Goal: Task Accomplishment & Management: Manage account settings

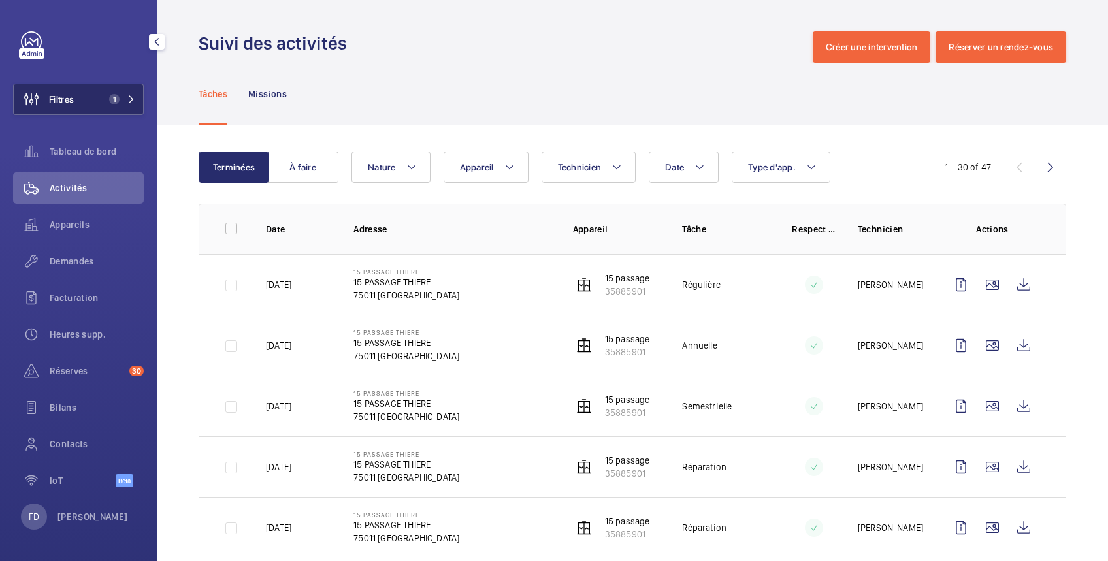
click at [98, 99] on button "Filtres 1" at bounding box center [78, 99] width 131 height 31
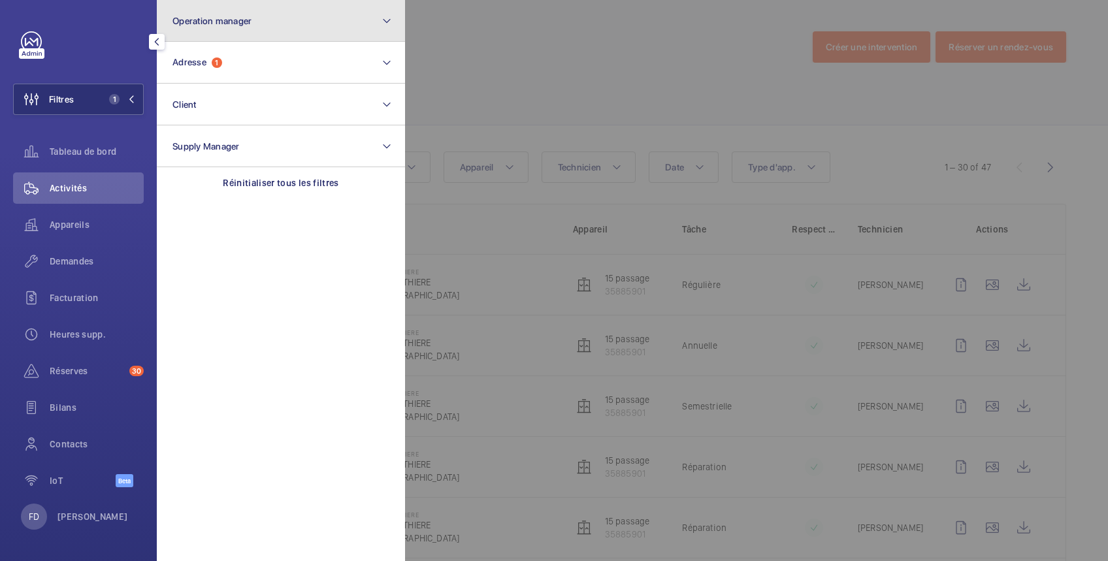
click at [192, 21] on span "Operation manager" at bounding box center [211, 21] width 79 height 10
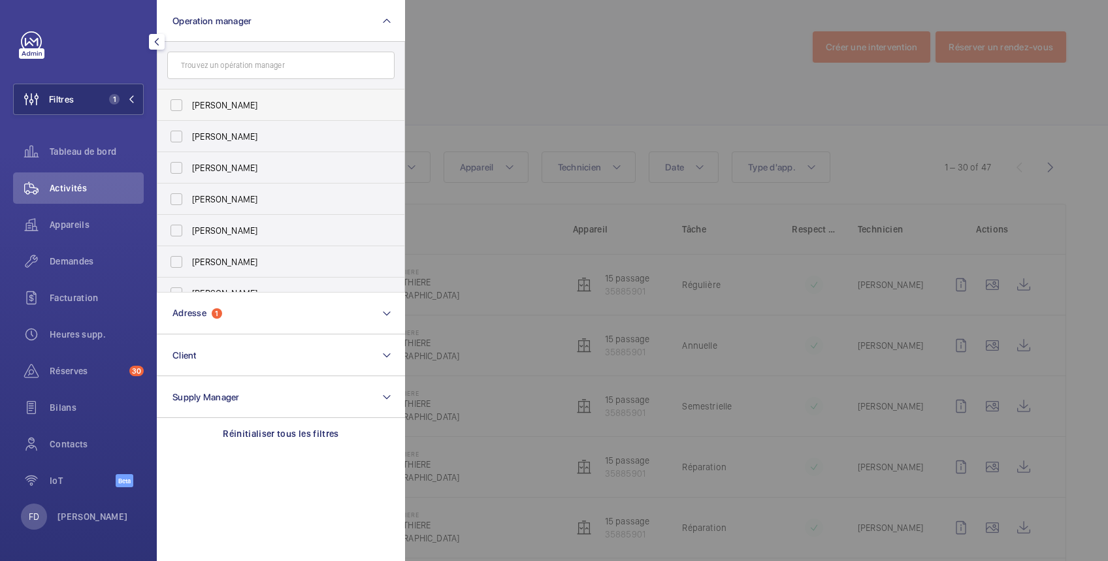
click at [205, 106] on span "[PERSON_NAME]" at bounding box center [282, 105] width 180 height 13
click at [189, 106] on input "[PERSON_NAME]" at bounding box center [176, 105] width 26 height 26
checkbox input "true"
click at [484, 48] on div at bounding box center [959, 280] width 1108 height 561
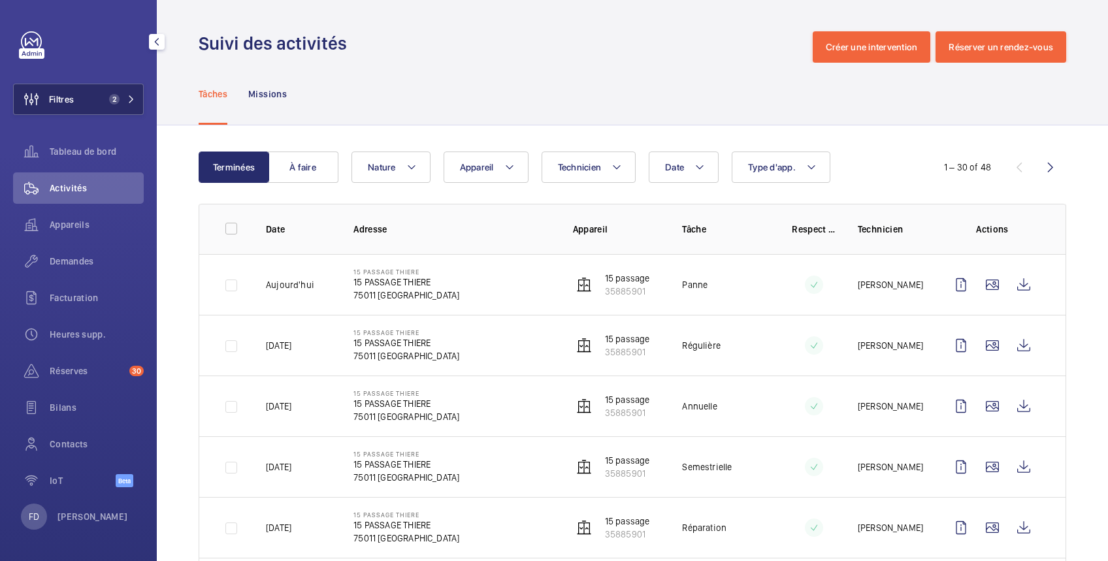
click at [84, 109] on button "Filtres 2" at bounding box center [78, 99] width 131 height 31
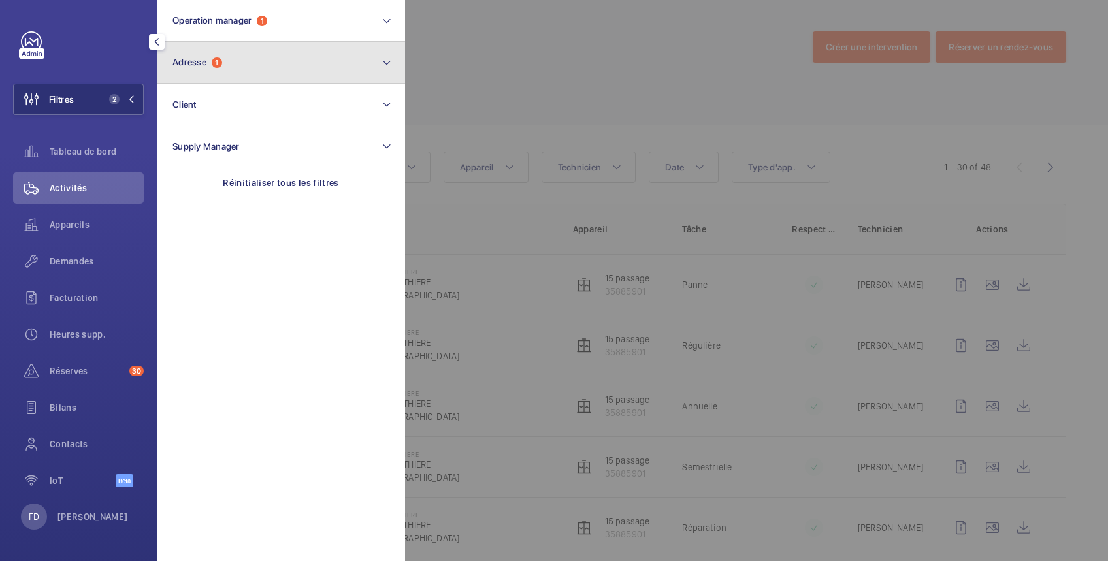
click at [202, 68] on button "Adresse 1" at bounding box center [281, 63] width 248 height 42
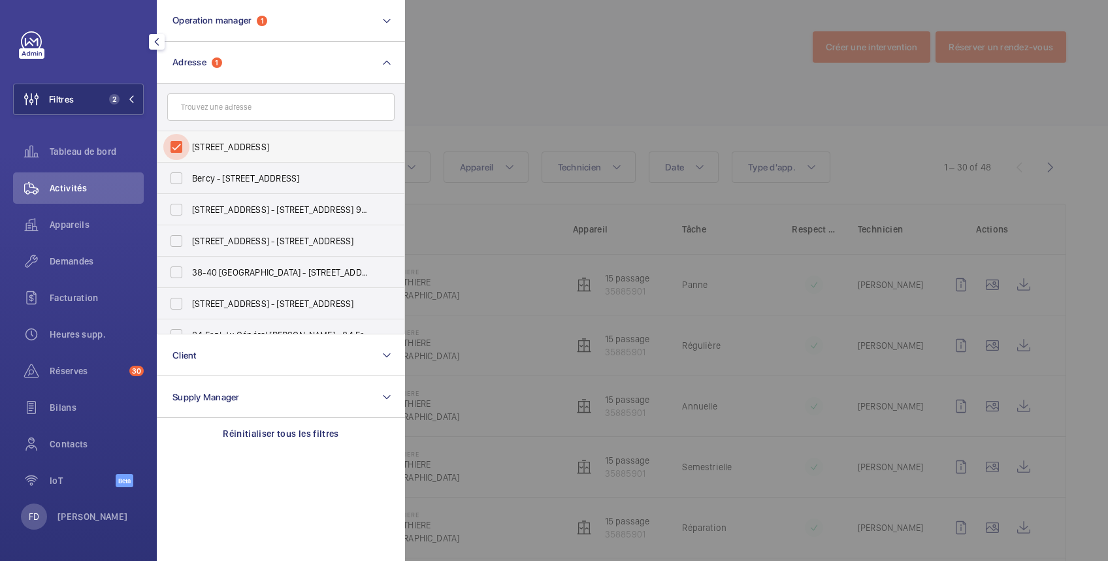
click at [173, 141] on input "[STREET_ADDRESS]" at bounding box center [176, 147] width 26 height 26
checkbox input "false"
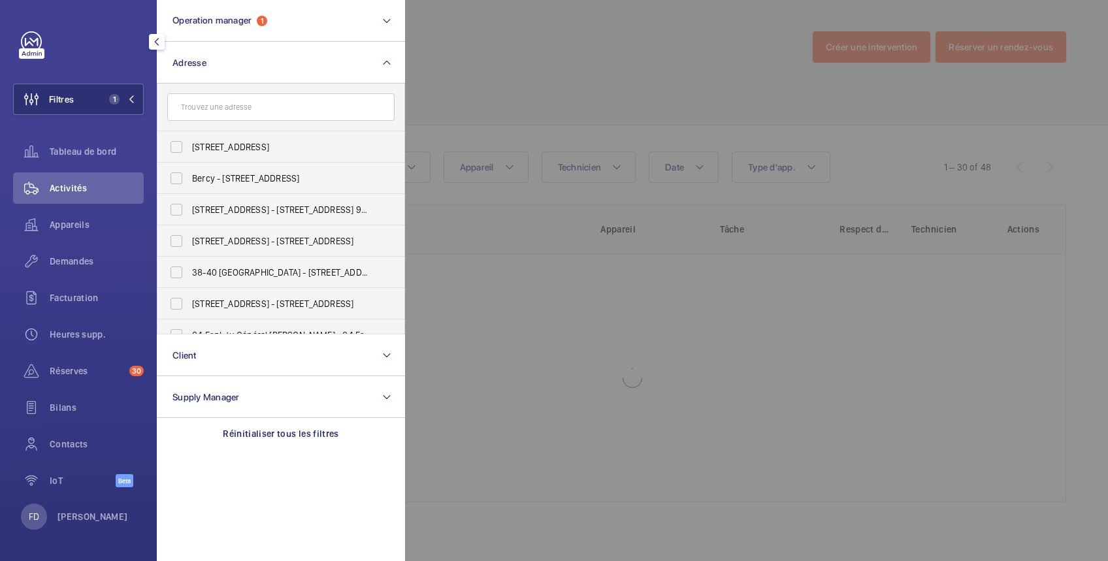
drag, startPoint x: 528, startPoint y: 38, endPoint x: 519, endPoint y: 65, distance: 28.9
click at [531, 45] on div at bounding box center [959, 280] width 1108 height 561
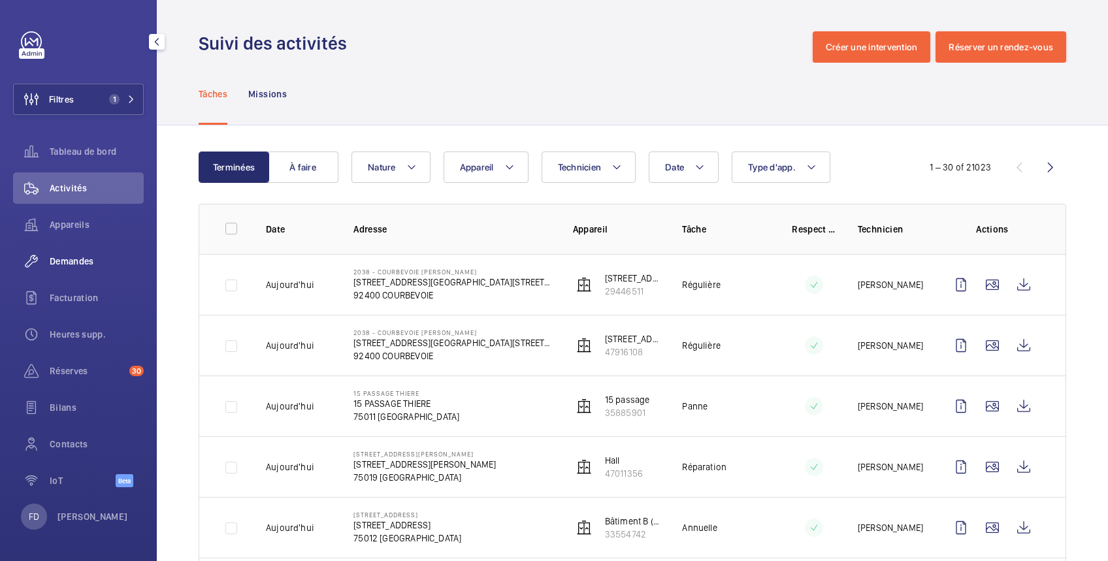
click at [78, 260] on span "Demandes" at bounding box center [97, 261] width 94 height 13
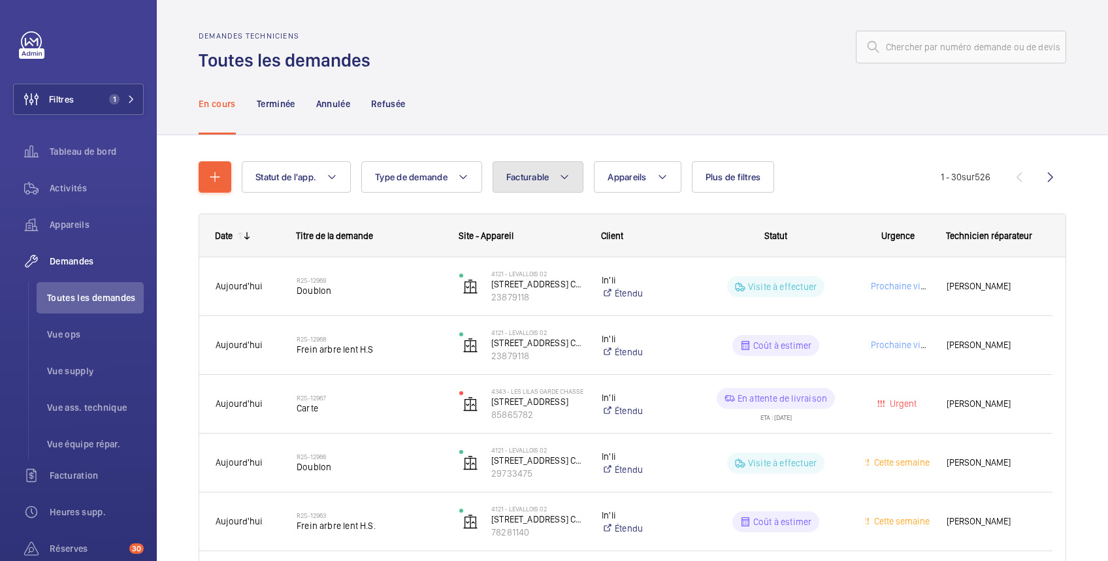
click at [549, 176] on span "Facturable" at bounding box center [527, 177] width 43 height 10
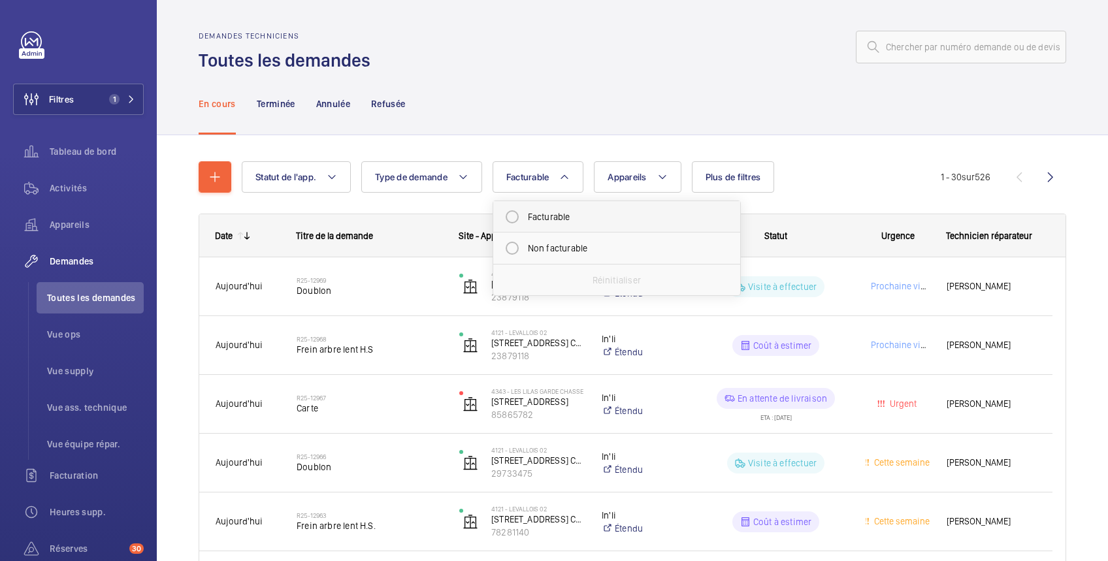
click at [556, 215] on mat-radio-button "Facturable" at bounding box center [616, 217] width 235 height 26
radio input "true"
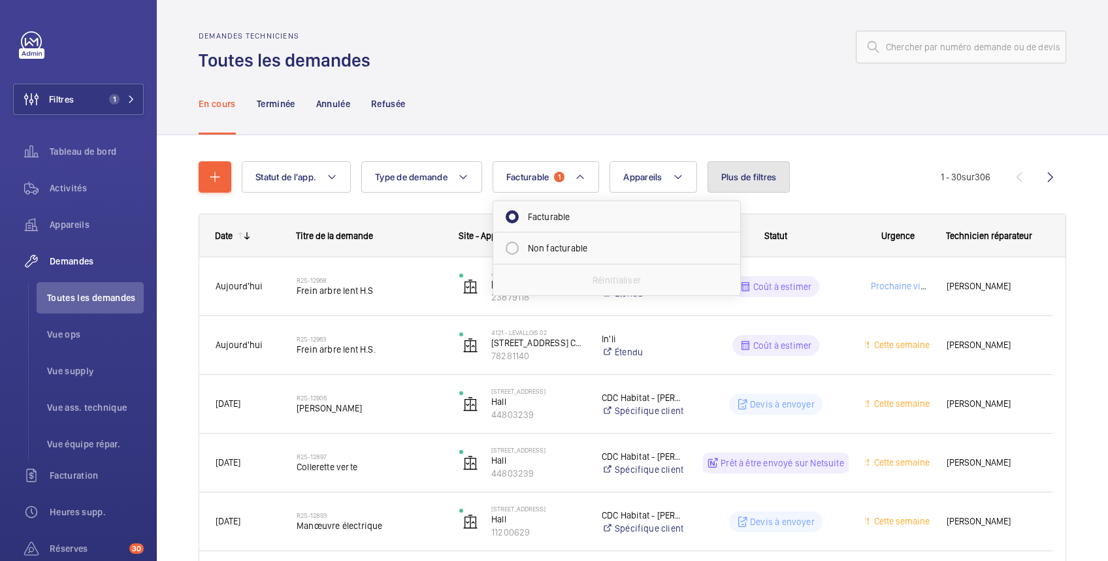
click at [759, 180] on span "Plus de filtres" at bounding box center [749, 177] width 56 height 10
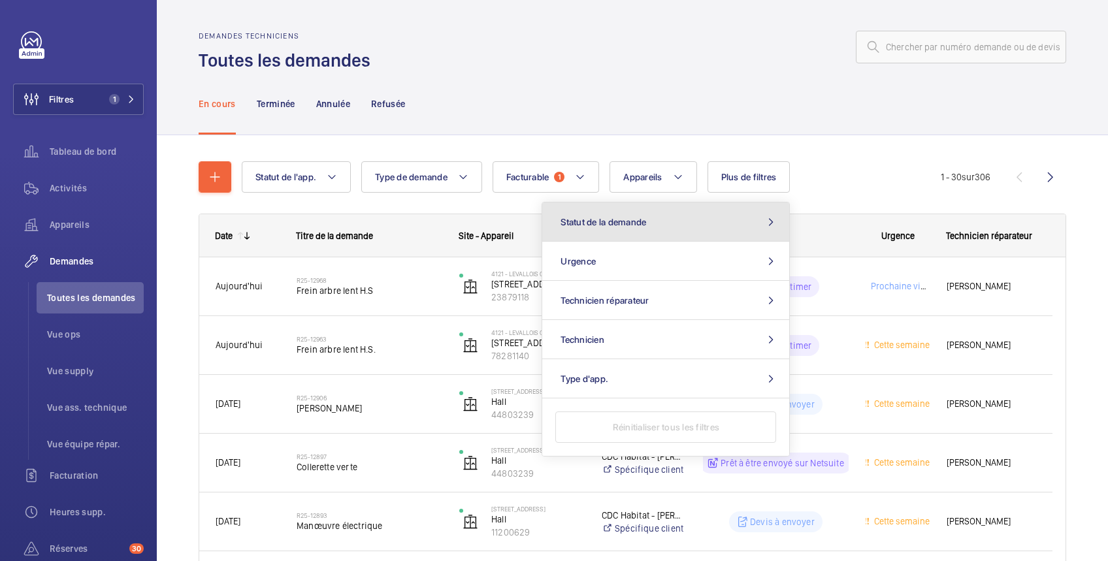
click at [711, 223] on button "Statut de la demande" at bounding box center [665, 221] width 247 height 39
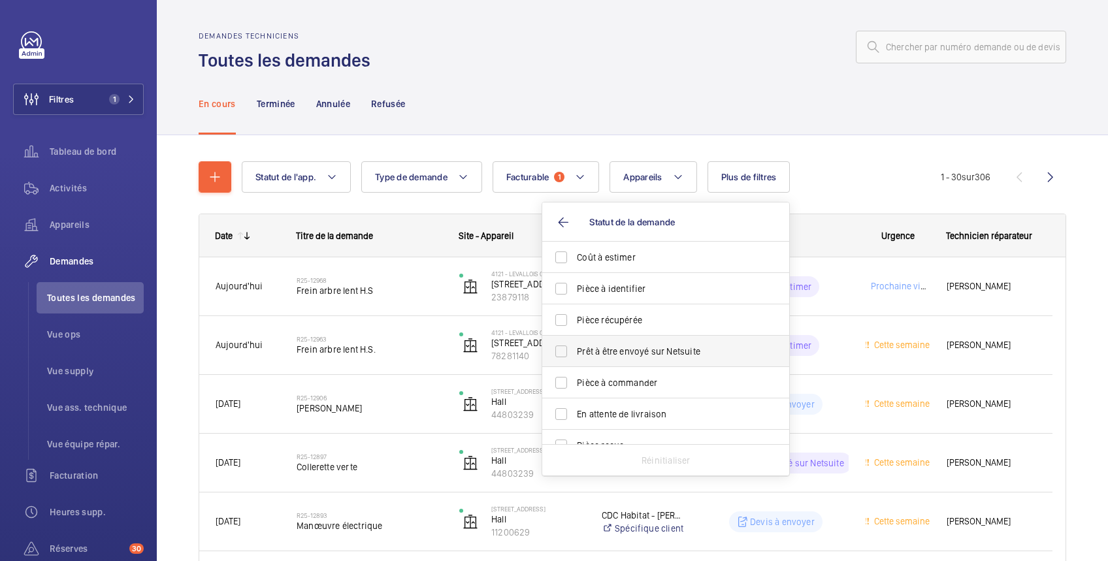
scroll to position [173, 0]
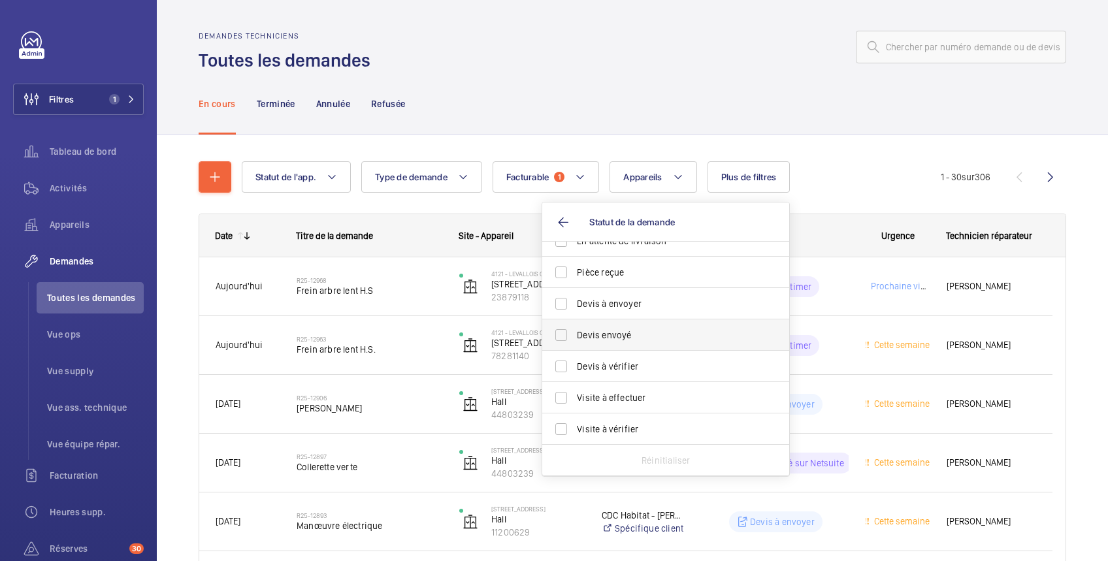
click at [645, 334] on span "Devis envoyé" at bounding box center [667, 334] width 180 height 13
click at [574, 334] on input "Devis envoyé" at bounding box center [561, 335] width 26 height 26
checkbox input "true"
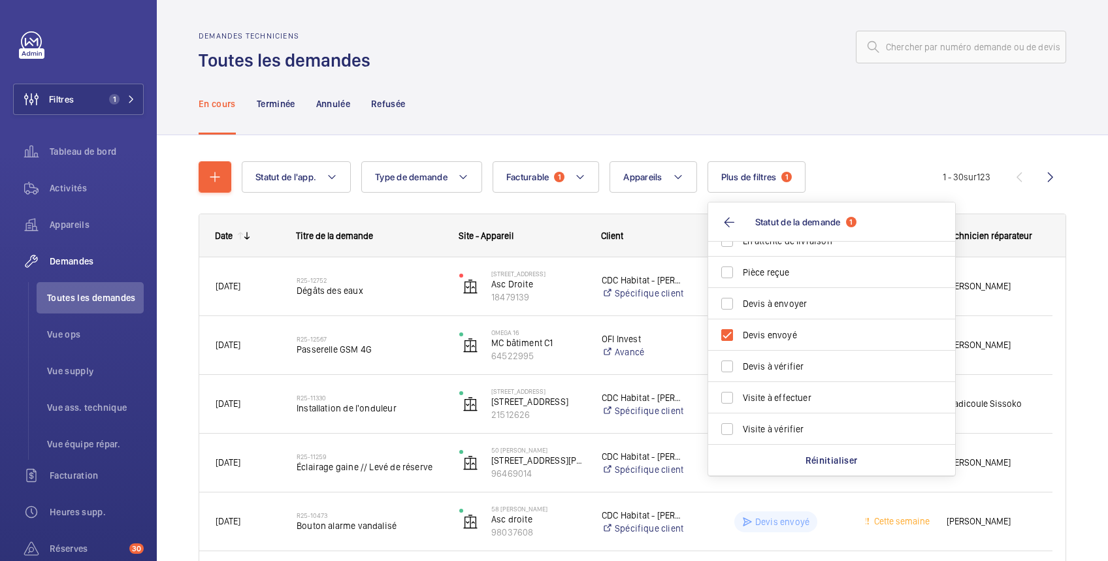
click at [669, 72] on div "Demandes techniciens Toutes les demandes" at bounding box center [632, 51] width 867 height 41
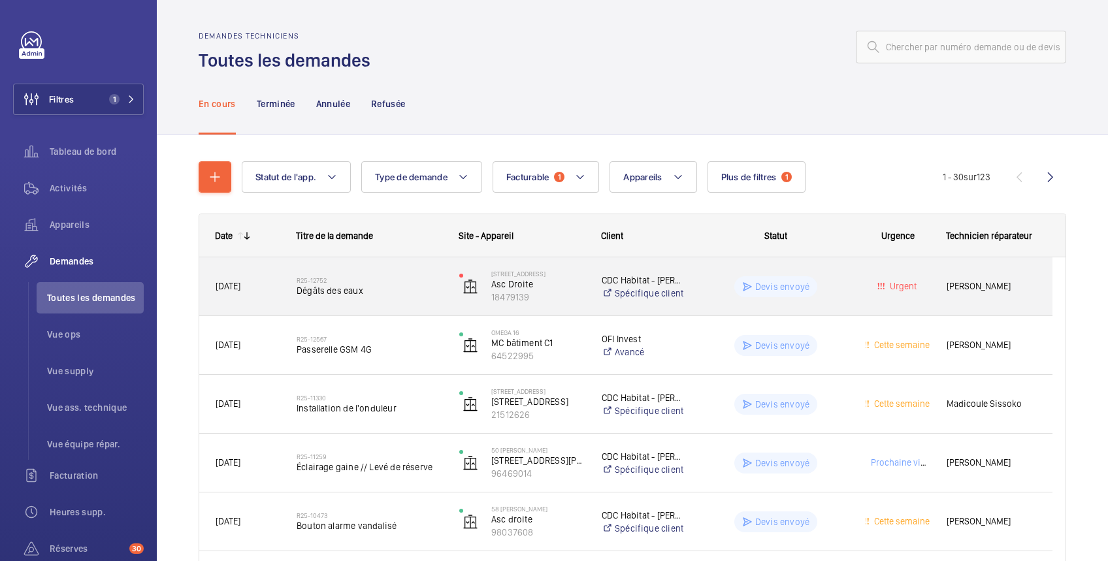
click at [835, 276] on wm-front-pills-cell "Devis envoyé" at bounding box center [776, 286] width 146 height 21
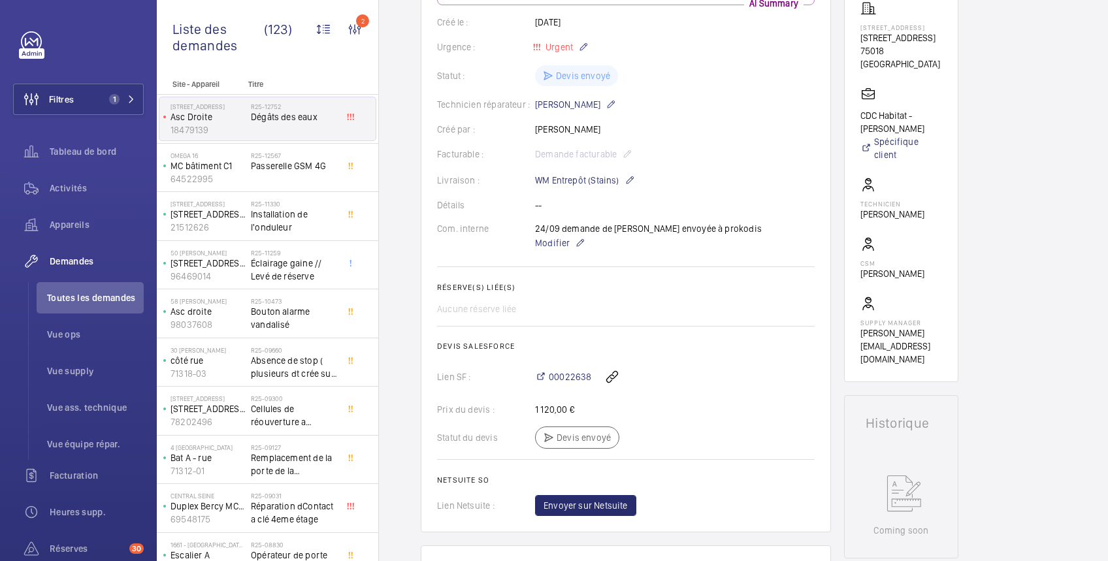
scroll to position [464, 0]
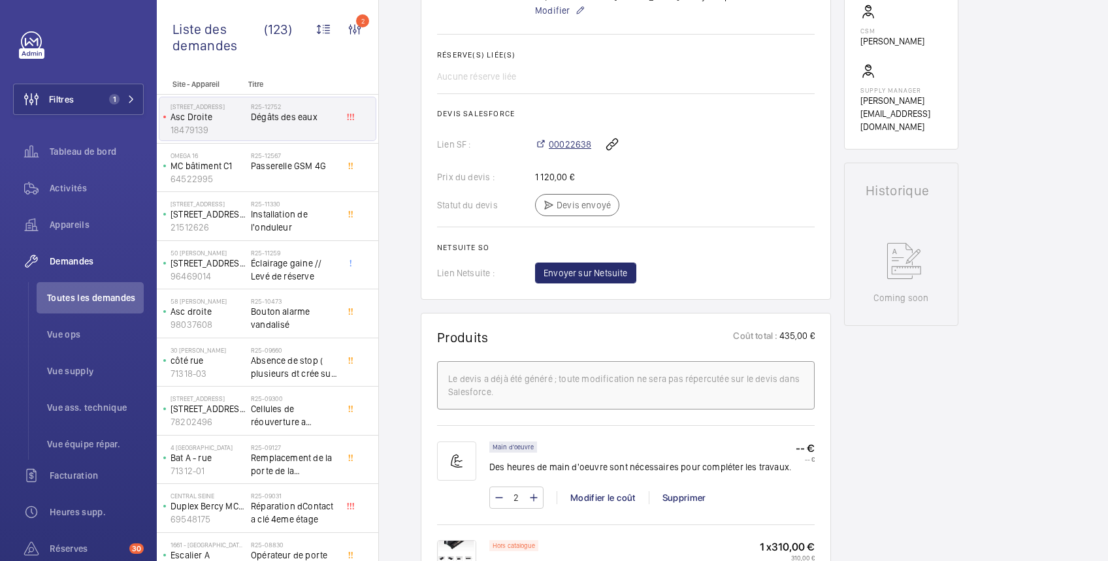
click at [575, 142] on span "00022638" at bounding box center [570, 144] width 42 height 13
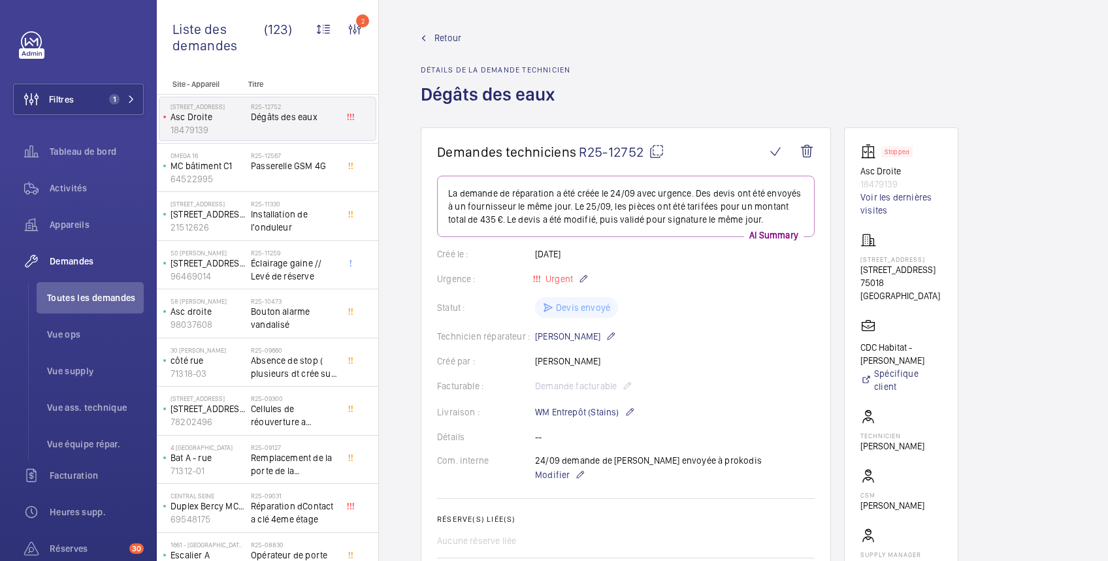
click at [446, 42] on span "Retour" at bounding box center [447, 37] width 27 height 13
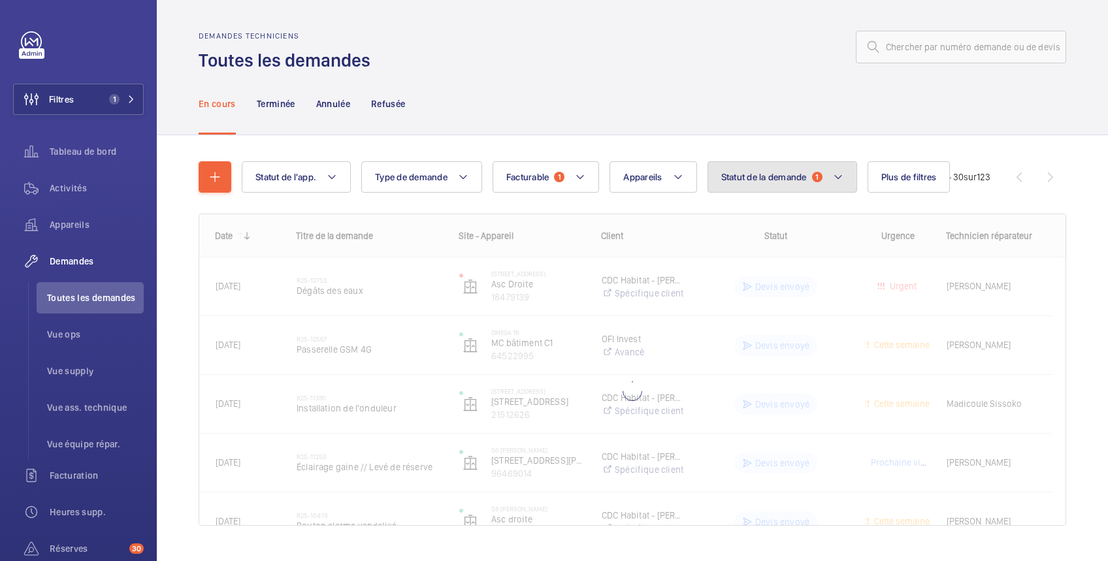
click at [781, 172] on span "Statut de la demande" at bounding box center [764, 177] width 86 height 10
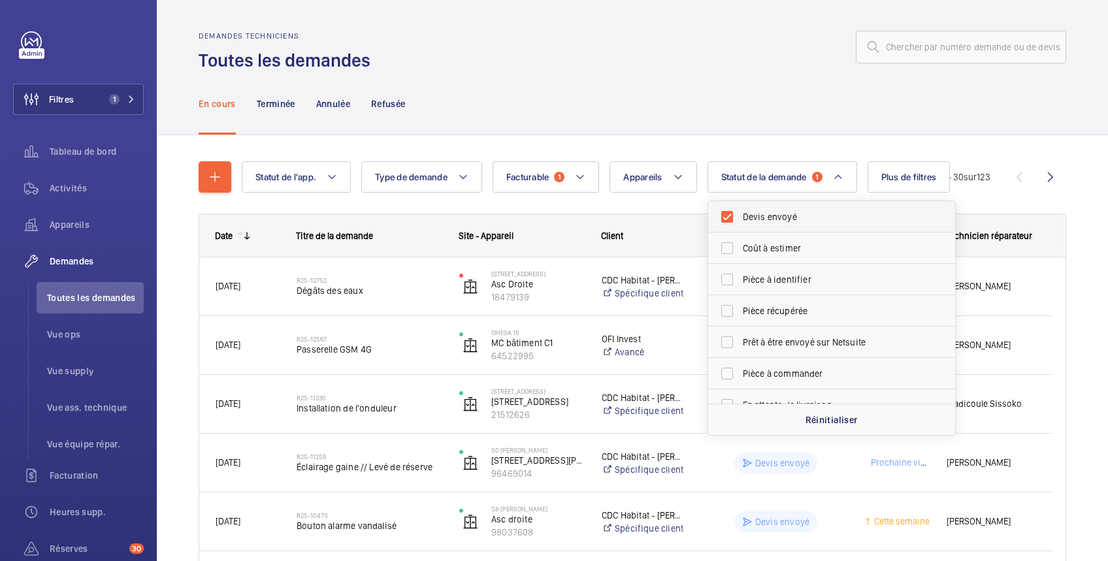
click at [760, 214] on span "Devis envoyé" at bounding box center [833, 216] width 180 height 13
click at [740, 214] on input "Devis envoyé" at bounding box center [727, 217] width 26 height 26
checkbox input "false"
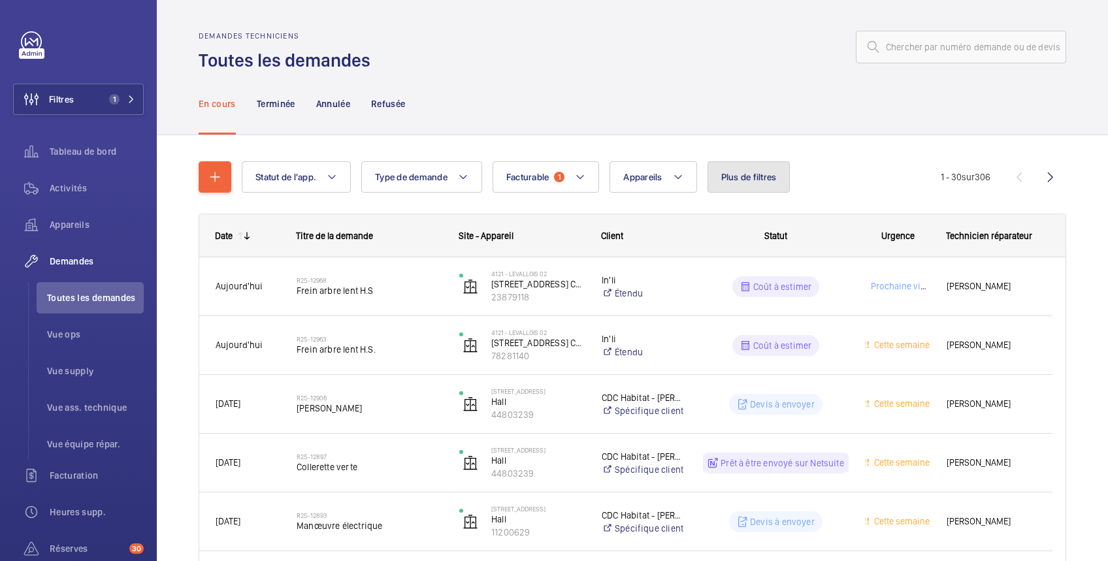
click at [752, 172] on span "Plus de filtres" at bounding box center [749, 177] width 56 height 10
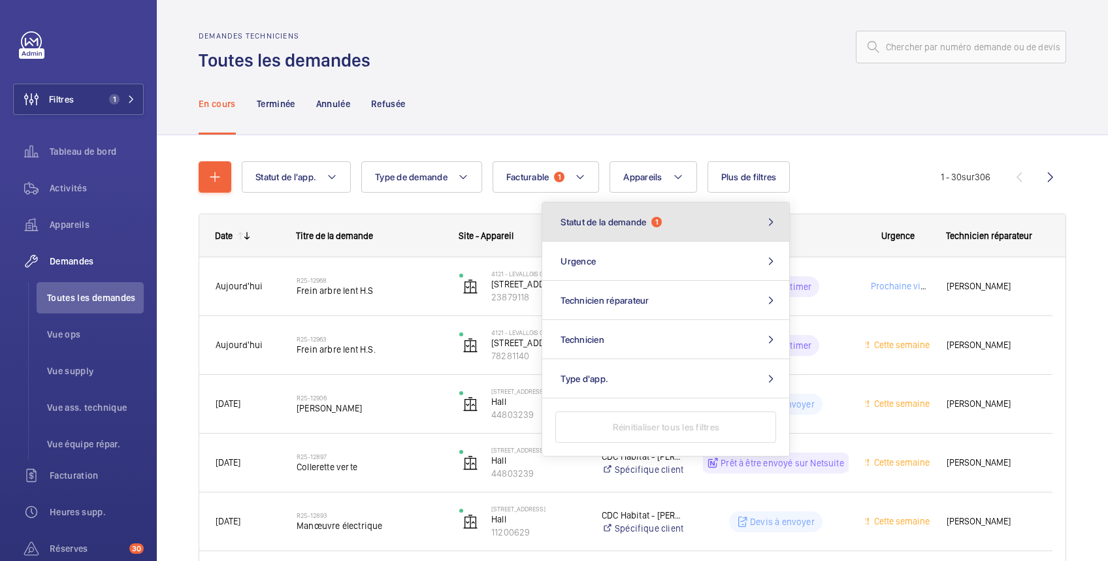
click at [632, 217] on span "Statut de la demande" at bounding box center [603, 222] width 86 height 10
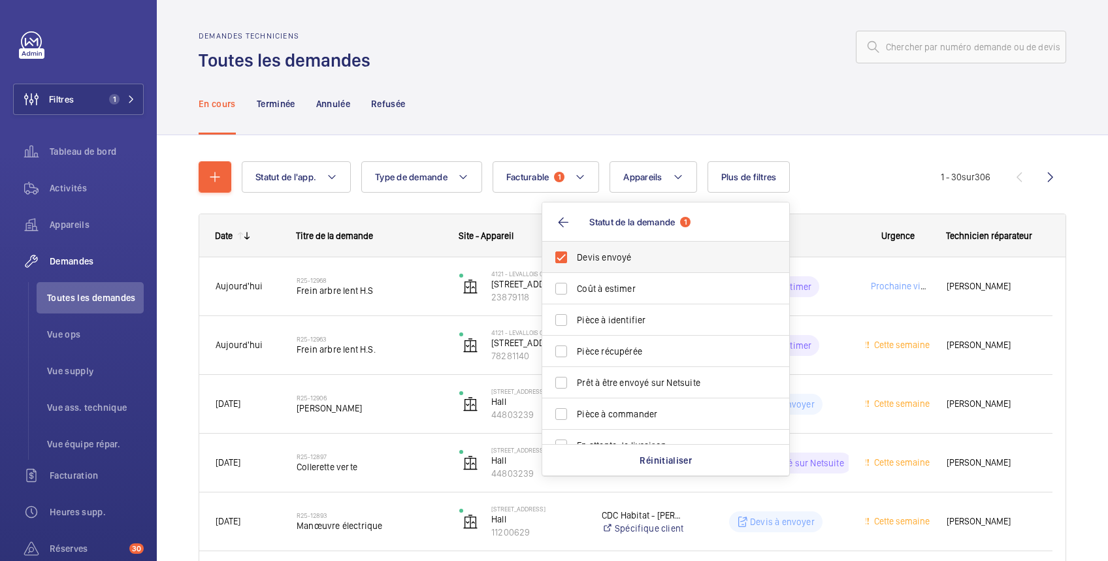
click at [600, 259] on span "Devis envoyé" at bounding box center [667, 257] width 180 height 13
click at [574, 259] on input "Devis envoyé" at bounding box center [561, 257] width 26 height 26
checkbox input "false"
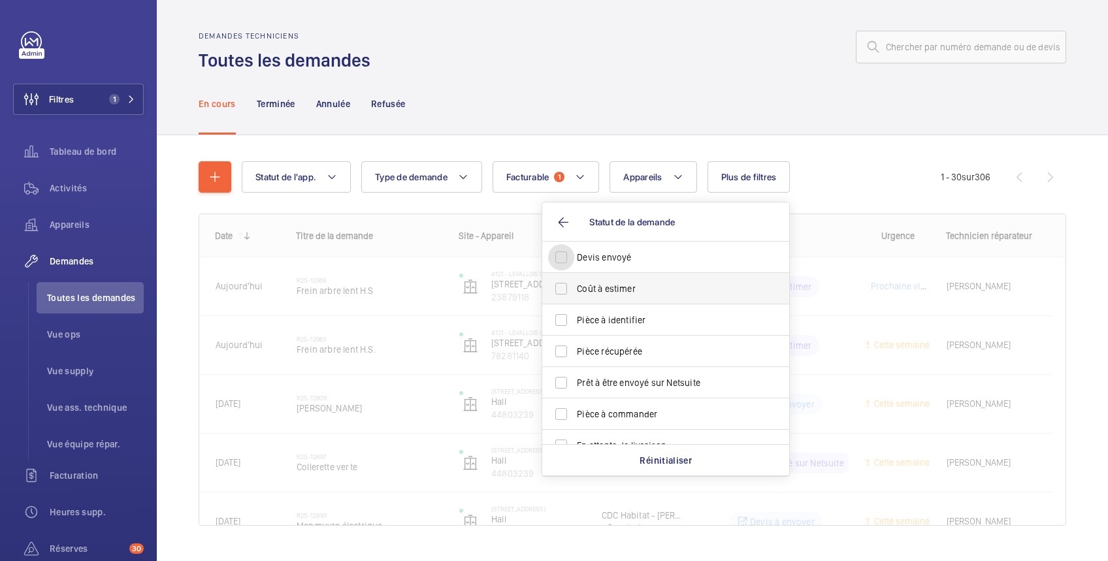
scroll to position [173, 0]
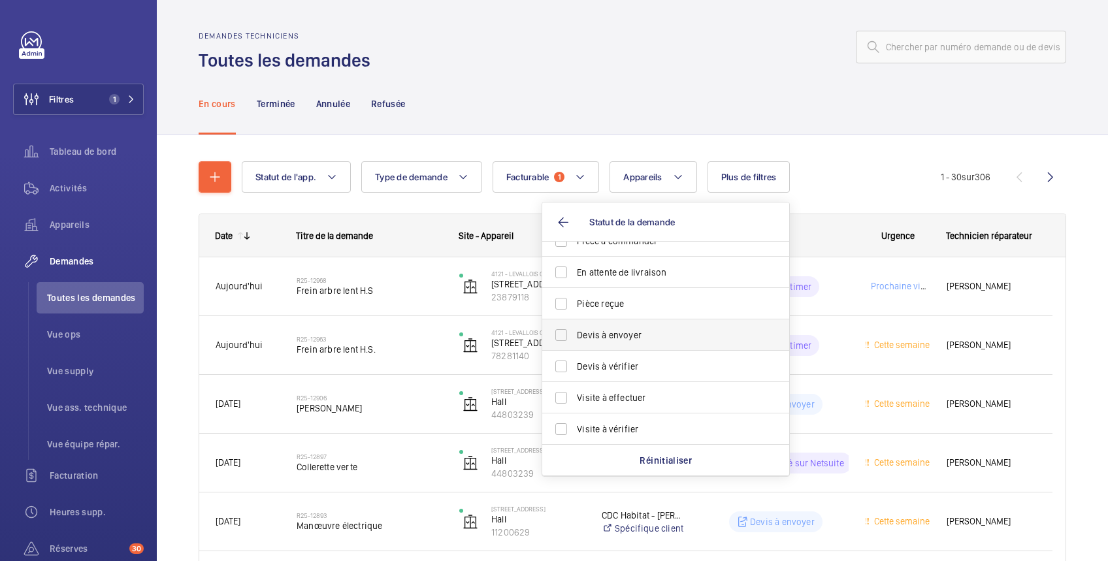
click at [622, 330] on span "Devis à envoyer" at bounding box center [667, 334] width 180 height 13
click at [574, 330] on input "Devis à envoyer" at bounding box center [561, 335] width 26 height 26
checkbox input "true"
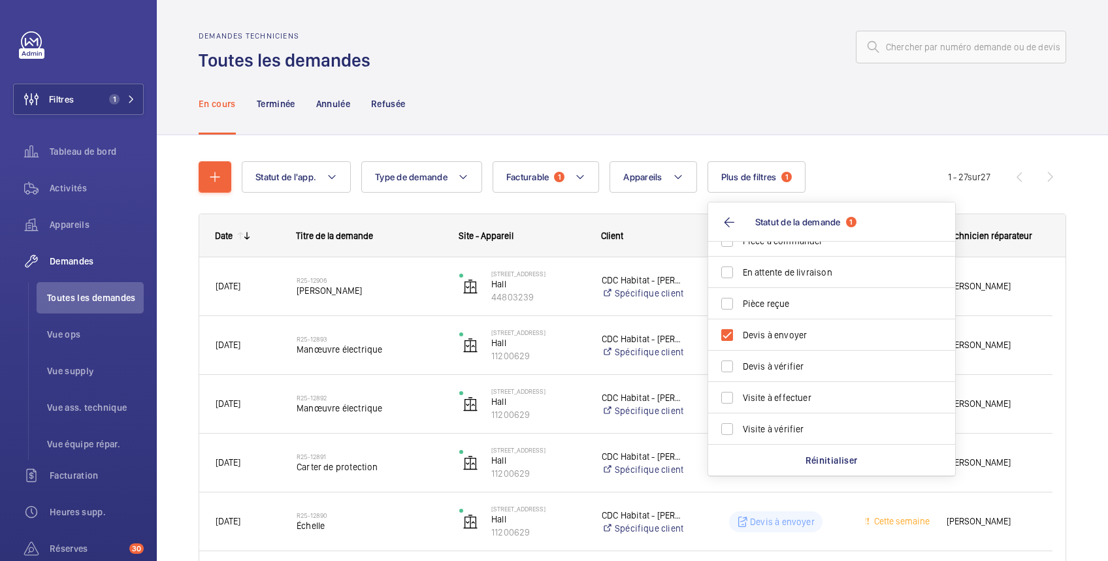
click at [650, 80] on div "En cours Terminée Annulée Refusée" at bounding box center [632, 103] width 867 height 62
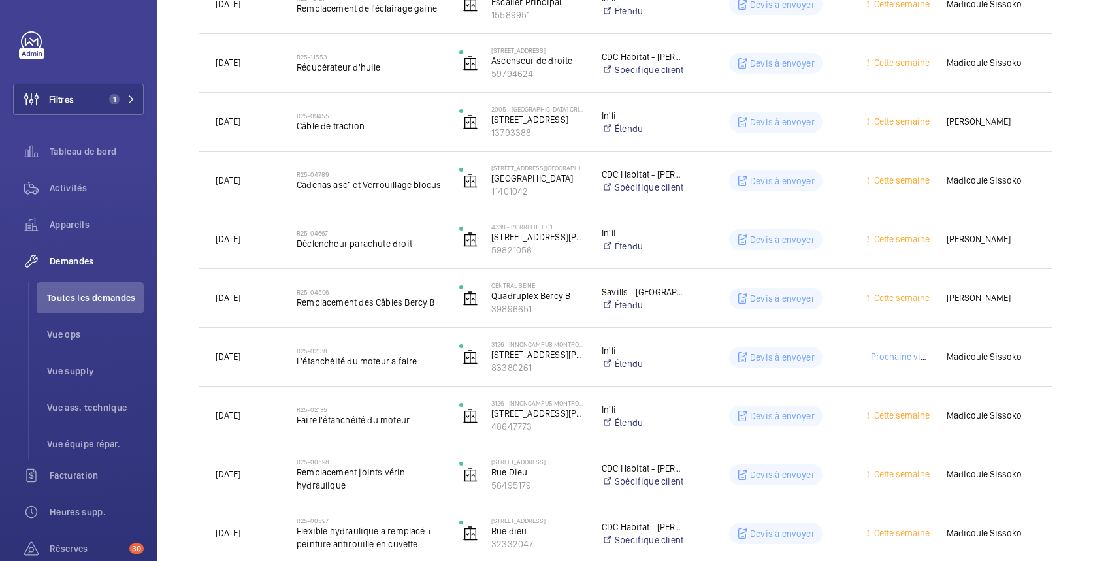
scroll to position [1347, 0]
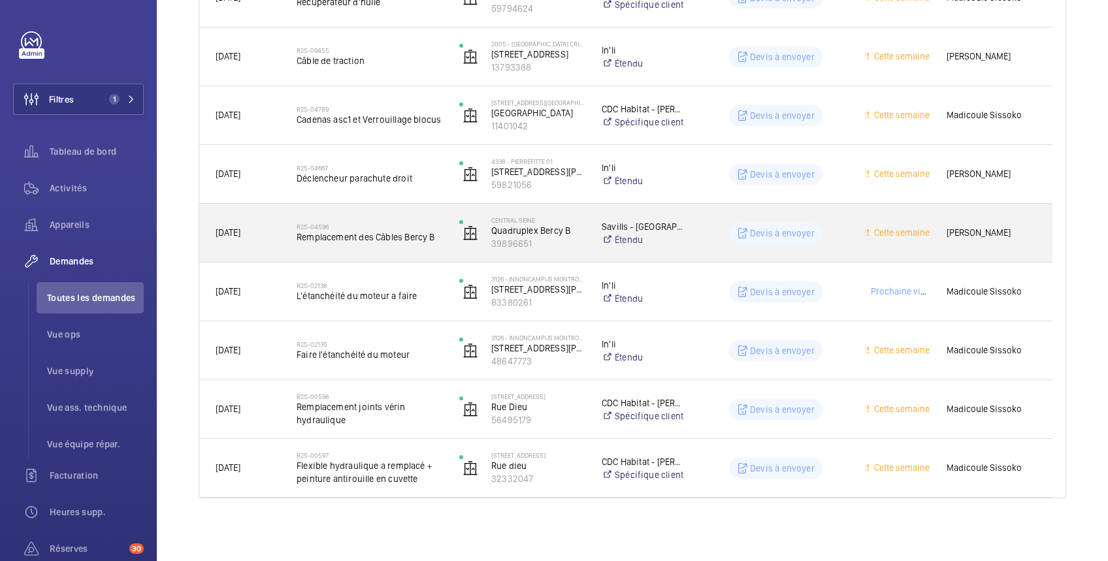
click at [835, 243] on div "Devis à envoyer" at bounding box center [767, 233] width 161 height 47
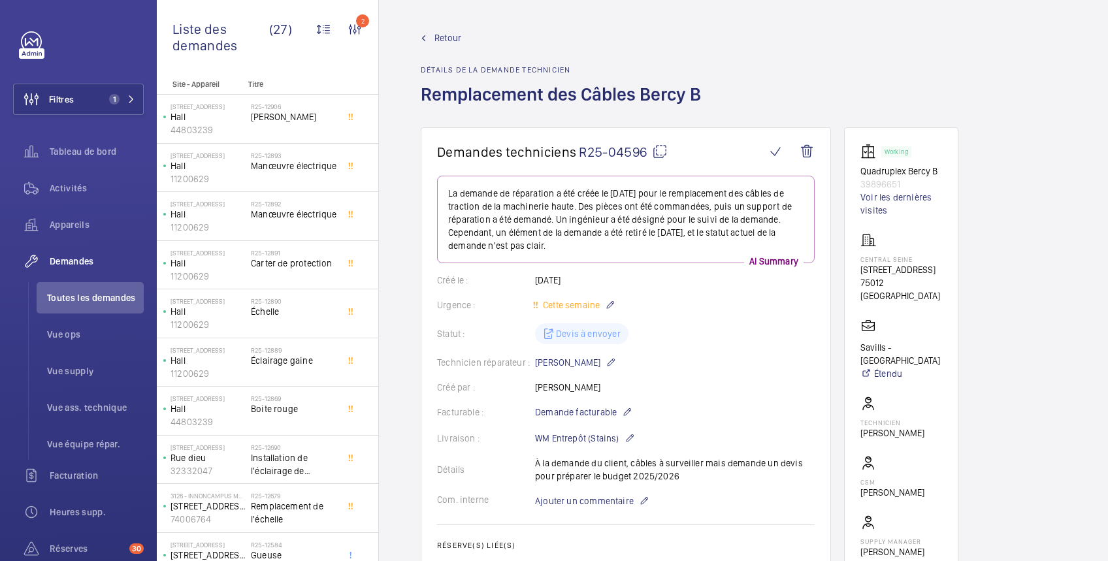
drag, startPoint x: 423, startPoint y: 93, endPoint x: 712, endPoint y: 97, distance: 290.0
click at [712, 97] on div "Retour Détails de la demande technicien Remplacement des Câbles Bercy B" at bounding box center [743, 79] width 645 height 96
copy h1 "Remplacement des Câbles Bercy B"
click at [658, 154] on mat-icon at bounding box center [660, 152] width 16 height 16
copy h1 "Remplacement des Câbles Bercy B"
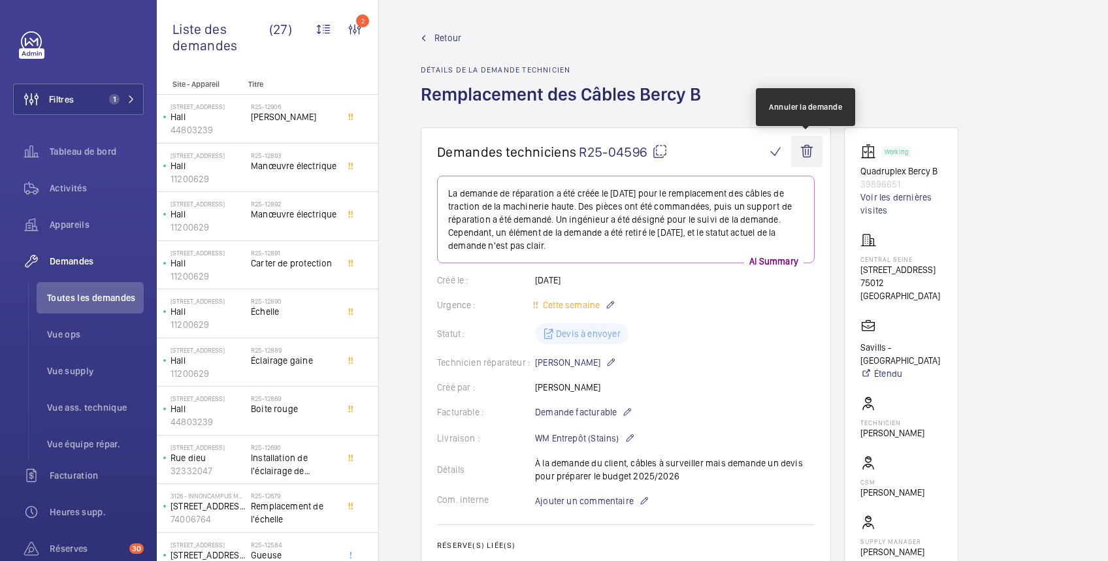
click at [804, 148] on wm-front-icon-button at bounding box center [806, 151] width 31 height 31
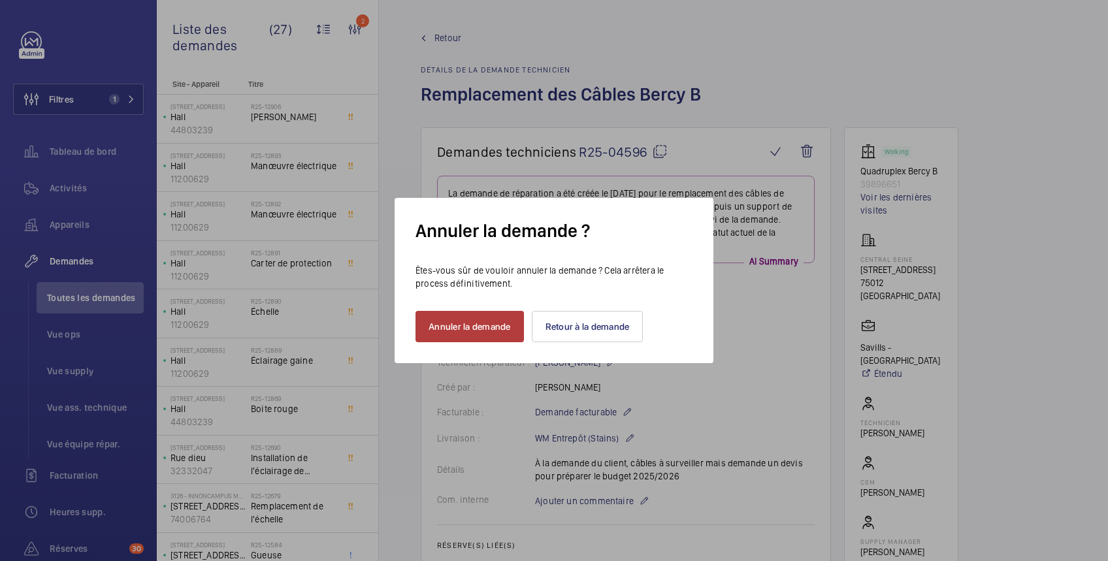
click at [496, 323] on button "Annuler la demande" at bounding box center [469, 326] width 108 height 31
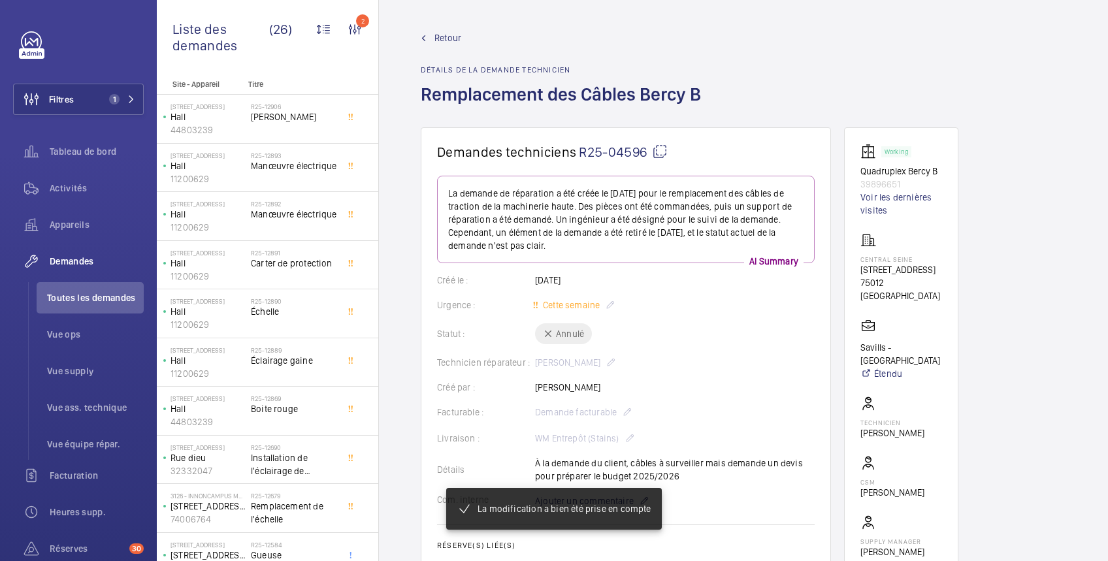
click at [448, 34] on span "Retour" at bounding box center [447, 37] width 27 height 13
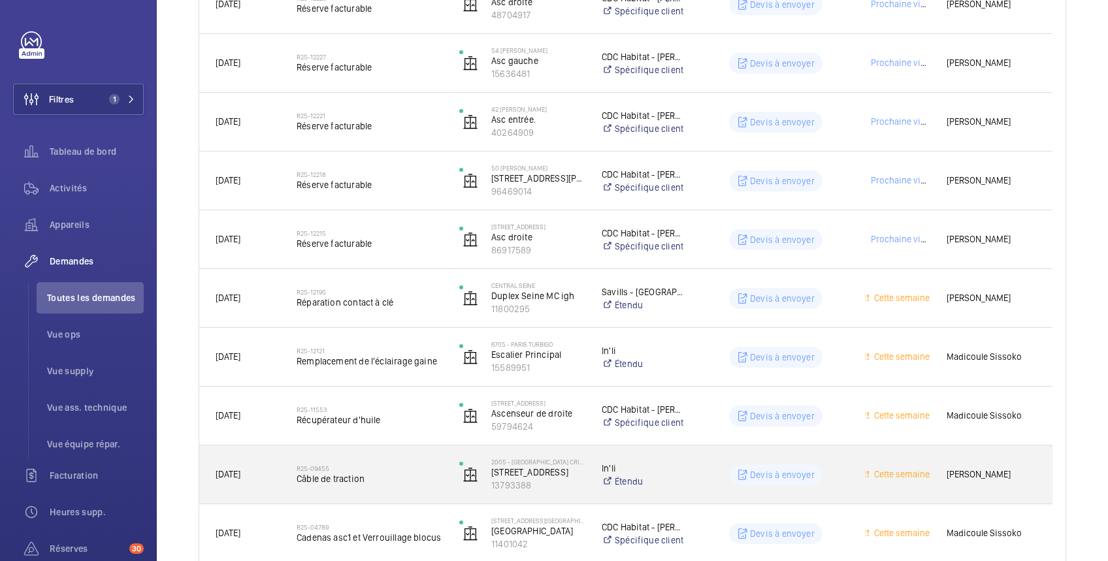
scroll to position [1160, 0]
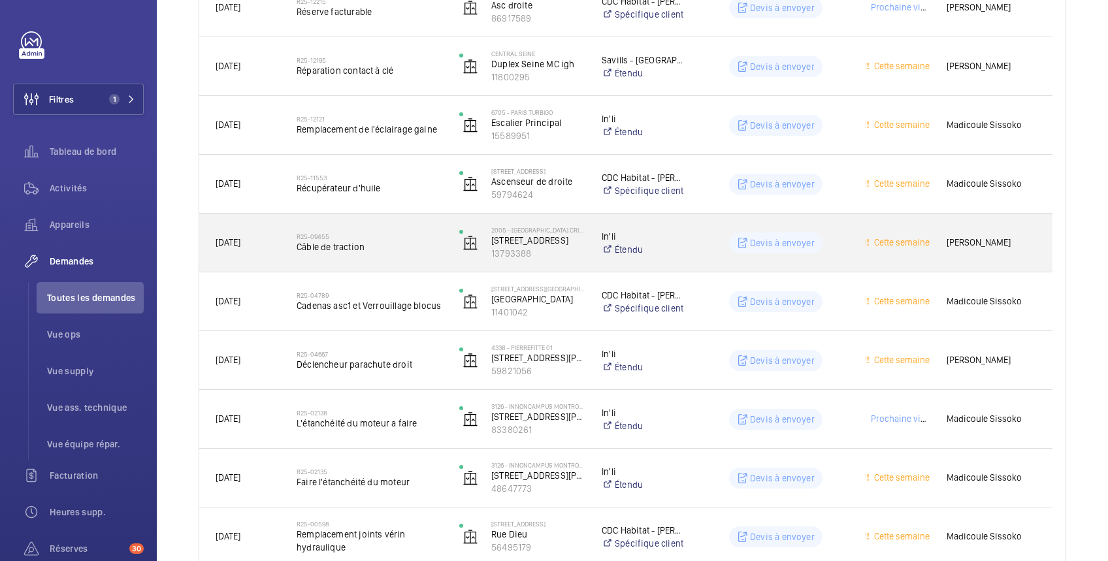
click at [845, 240] on wm-front-pills-cell "Devis à envoyer" at bounding box center [776, 242] width 146 height 21
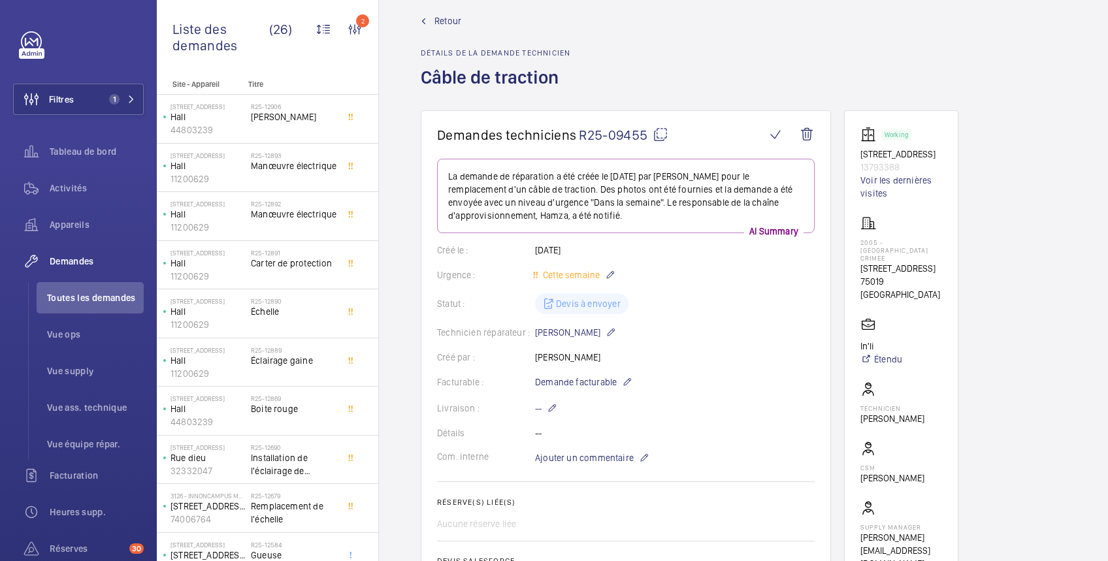
scroll to position [12, 0]
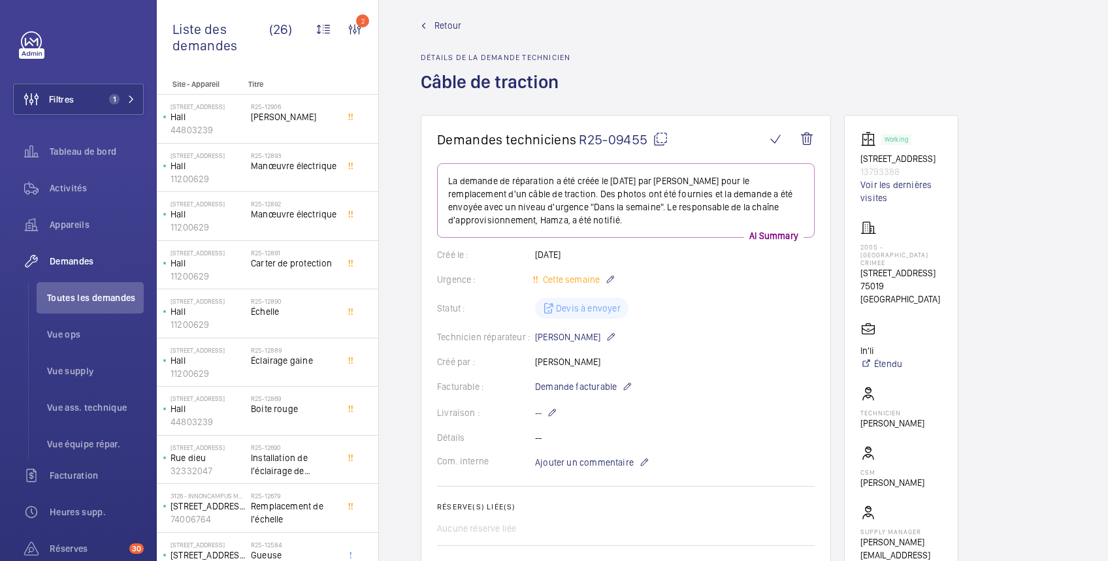
click at [664, 138] on mat-icon at bounding box center [660, 139] width 16 height 16
click at [444, 28] on span "Retour" at bounding box center [447, 25] width 27 height 13
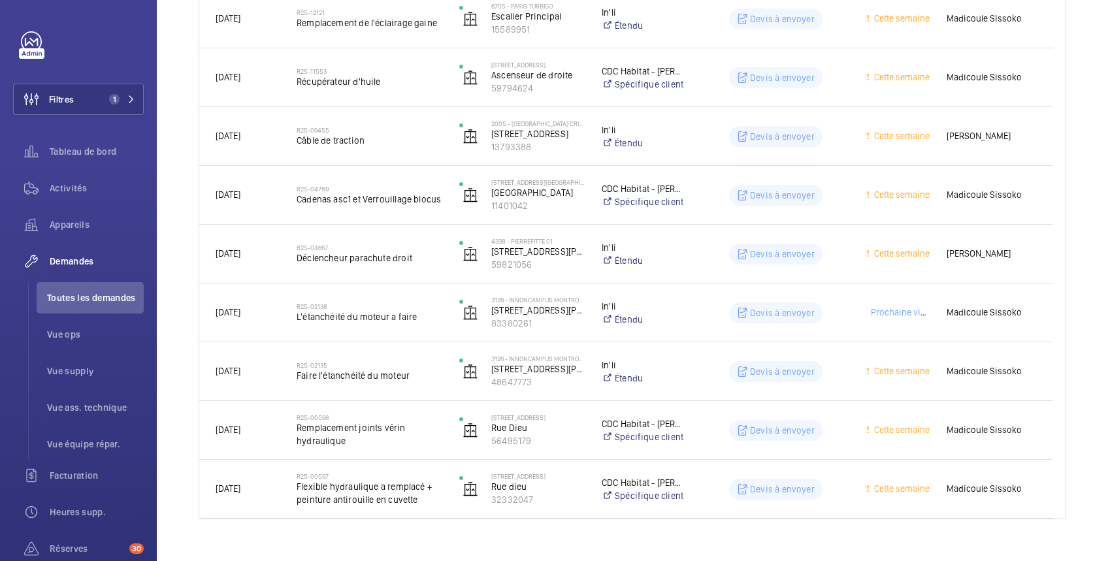
scroll to position [1288, 0]
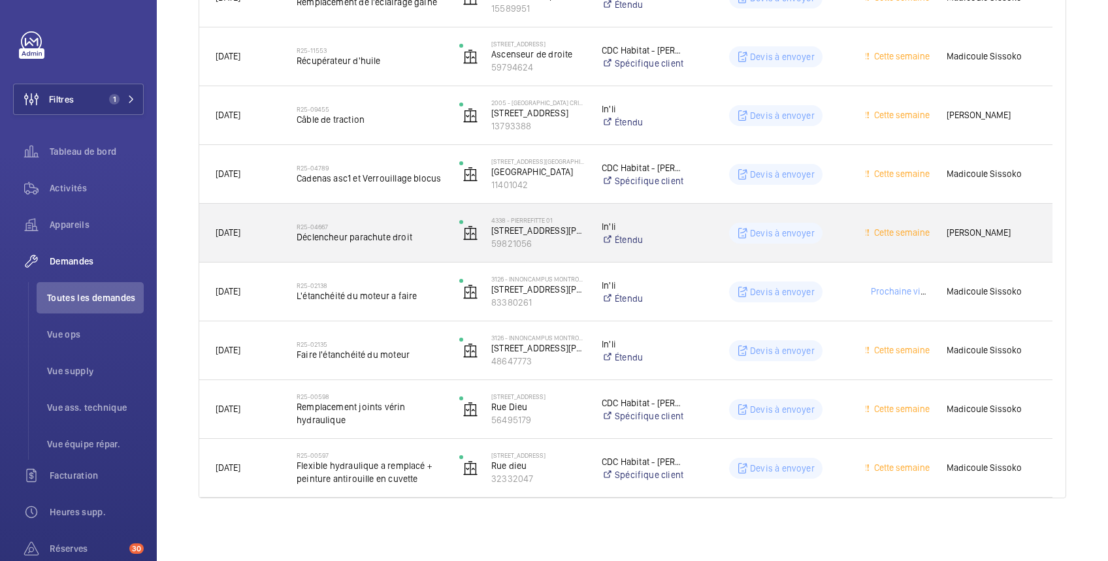
click at [833, 225] on wm-front-pills-cell "Devis à envoyer" at bounding box center [776, 233] width 146 height 21
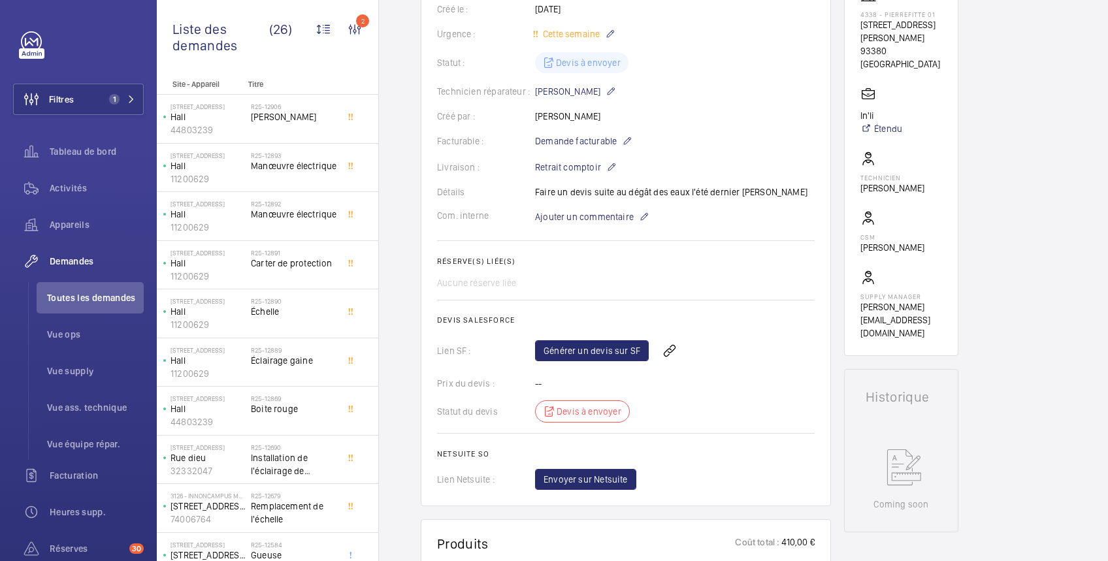
scroll to position [26, 0]
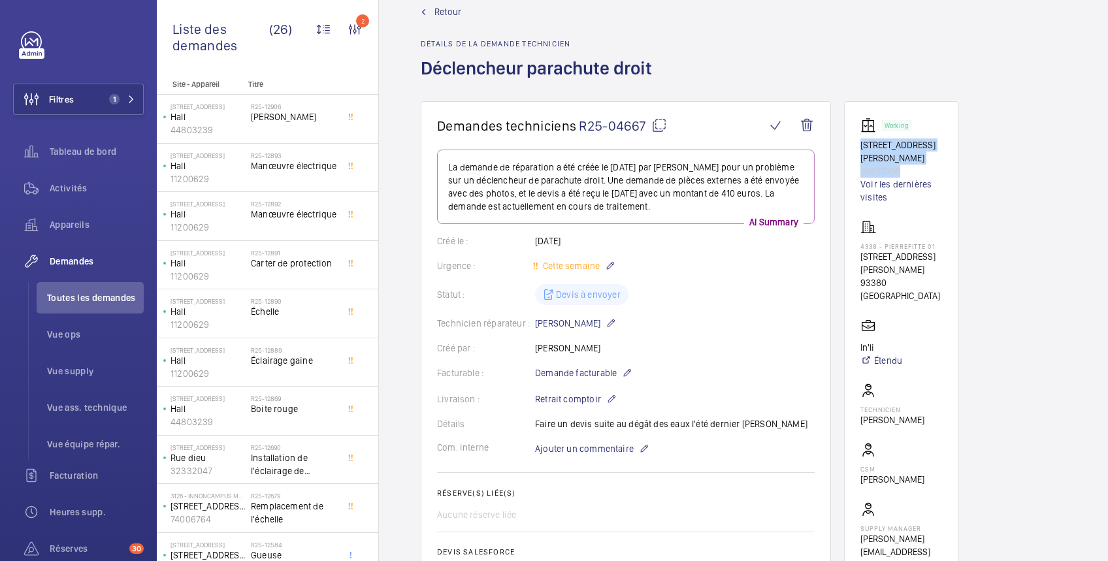
drag, startPoint x: 861, startPoint y: 143, endPoint x: 907, endPoint y: 152, distance: 47.3
click at [907, 152] on div "Working [STREET_ADDRESS][PERSON_NAME] Voir les dernières visites" at bounding box center [901, 161] width 82 height 86
drag, startPoint x: 907, startPoint y: 152, endPoint x: 894, endPoint y: 240, distance: 89.1
click at [894, 250] on p "[STREET_ADDRESS][PERSON_NAME]" at bounding box center [901, 263] width 82 height 26
drag, startPoint x: 894, startPoint y: 240, endPoint x: 861, endPoint y: 240, distance: 32.7
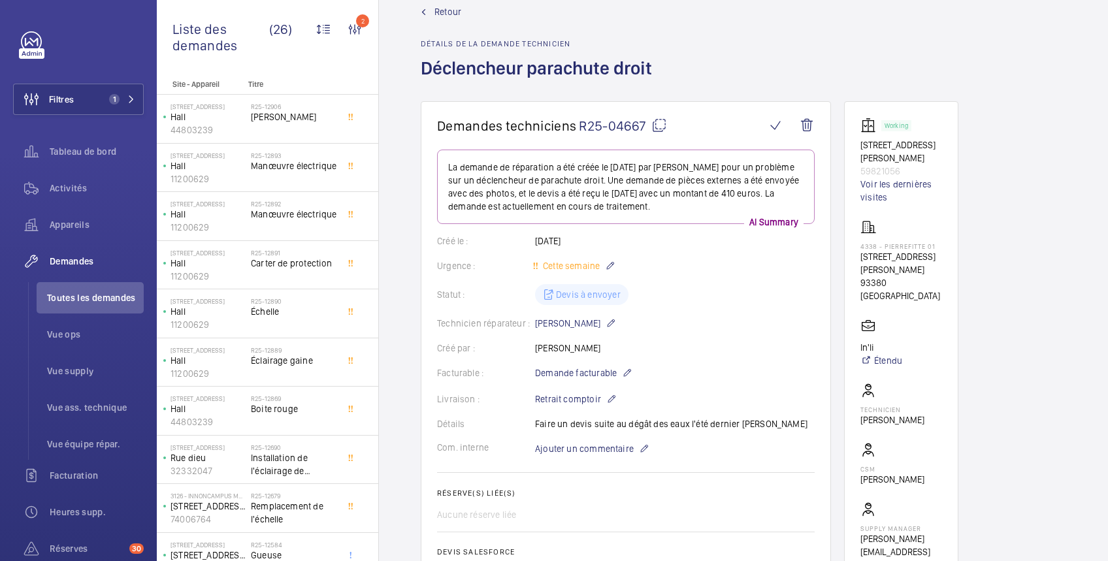
click at [861, 250] on p "[STREET_ADDRESS][PERSON_NAME]" at bounding box center [901, 263] width 82 height 26
click at [862, 250] on p "[STREET_ADDRESS][PERSON_NAME]" at bounding box center [901, 263] width 82 height 26
drag, startPoint x: 861, startPoint y: 242, endPoint x: 928, endPoint y: 255, distance: 68.5
click at [928, 255] on p "[STREET_ADDRESS][PERSON_NAME]" at bounding box center [901, 263] width 82 height 26
copy p "[STREET_ADDRESS][PERSON_NAME]"
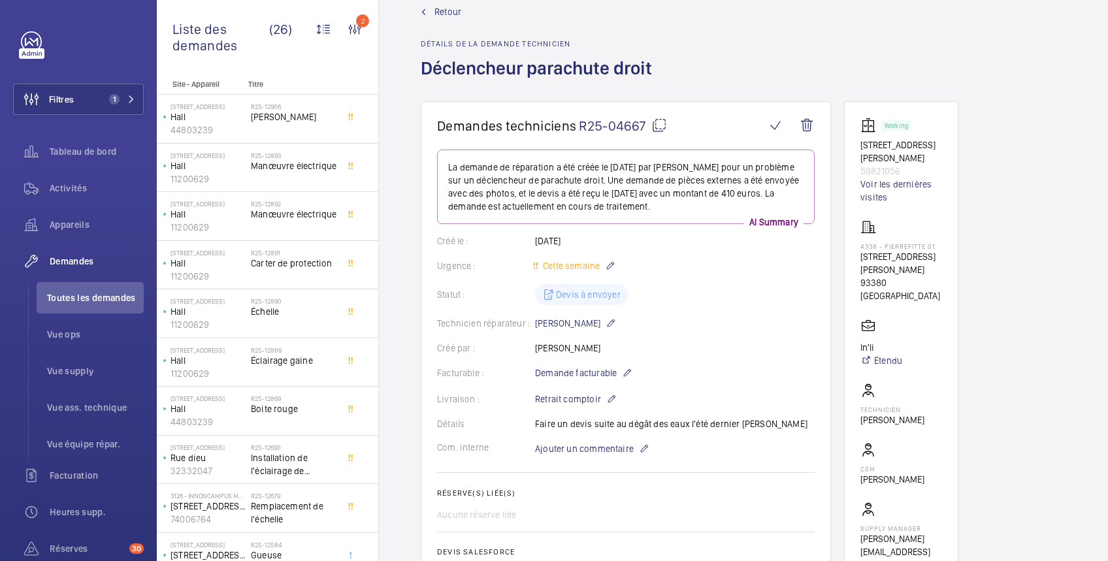
click at [453, 10] on span "Retour" at bounding box center [447, 11] width 27 height 13
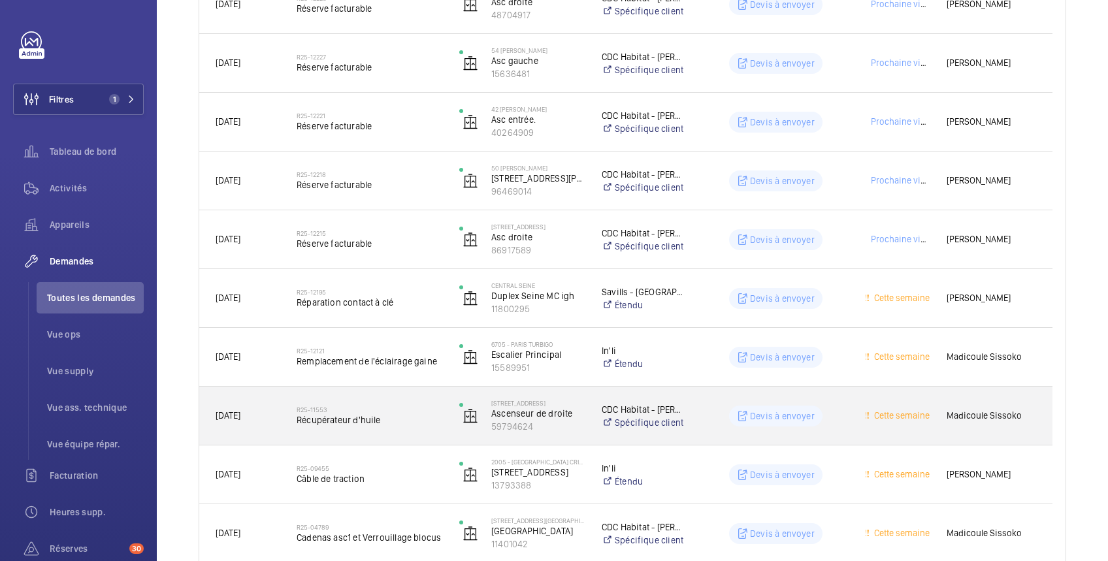
scroll to position [1160, 0]
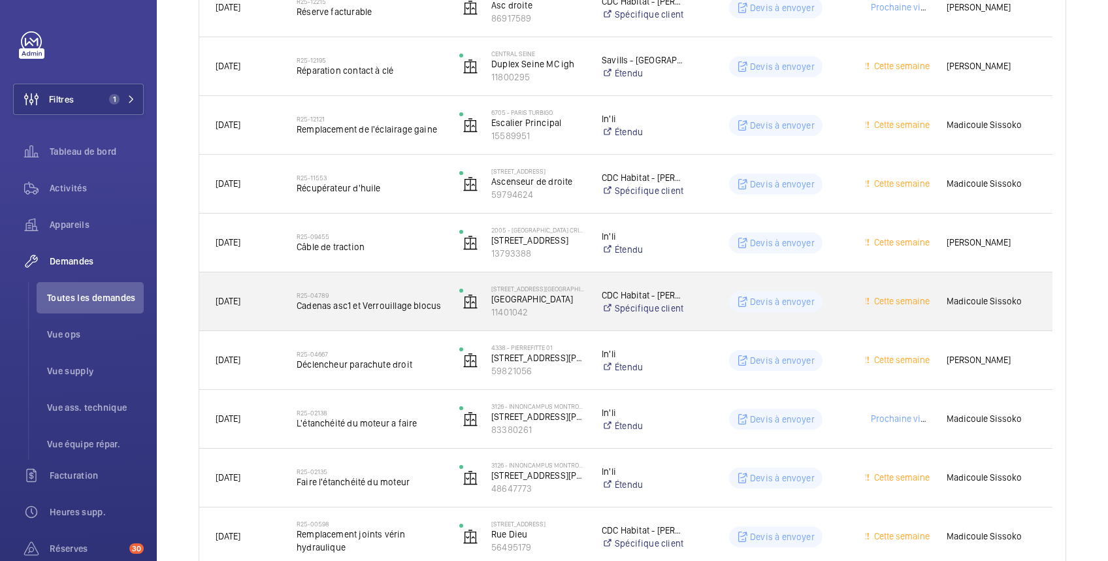
click at [829, 307] on wm-front-pills-cell "Devis à envoyer" at bounding box center [776, 301] width 146 height 21
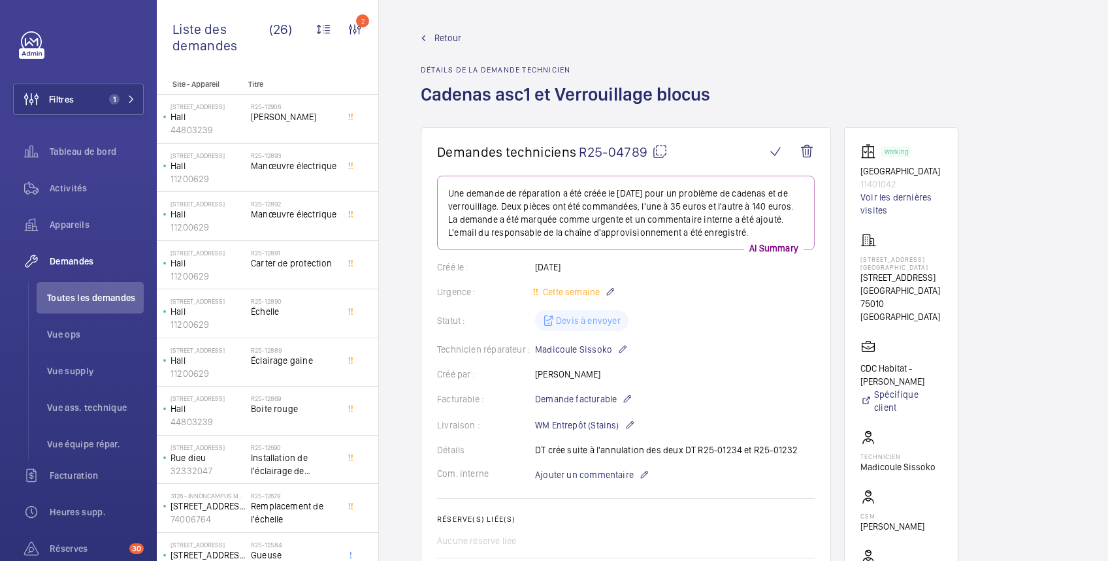
click at [455, 33] on span "Retour" at bounding box center [447, 37] width 27 height 13
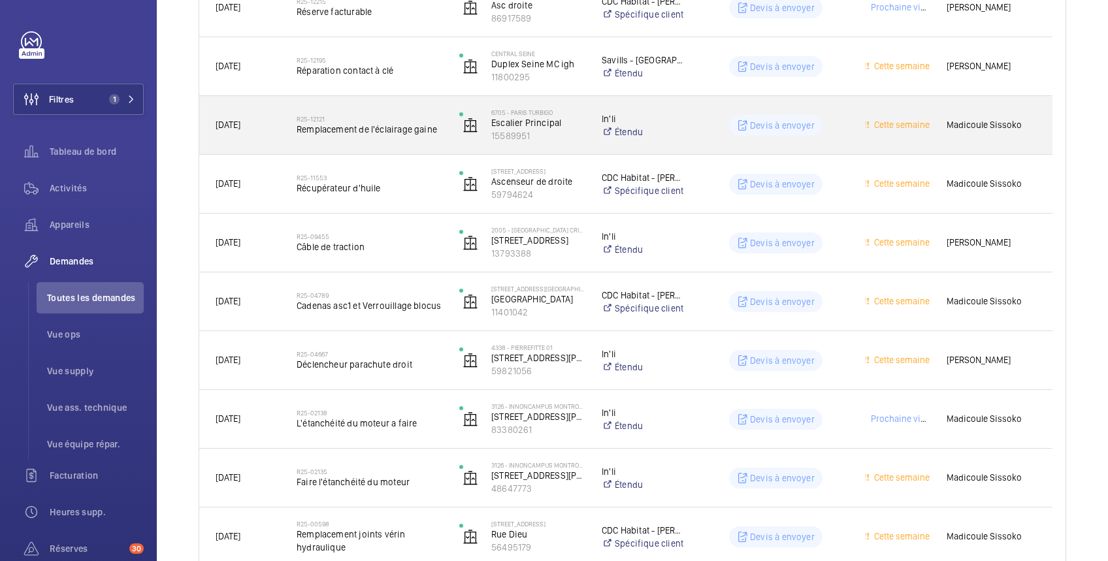
scroll to position [1288, 0]
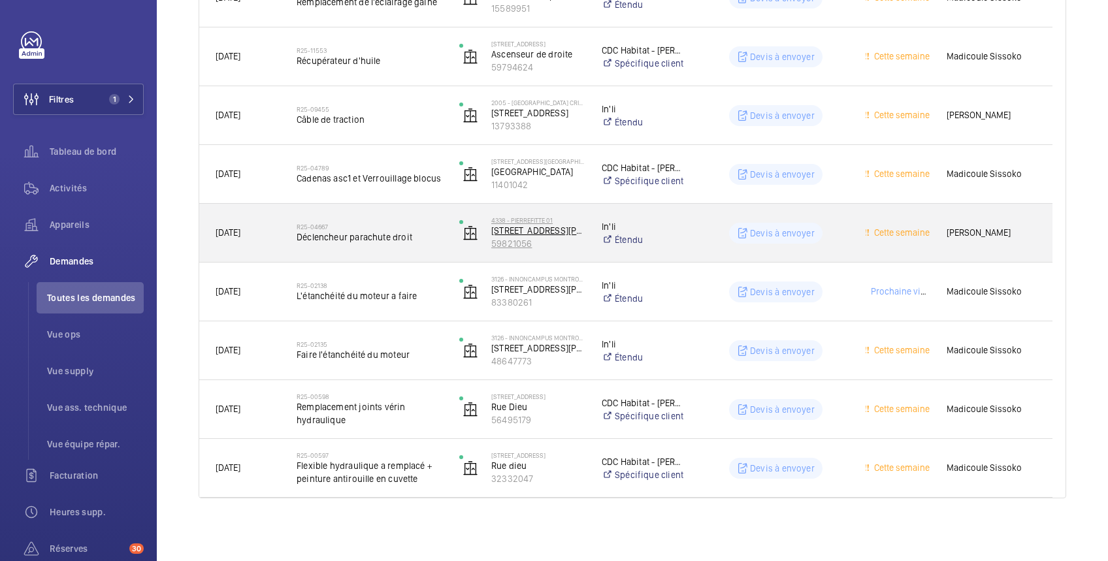
drag, startPoint x: 541, startPoint y: 242, endPoint x: 465, endPoint y: 246, distance: 75.8
click at [465, 246] on wm-front-device-cell "4338 - PIERREFITTE [STREET_ADDRESS][PERSON_NAME]" at bounding box center [521, 233] width 125 height 33
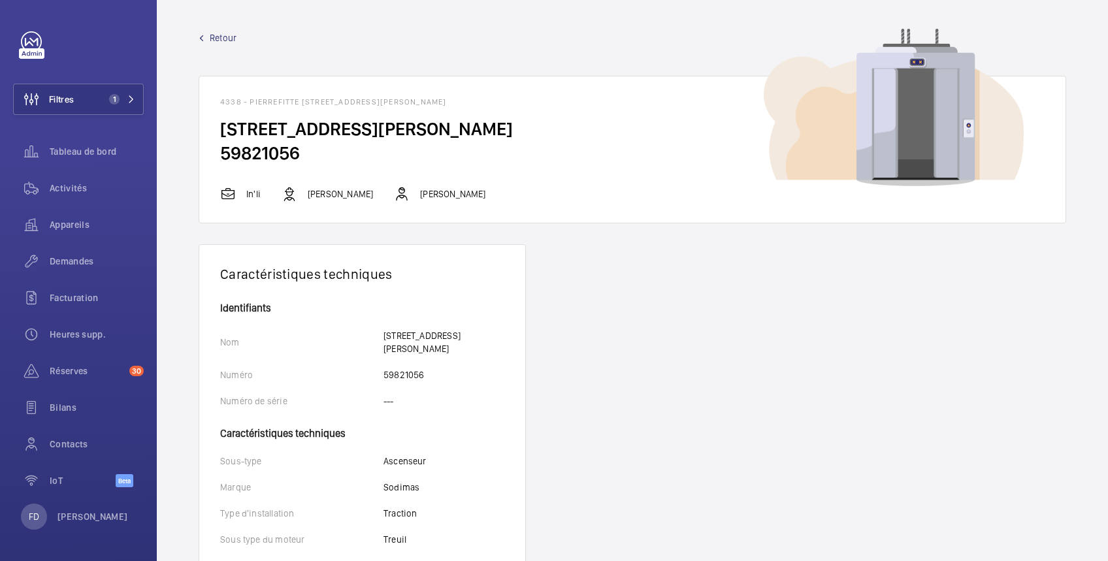
drag, startPoint x: 313, startPoint y: 153, endPoint x: 196, endPoint y: 169, distance: 117.9
copy h2 "59821056"
click at [228, 35] on span "Retour" at bounding box center [223, 37] width 27 height 13
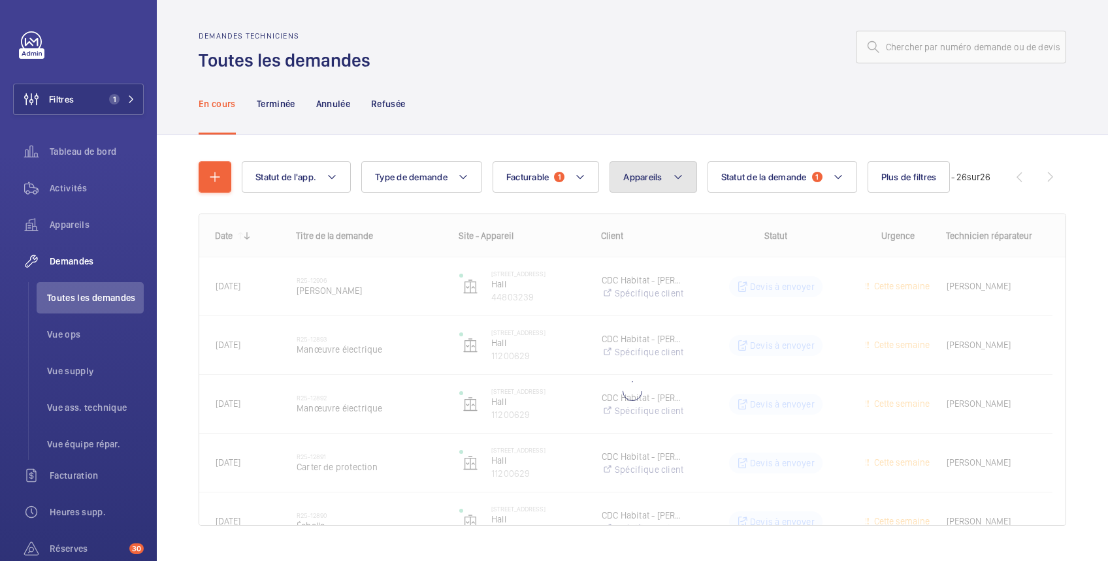
click at [641, 178] on span "Appareils" at bounding box center [642, 177] width 39 height 10
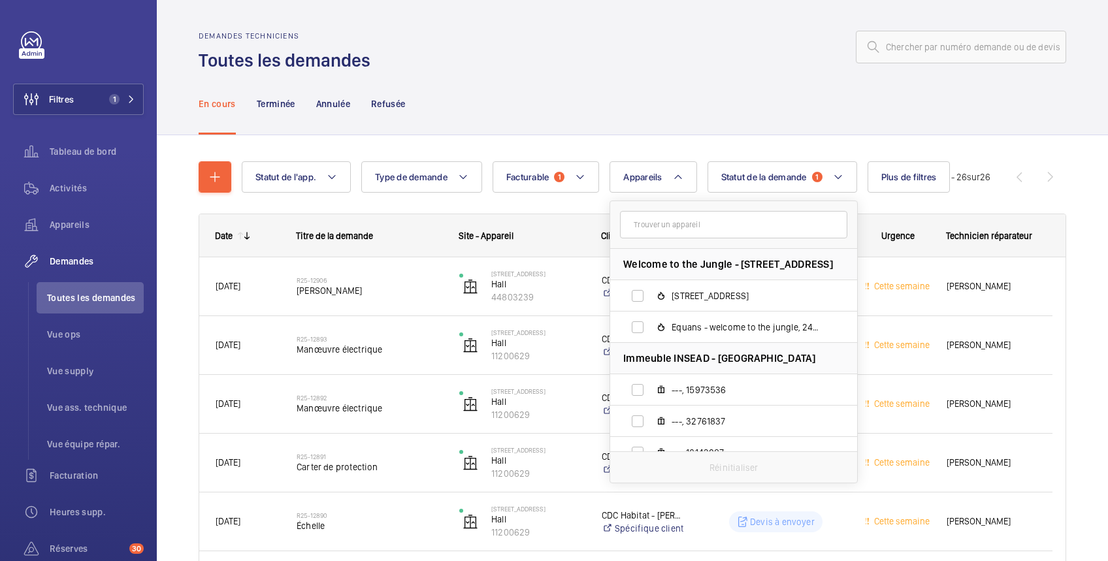
click at [636, 229] on input "text" at bounding box center [733, 224] width 227 height 27
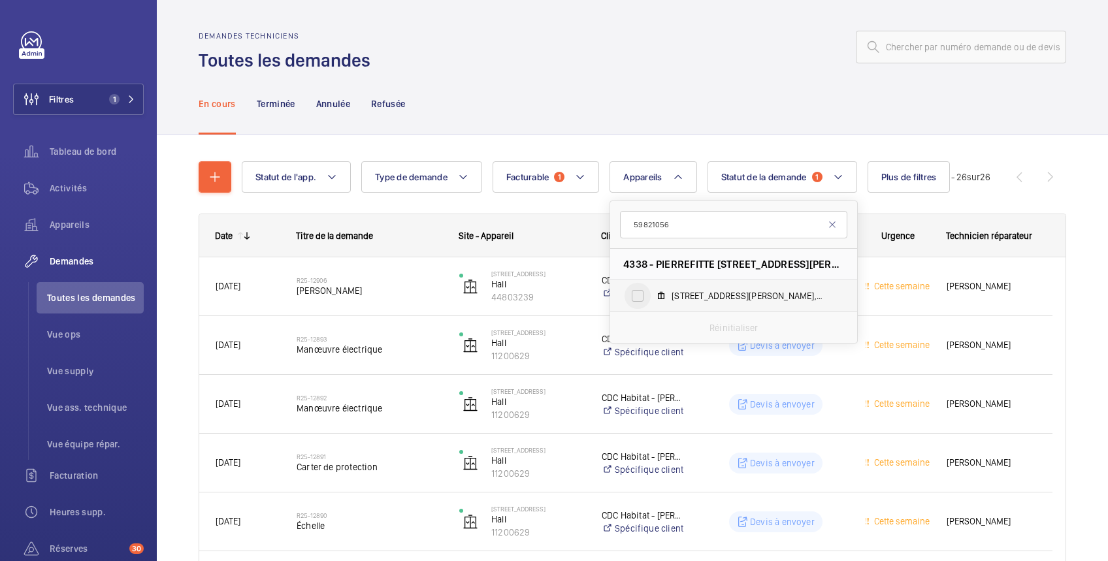
type input "59821056"
click at [641, 298] on input "[STREET_ADDRESS][PERSON_NAME]" at bounding box center [637, 296] width 26 height 26
checkbox input "true"
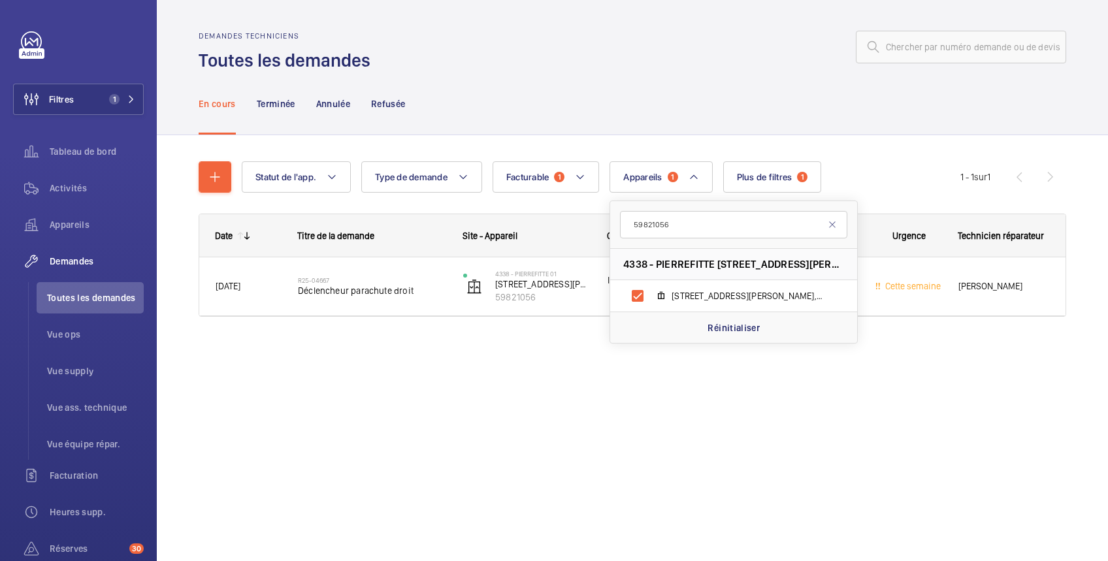
click at [638, 440] on div "Demandes techniciens Toutes les demandes En cours Terminée Annulée Refusée Stat…" at bounding box center [632, 280] width 951 height 561
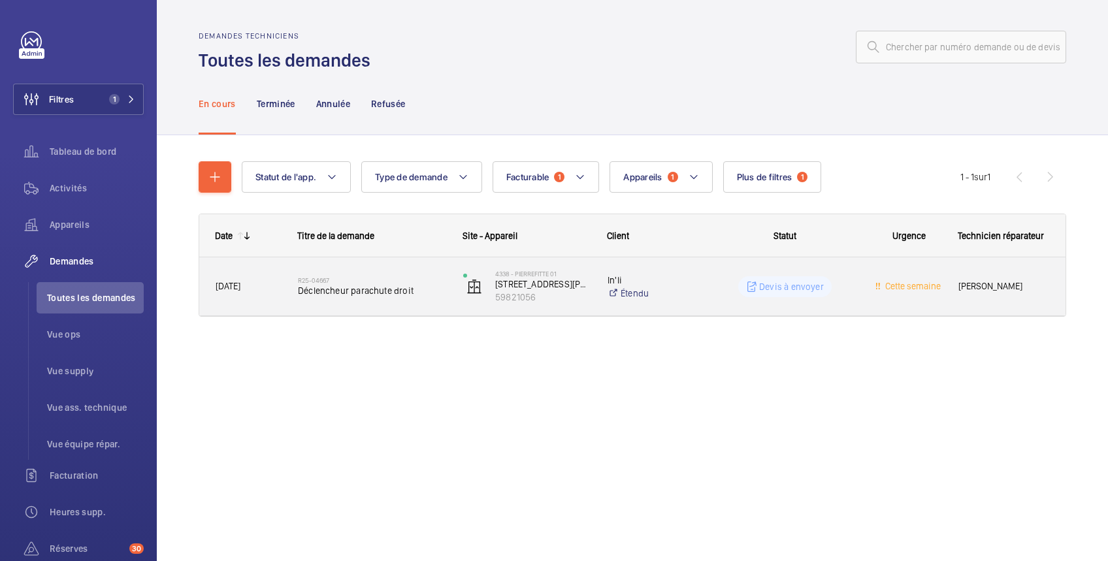
click at [722, 285] on wm-front-pills-cell "Devis à envoyer" at bounding box center [785, 286] width 148 height 21
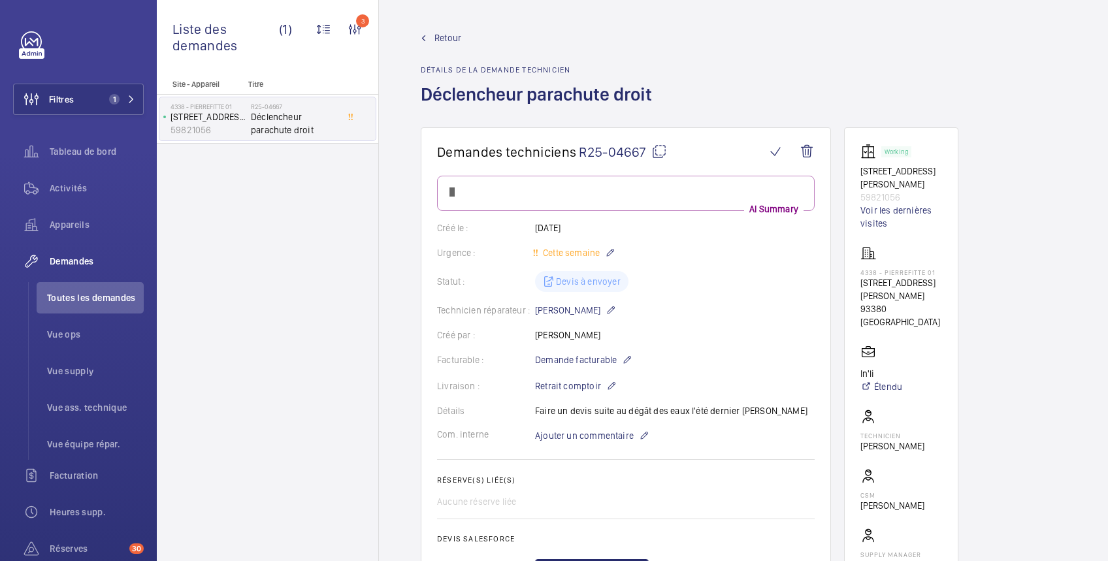
scroll to position [232, 0]
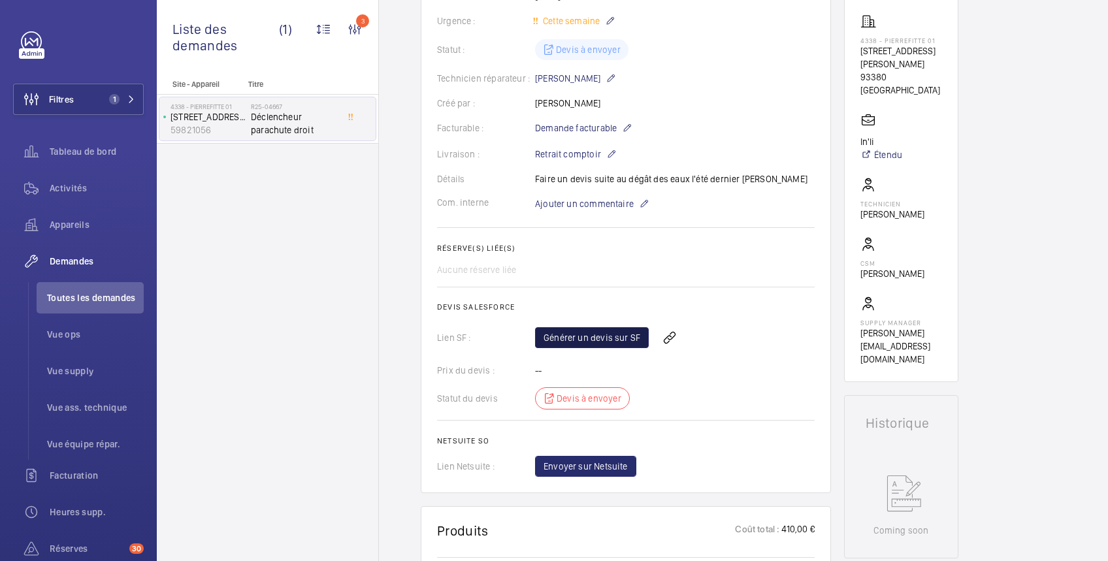
click at [633, 338] on link "Générer un devis sur SF" at bounding box center [592, 337] width 114 height 21
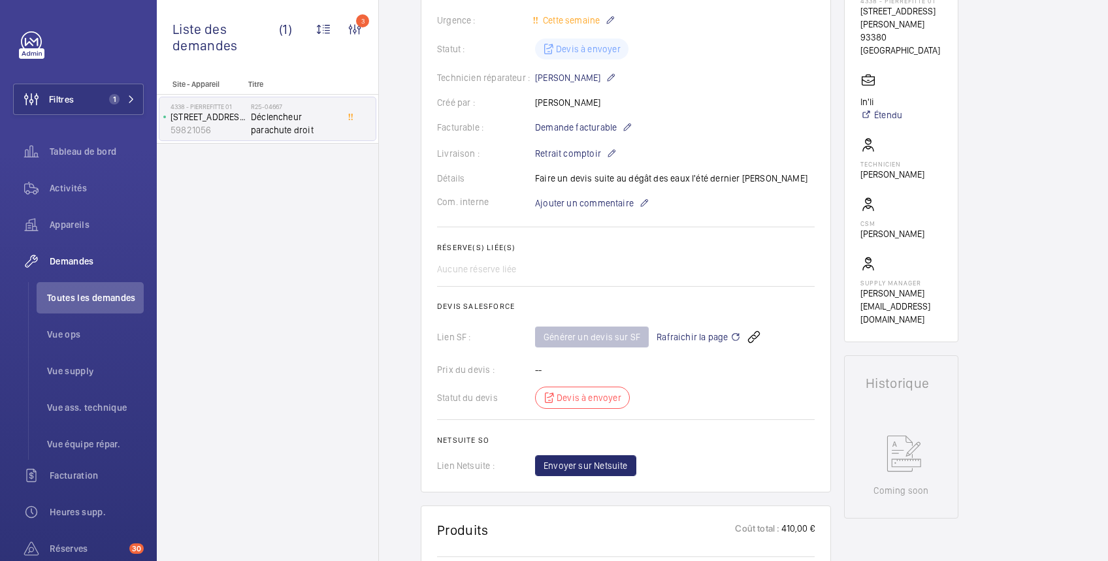
scroll to position [39, 0]
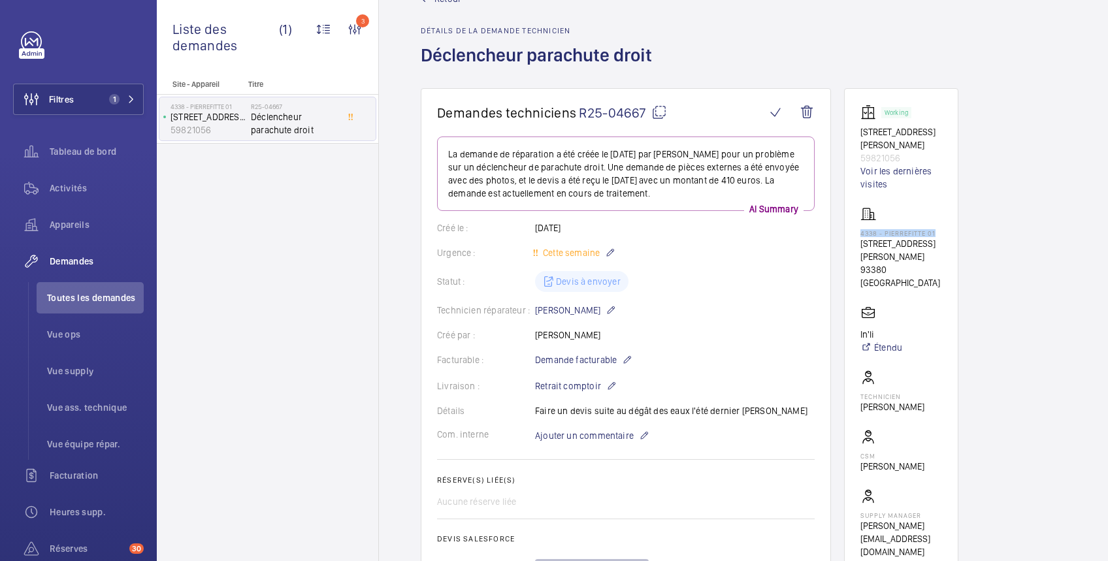
drag, startPoint x: 861, startPoint y: 221, endPoint x: 940, endPoint y: 222, distance: 79.7
click at [940, 229] on p "4338 - PIERREFITTE 01" at bounding box center [901, 233] width 82 height 8
copy p "4338 - PIERREFITTE 01"
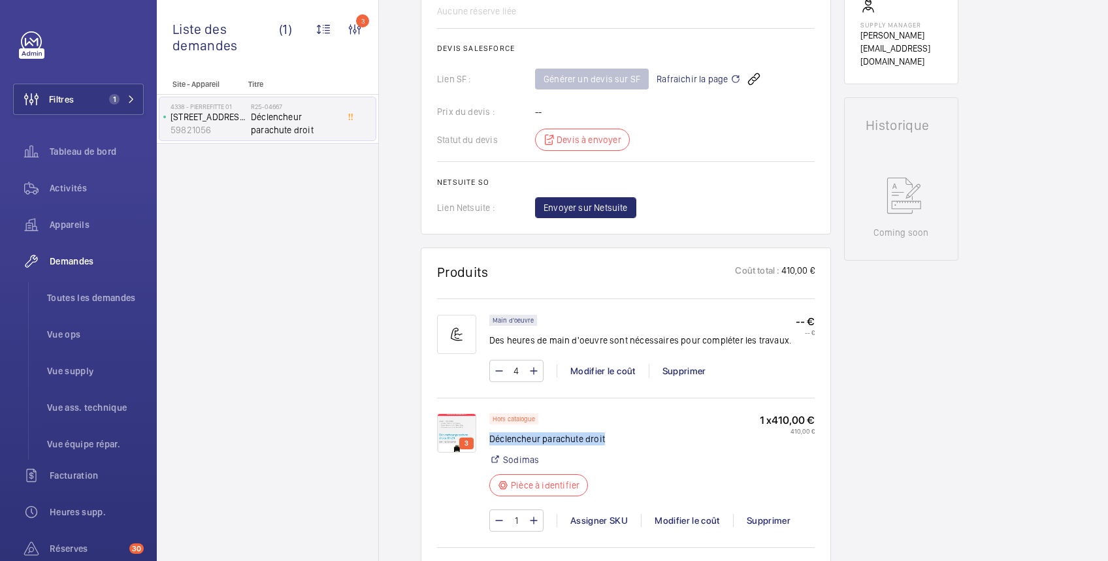
drag, startPoint x: 489, startPoint y: 434, endPoint x: 616, endPoint y: 439, distance: 127.5
click at [616, 439] on div "Hors catalogue Déclencheur parachute droit Sodimas Pièce à identifier 1 x 410,0…" at bounding box center [651, 458] width 325 height 91
copy p "Déclencheur parachute droit"
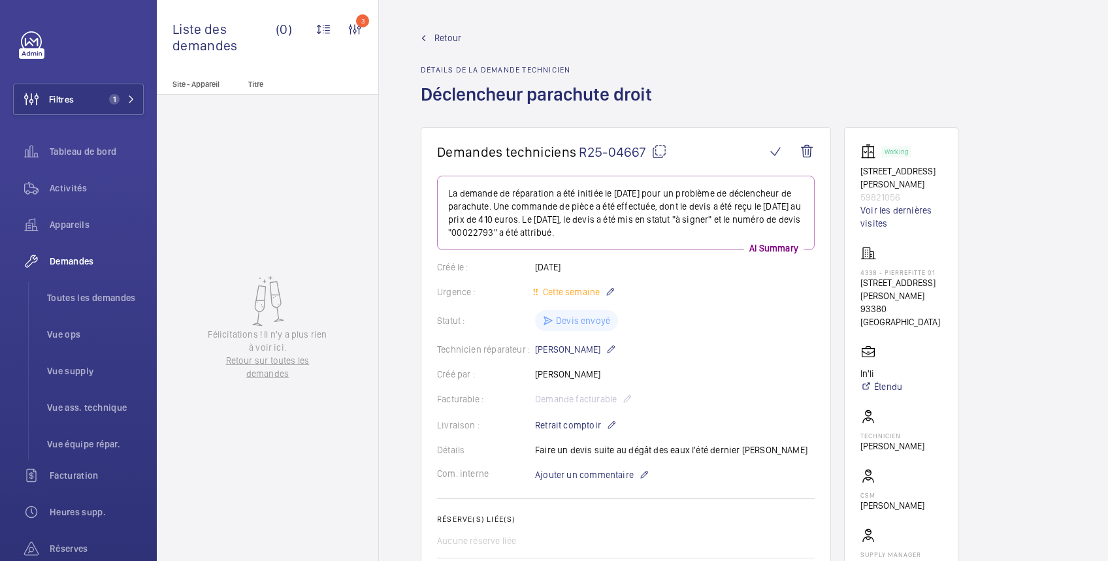
click at [446, 37] on span "Retour" at bounding box center [447, 37] width 27 height 13
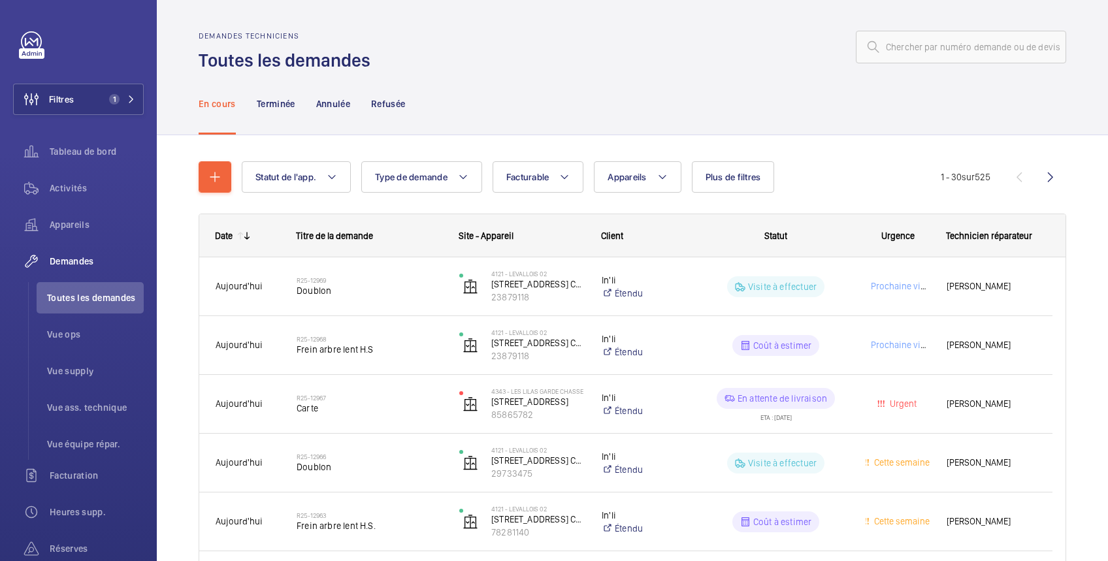
click at [548, 186] on button "Facturable" at bounding box center [537, 176] width 91 height 31
click at [545, 215] on mat-radio-button "Facturable" at bounding box center [616, 217] width 235 height 26
radio input "true"
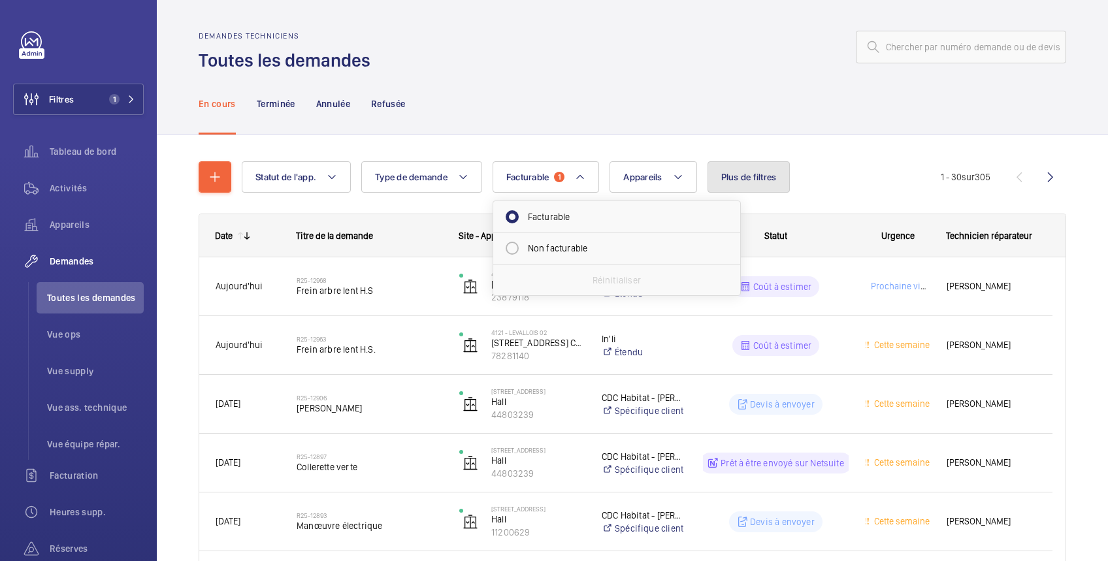
click at [769, 175] on span "Plus de filtres" at bounding box center [749, 177] width 56 height 10
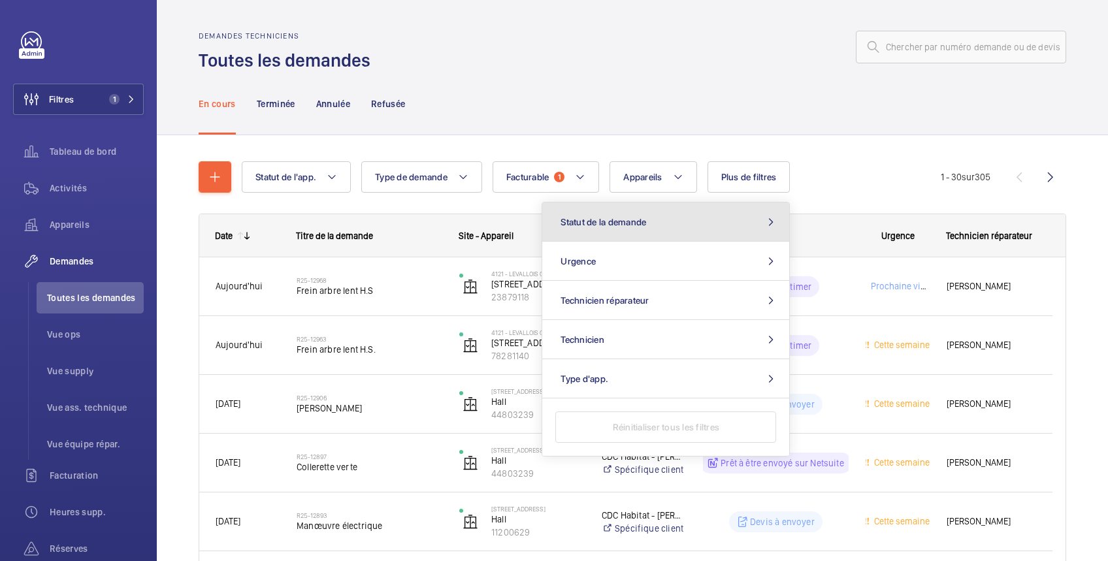
click at [724, 219] on button "Statut de la demande" at bounding box center [665, 221] width 247 height 39
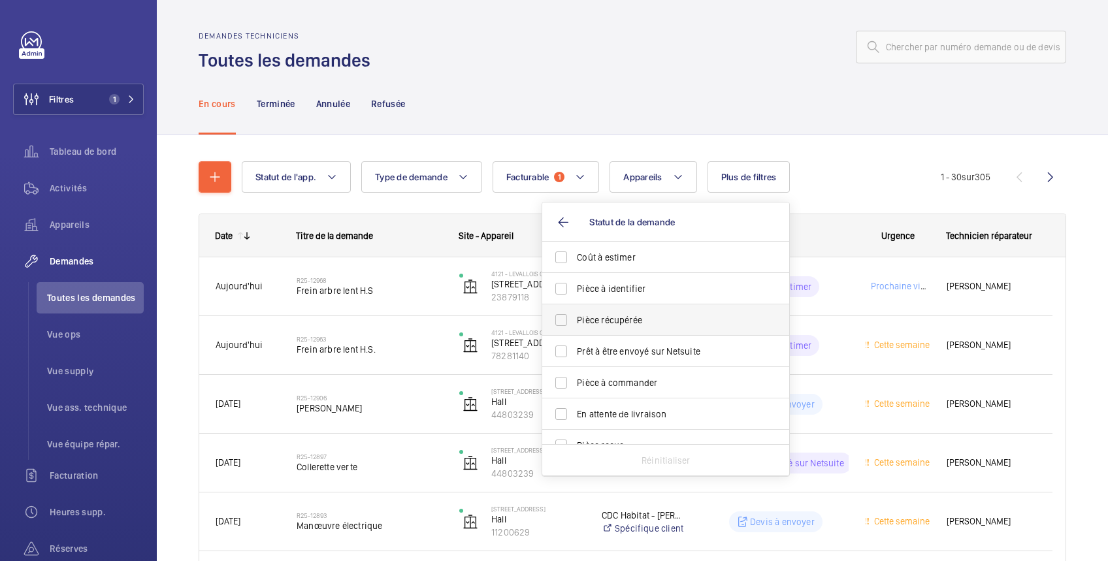
scroll to position [173, 0]
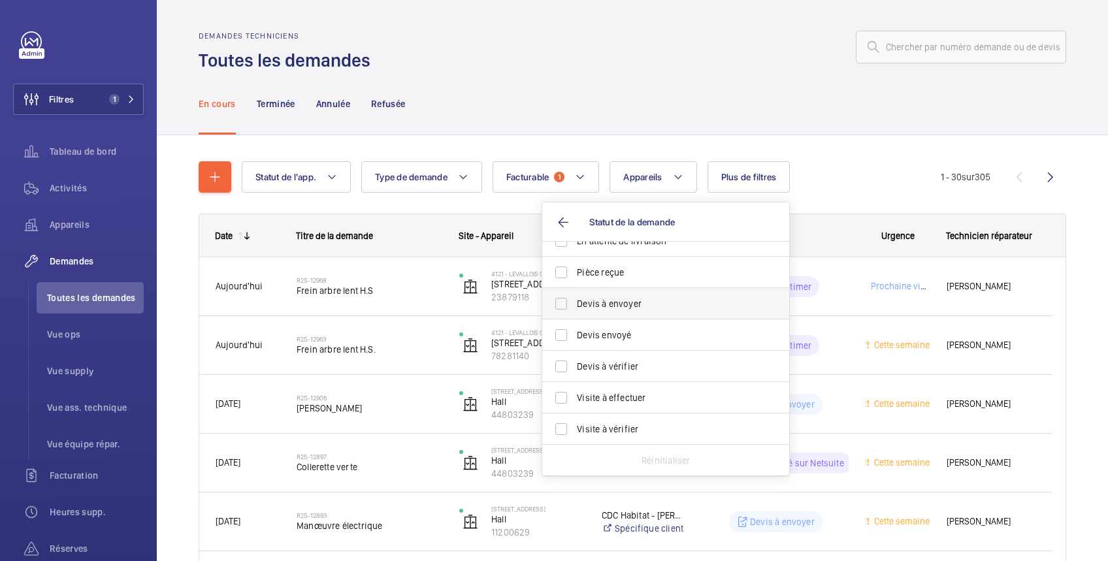
click at [644, 303] on span "Devis à envoyer" at bounding box center [667, 303] width 180 height 13
click at [574, 303] on input "Devis à envoyer" at bounding box center [561, 304] width 26 height 26
checkbox input "true"
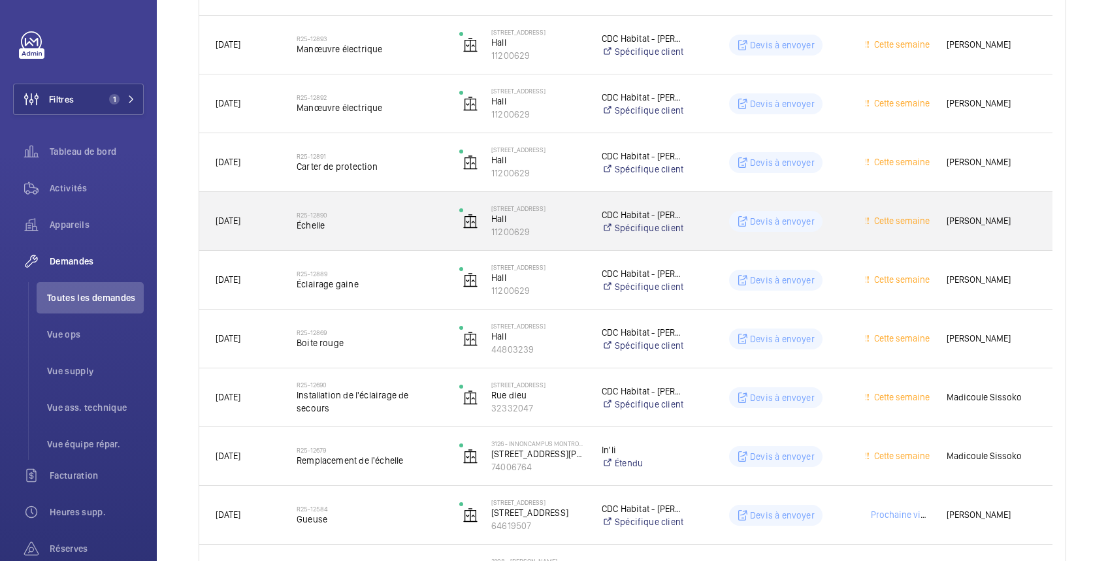
scroll to position [68, 0]
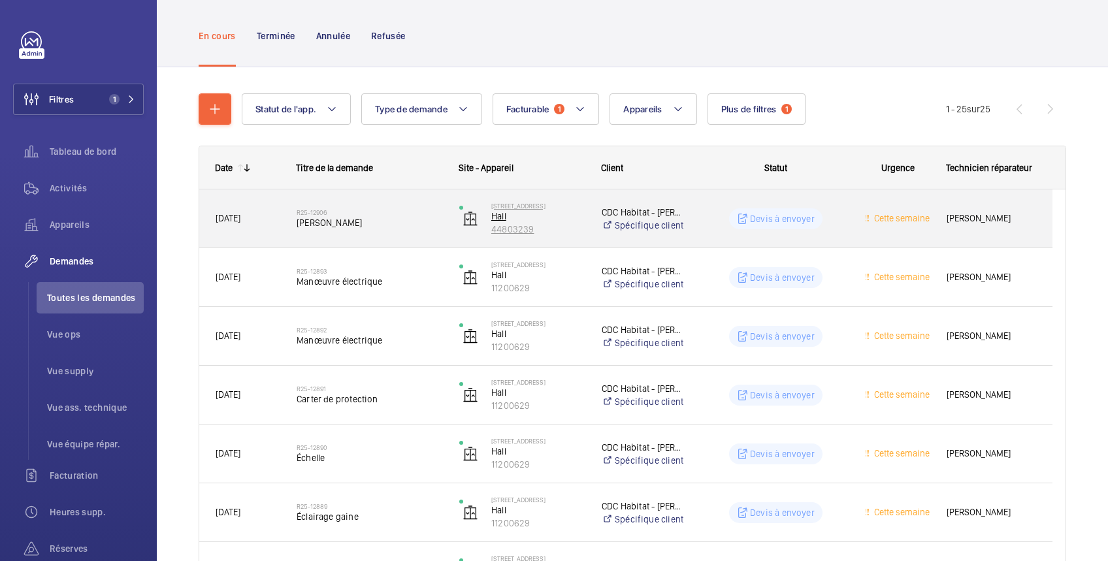
drag, startPoint x: 547, startPoint y: 221, endPoint x: 482, endPoint y: 232, distance: 65.5
click at [482, 232] on wm-front-device-cell "43 rue du Pré Saint Gervais Hall 44803239" at bounding box center [521, 218] width 125 height 33
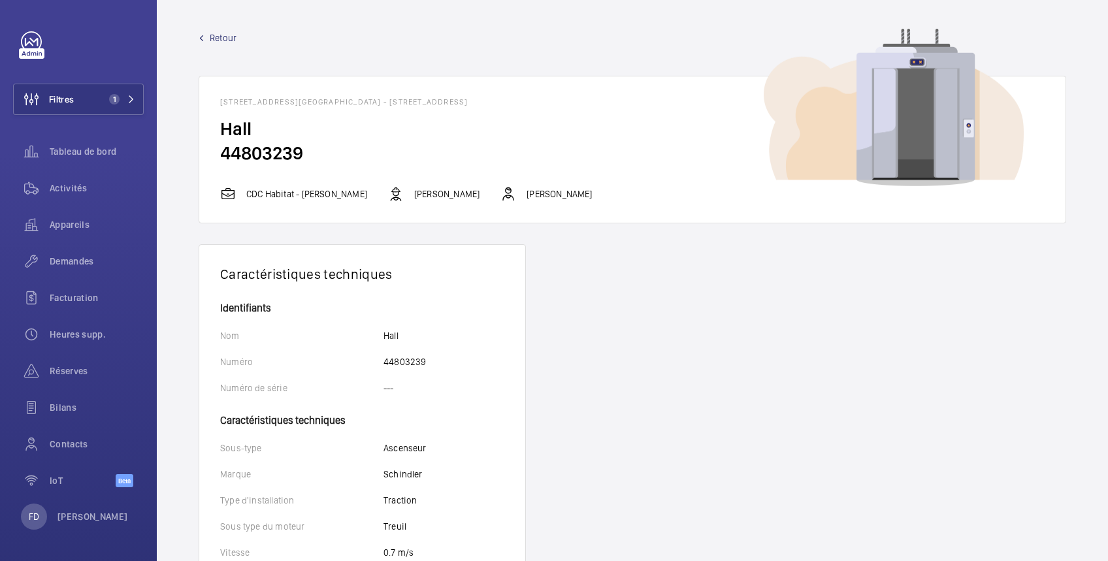
drag, startPoint x: 314, startPoint y: 153, endPoint x: 208, endPoint y: 159, distance: 106.6
click at [208, 159] on wm-front-card-body "Hall 44803239" at bounding box center [632, 151] width 866 height 69
copy h2 "44803239"
click at [213, 33] on span "Retour" at bounding box center [223, 37] width 27 height 13
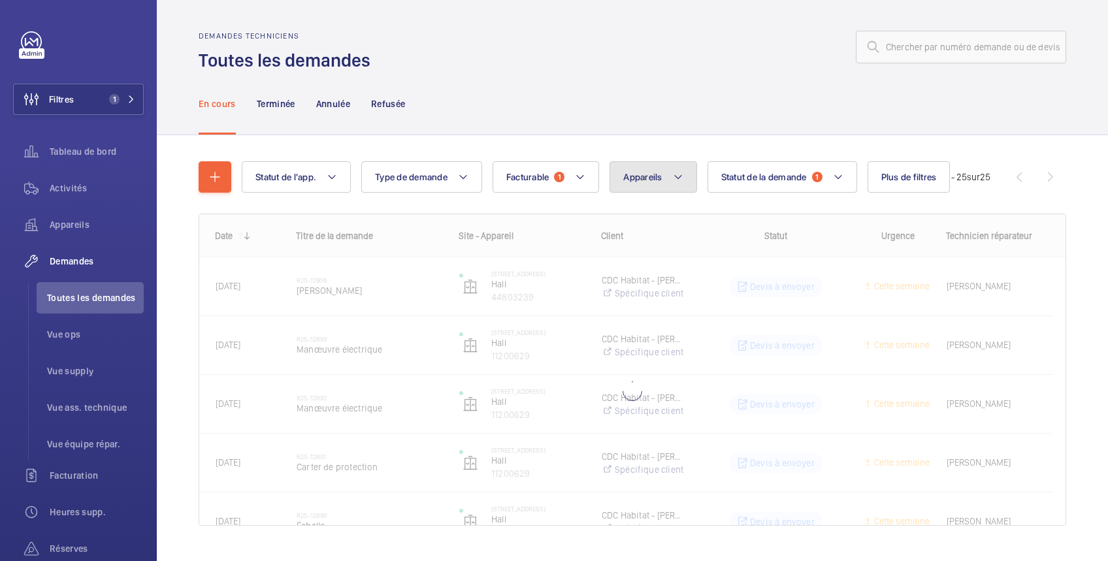
click at [658, 180] on span "Appareils" at bounding box center [642, 177] width 39 height 10
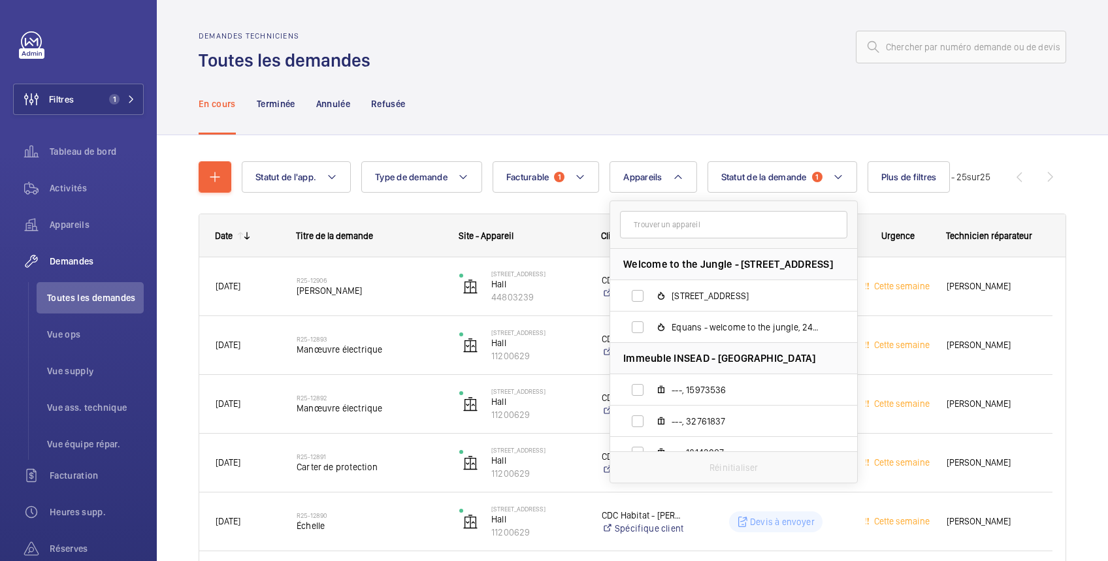
click at [641, 226] on input "text" at bounding box center [733, 224] width 227 height 27
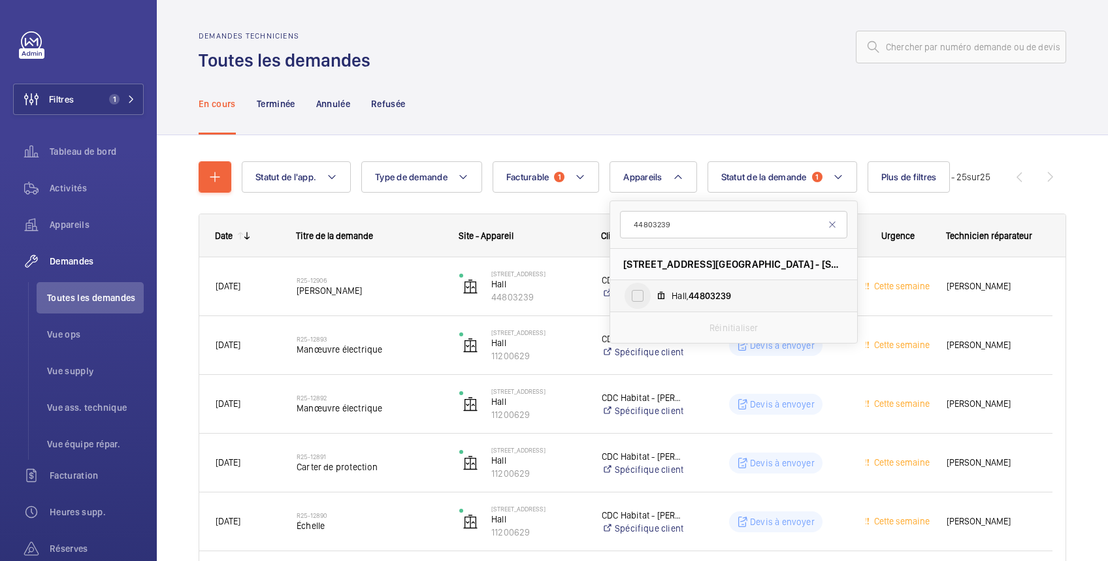
type input "44803239"
click at [639, 300] on input "Hall, 44803239" at bounding box center [637, 296] width 26 height 26
checkbox input "true"
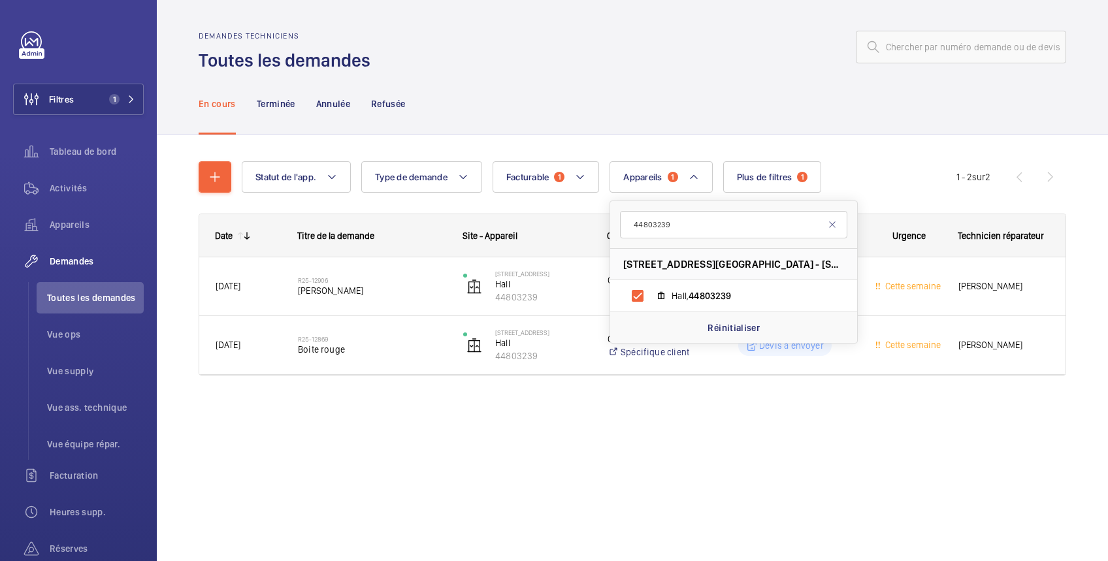
click at [737, 57] on div at bounding box center [722, 46] width 688 height 31
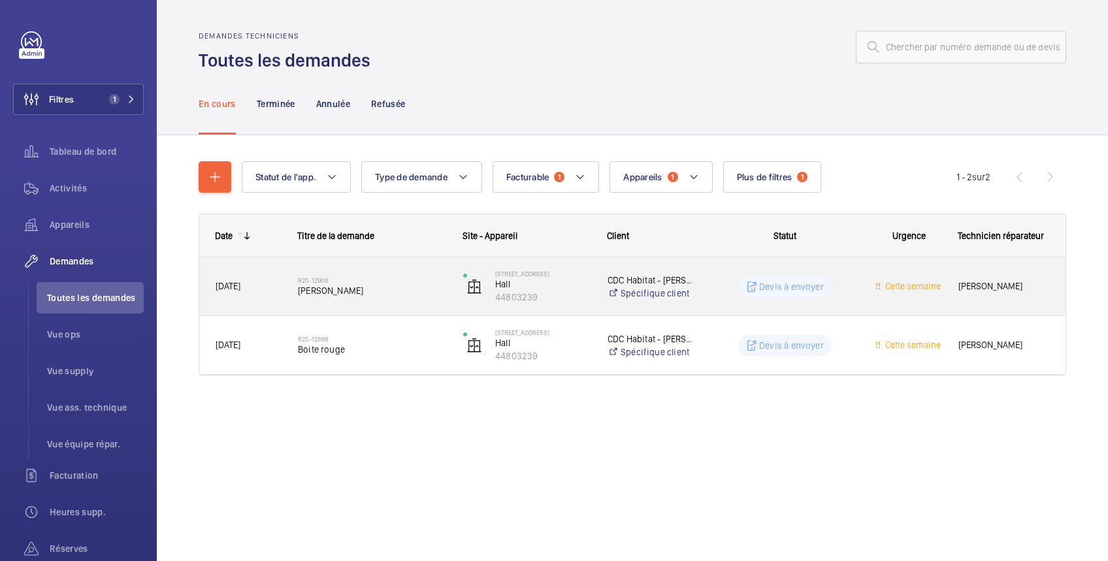
click at [827, 291] on div "Devis à envoyer" at bounding box center [784, 286] width 93 height 21
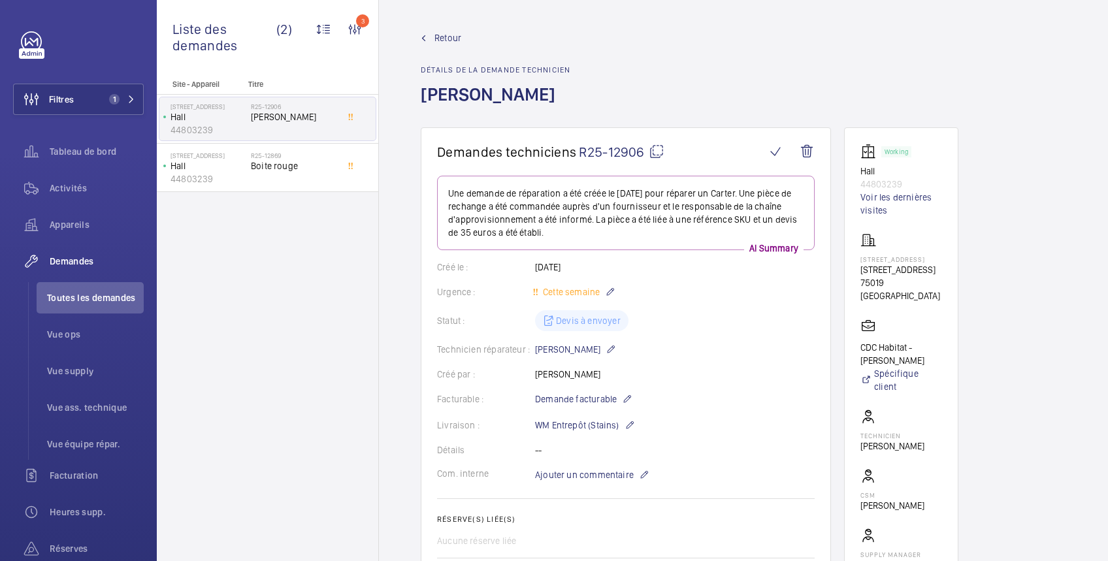
click at [449, 38] on span "Retour" at bounding box center [447, 37] width 27 height 13
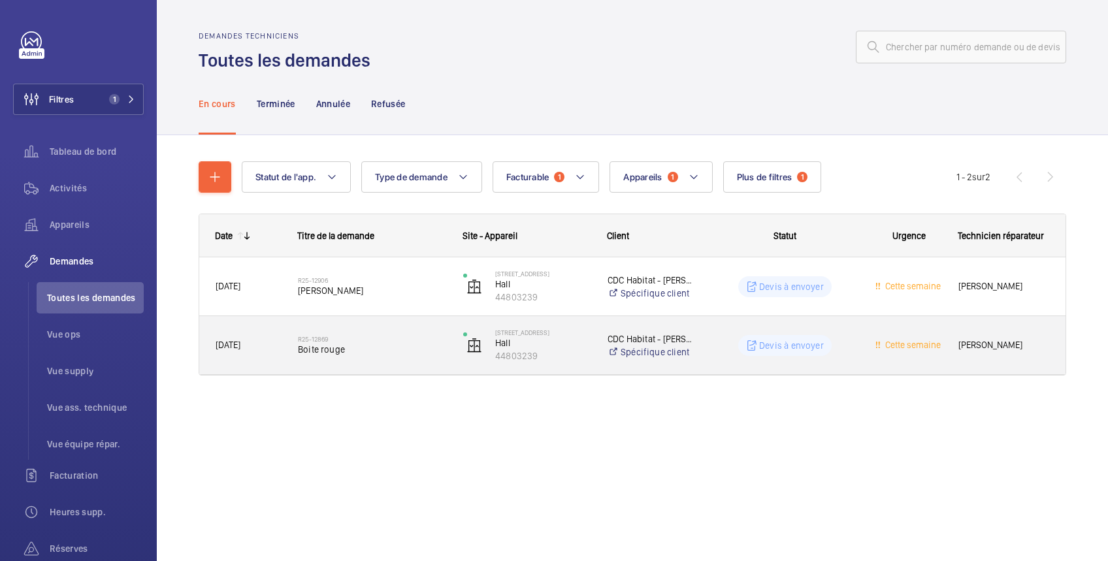
click at [723, 332] on div "Devis à envoyer" at bounding box center [777, 345] width 164 height 47
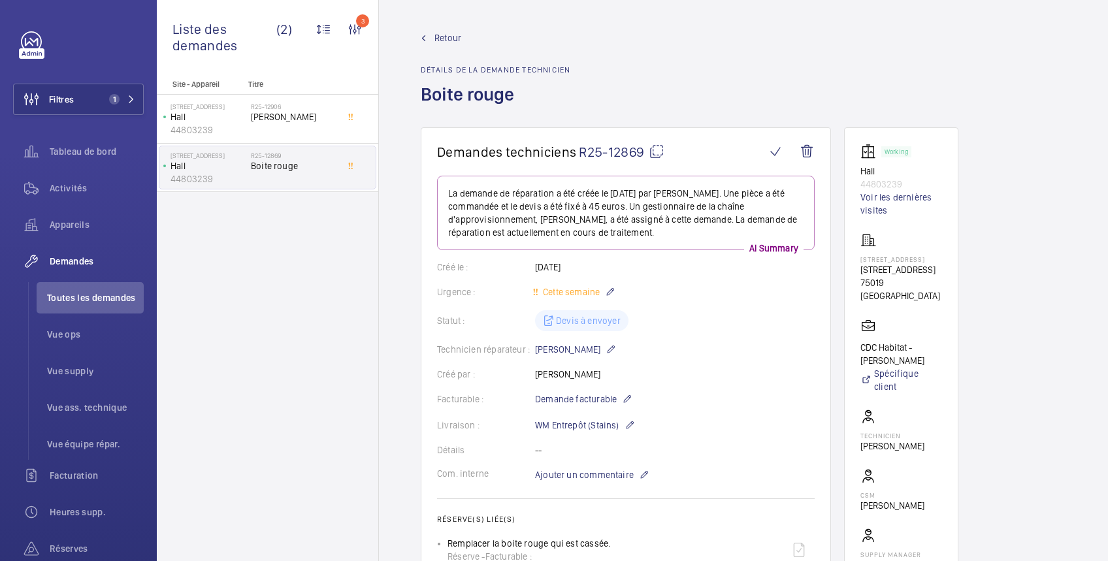
click at [448, 41] on span "Retour" at bounding box center [447, 37] width 27 height 13
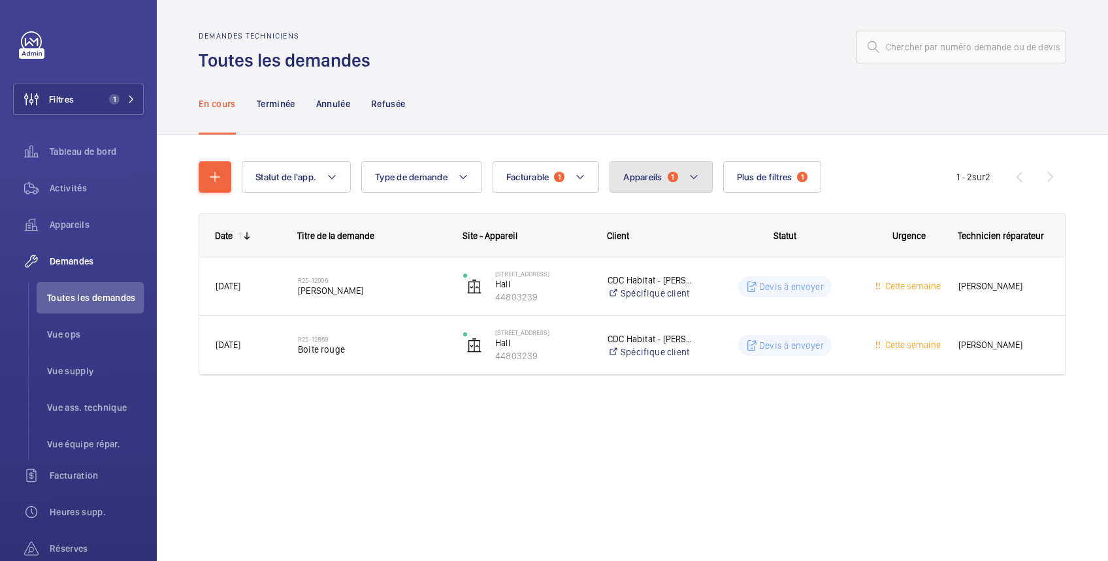
click at [648, 183] on button "Appareils 1" at bounding box center [660, 176] width 103 height 31
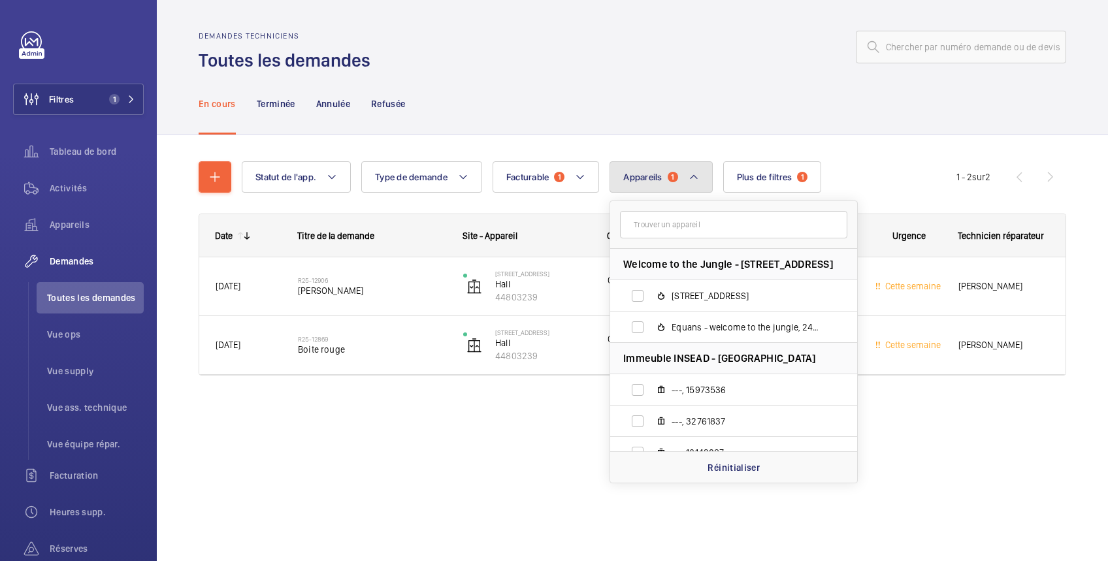
click at [640, 178] on span "Appareils" at bounding box center [642, 177] width 39 height 10
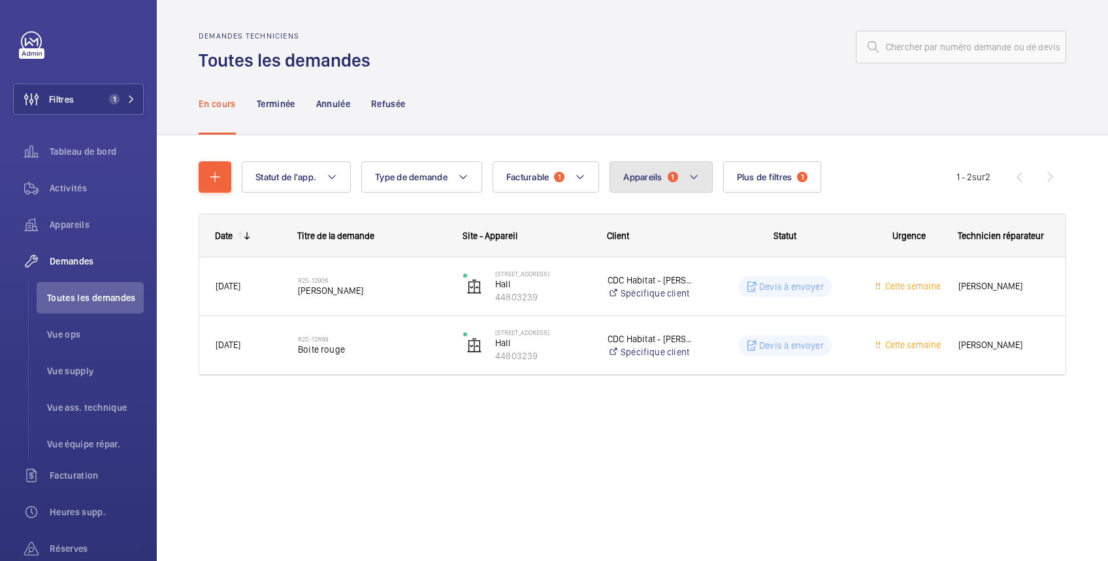
click at [662, 170] on button "Appareils 1" at bounding box center [660, 176] width 103 height 31
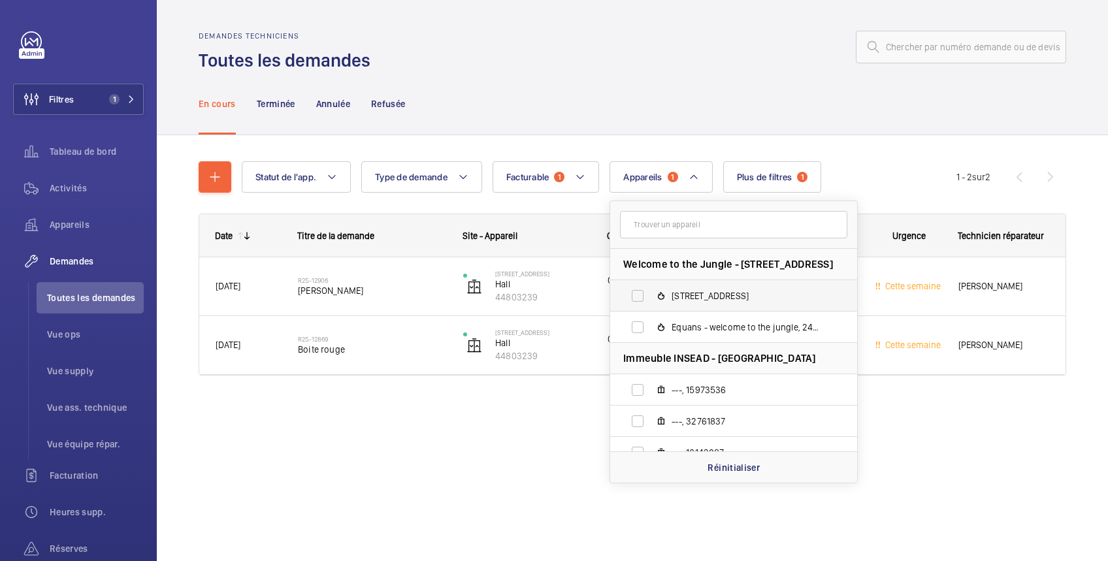
scroll to position [173, 0]
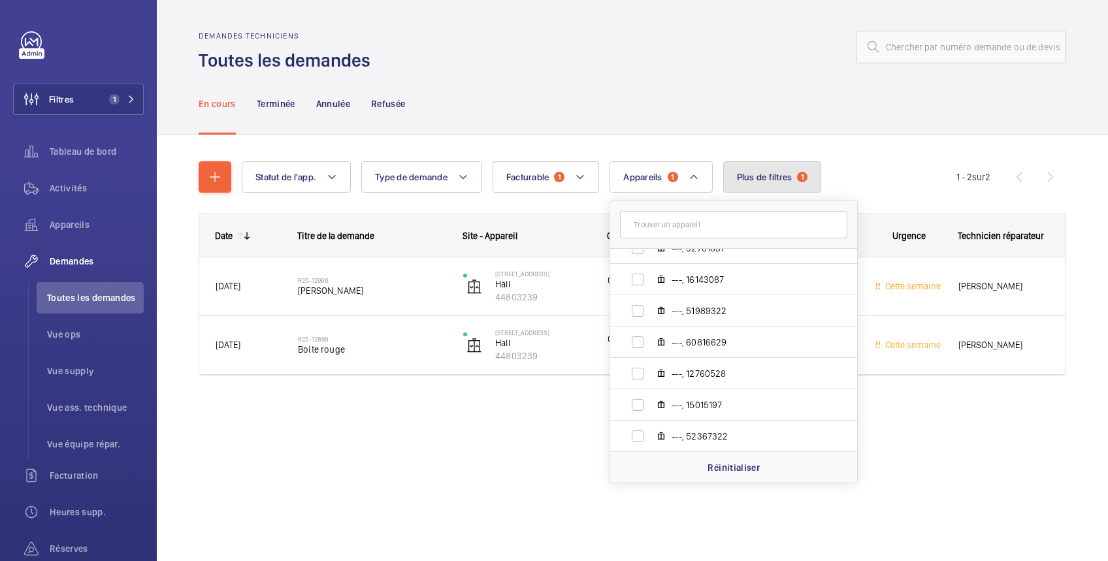
click at [767, 176] on span "Plus de filtres" at bounding box center [765, 177] width 56 height 10
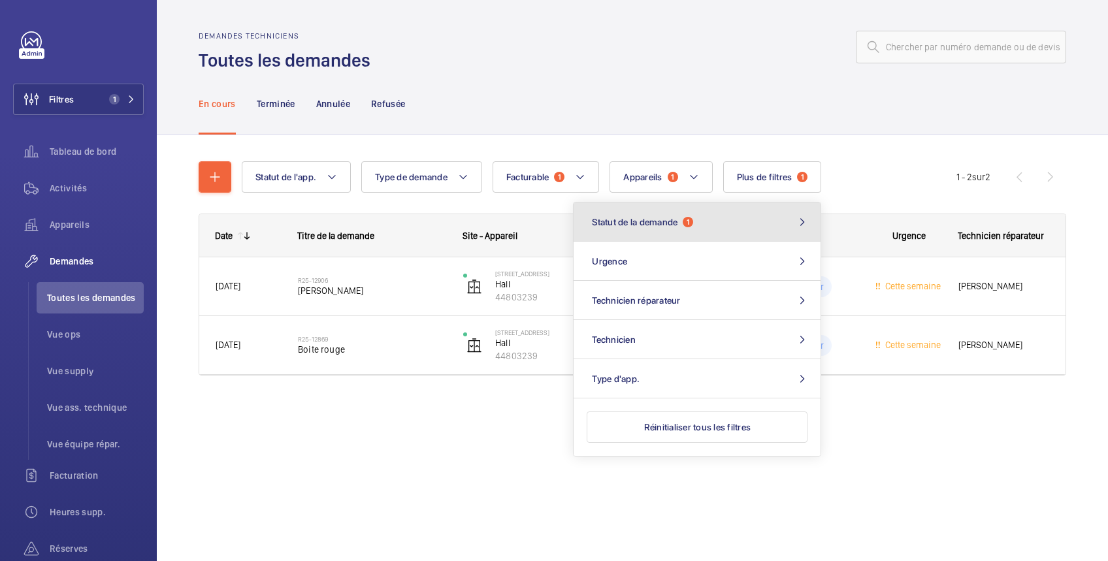
click at [721, 223] on button "Statut de la demande 1" at bounding box center [696, 221] width 247 height 39
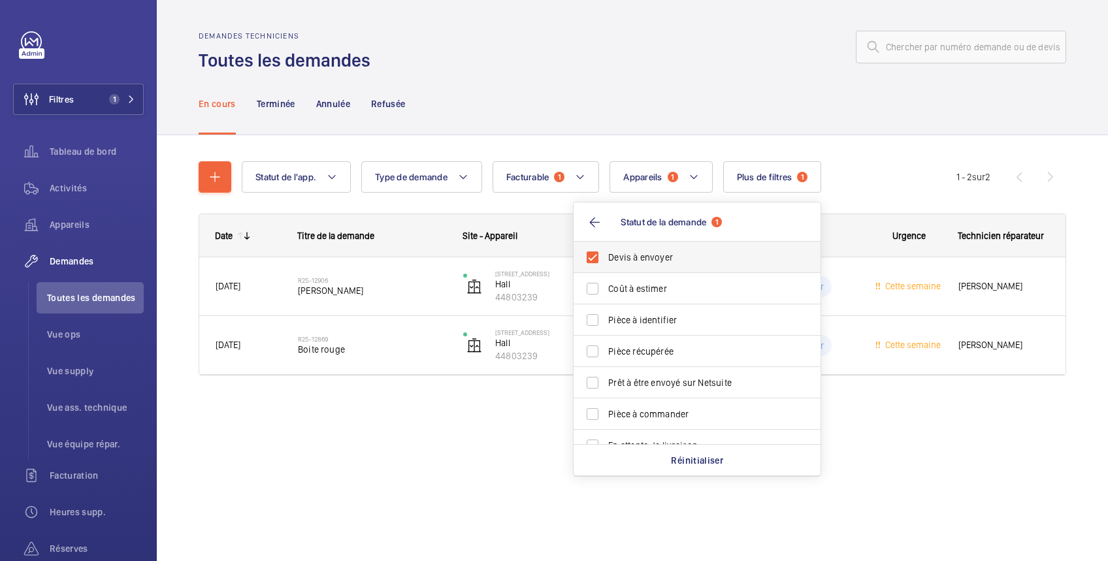
click at [651, 263] on span "Devis à envoyer" at bounding box center [698, 257] width 180 height 13
click at [605, 263] on input "Devis à envoyer" at bounding box center [592, 257] width 26 height 26
checkbox input "false"
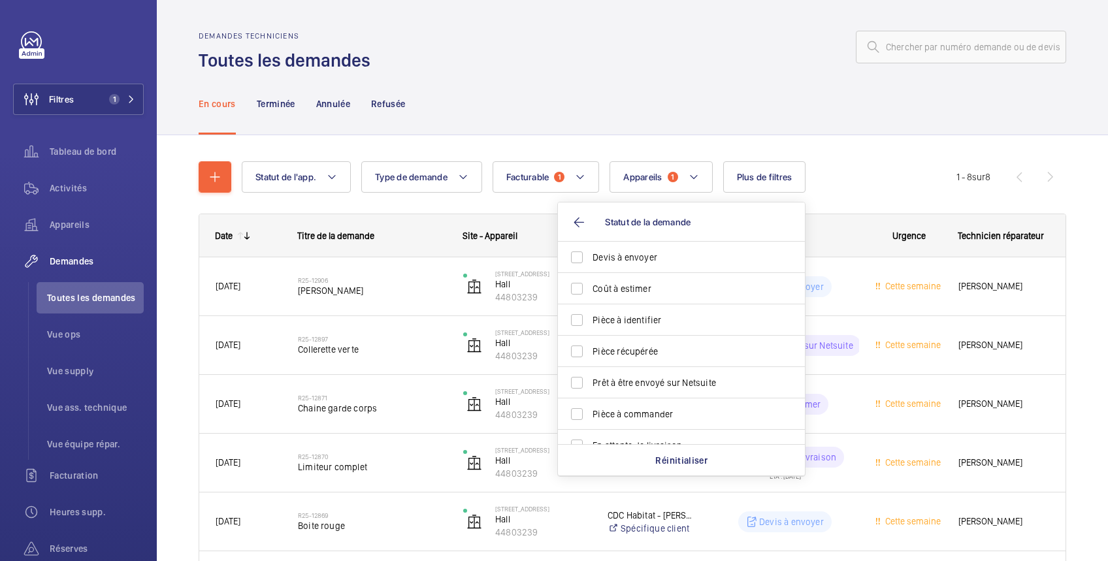
click at [662, 103] on div "En cours Terminée Annulée Refusée" at bounding box center [632, 103] width 867 height 62
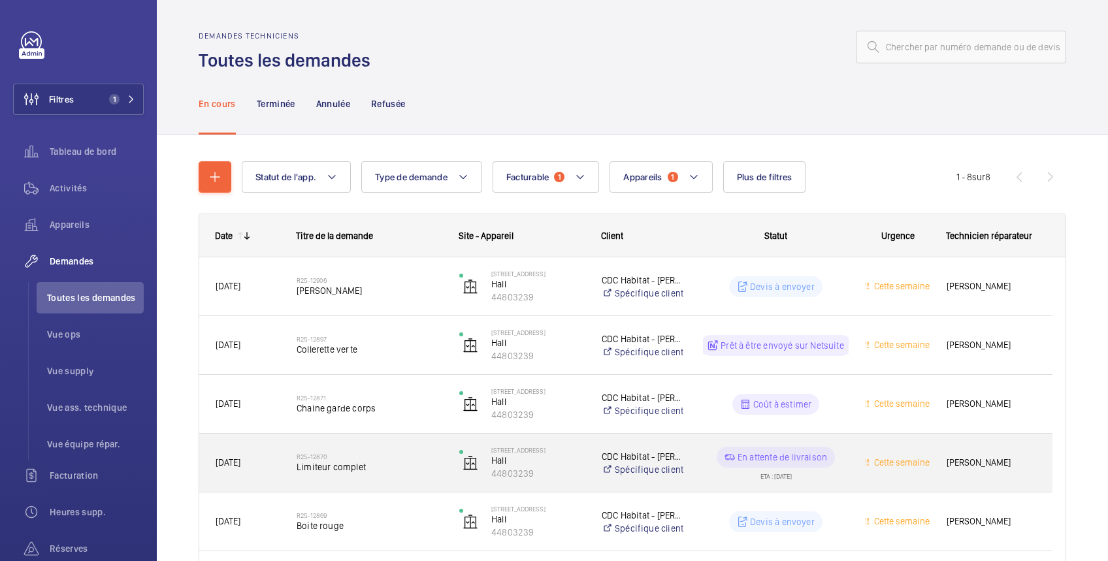
click at [829, 471] on wm-front-pills-cell "En attente de livraison ETA : 08/10/2025" at bounding box center [776, 463] width 146 height 33
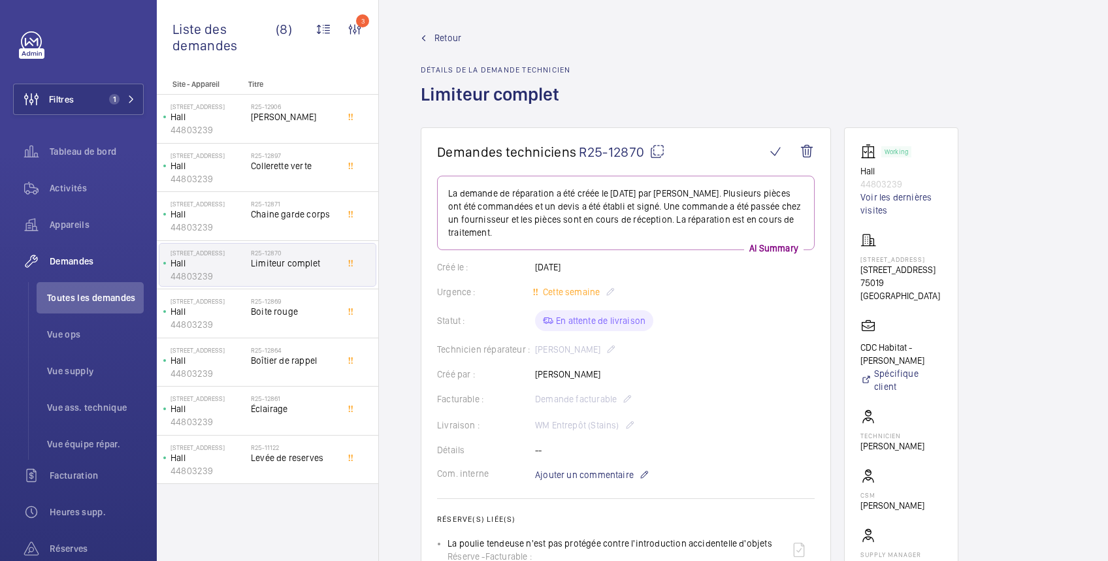
drag, startPoint x: 442, startPoint y: 37, endPoint x: 453, endPoint y: 42, distance: 12.0
click at [446, 39] on span "Retour" at bounding box center [447, 37] width 27 height 13
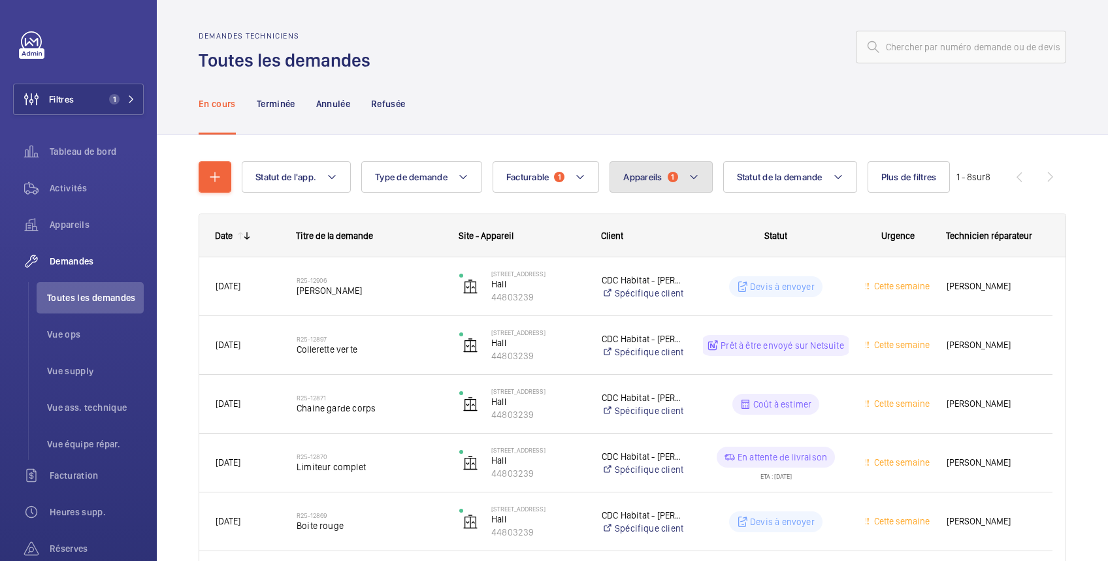
drag, startPoint x: 453, startPoint y: 42, endPoint x: 647, endPoint y: 176, distance: 235.7
click at [647, 176] on span "Appareils" at bounding box center [642, 177] width 39 height 10
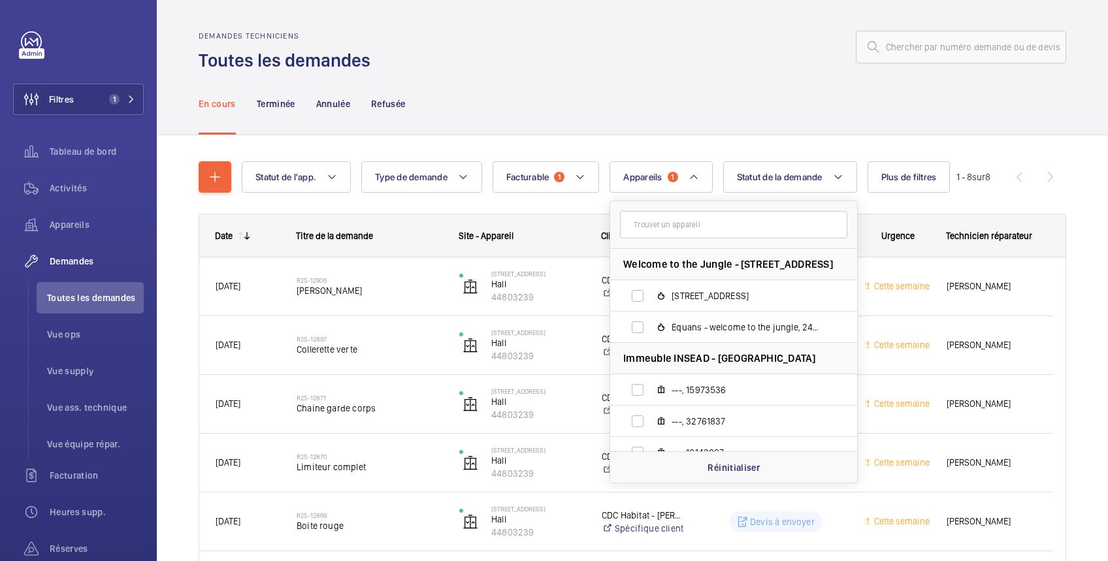
click at [727, 84] on div "En cours Terminée Annulée Refusée" at bounding box center [632, 103] width 867 height 62
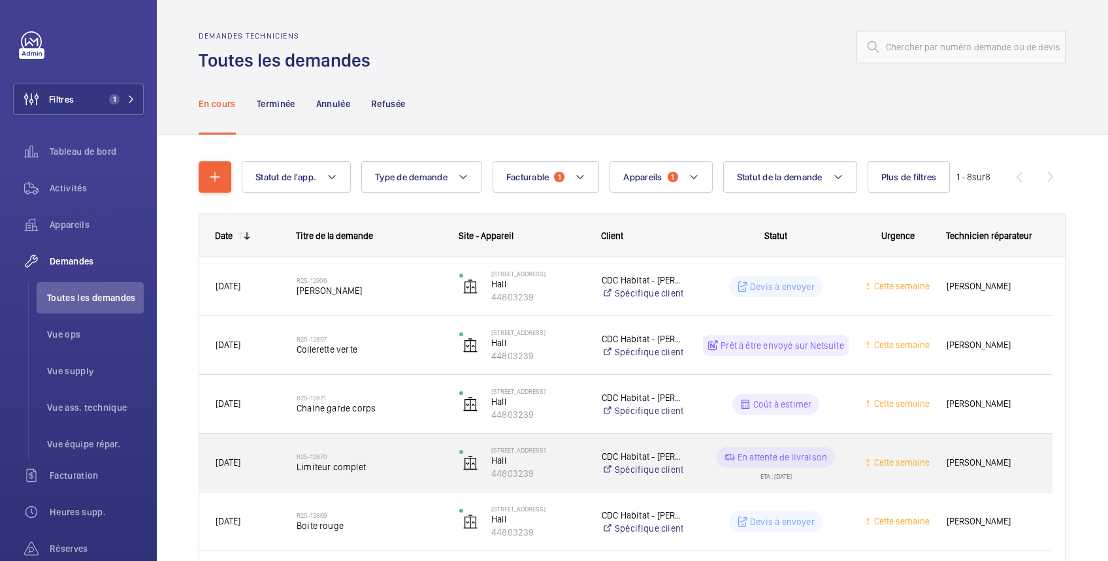
click at [814, 448] on div "En attente de livraison" at bounding box center [775, 457] width 118 height 21
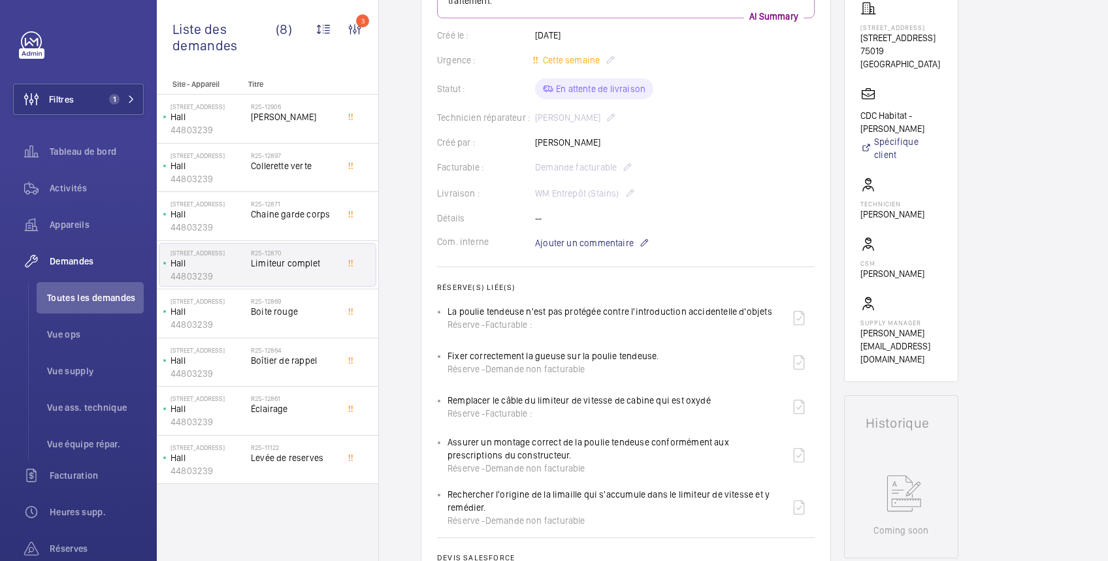
scroll to position [464, 0]
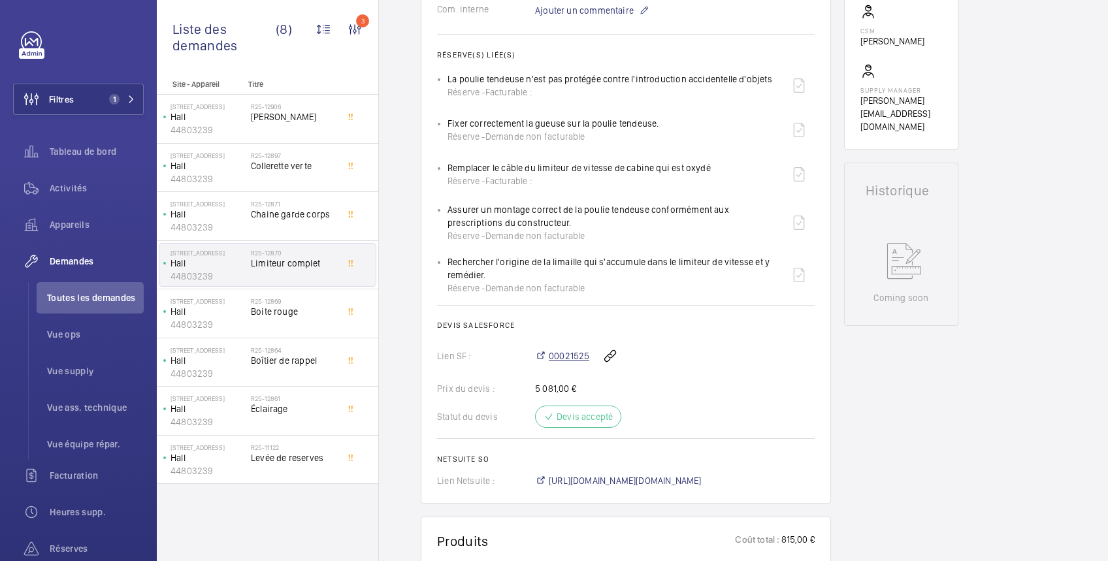
click at [578, 357] on span "00021525" at bounding box center [569, 355] width 40 height 13
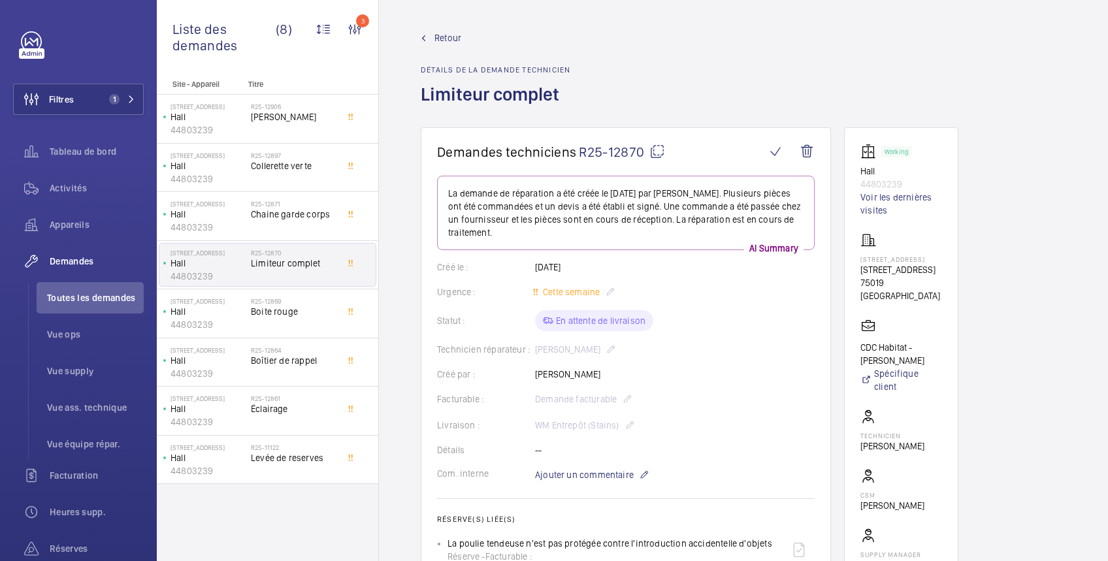
click at [447, 41] on span "Retour" at bounding box center [447, 37] width 27 height 13
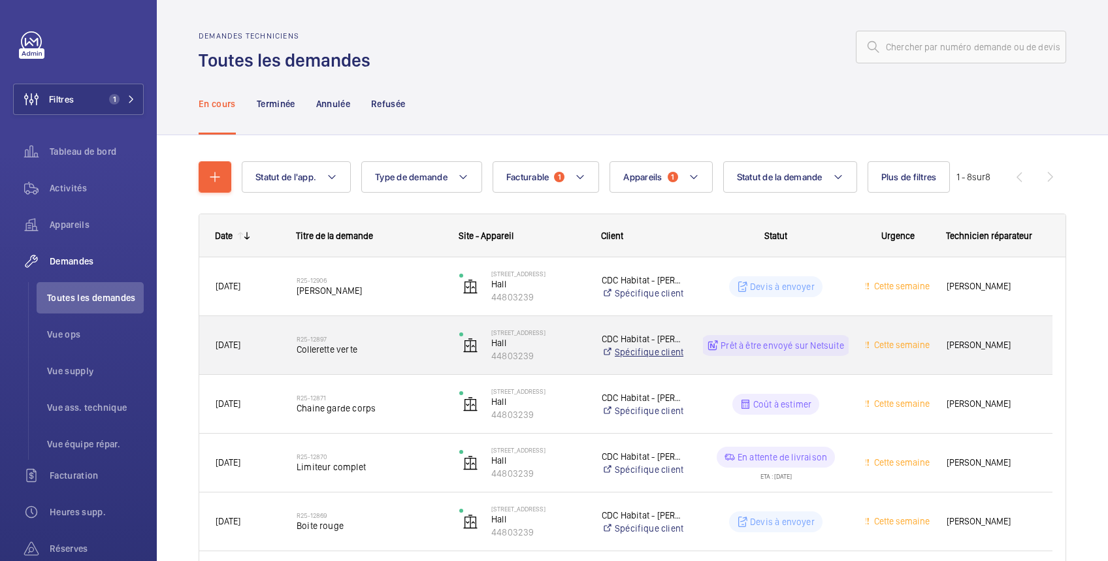
scroll to position [230, 0]
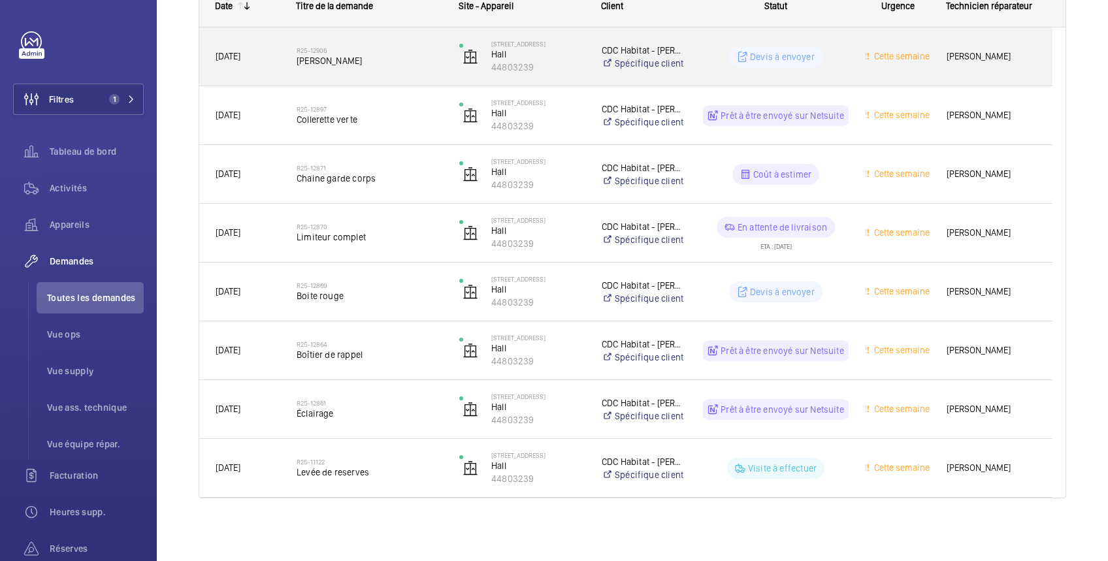
click at [840, 52] on wm-front-pills-cell "Devis à envoyer" at bounding box center [776, 56] width 146 height 21
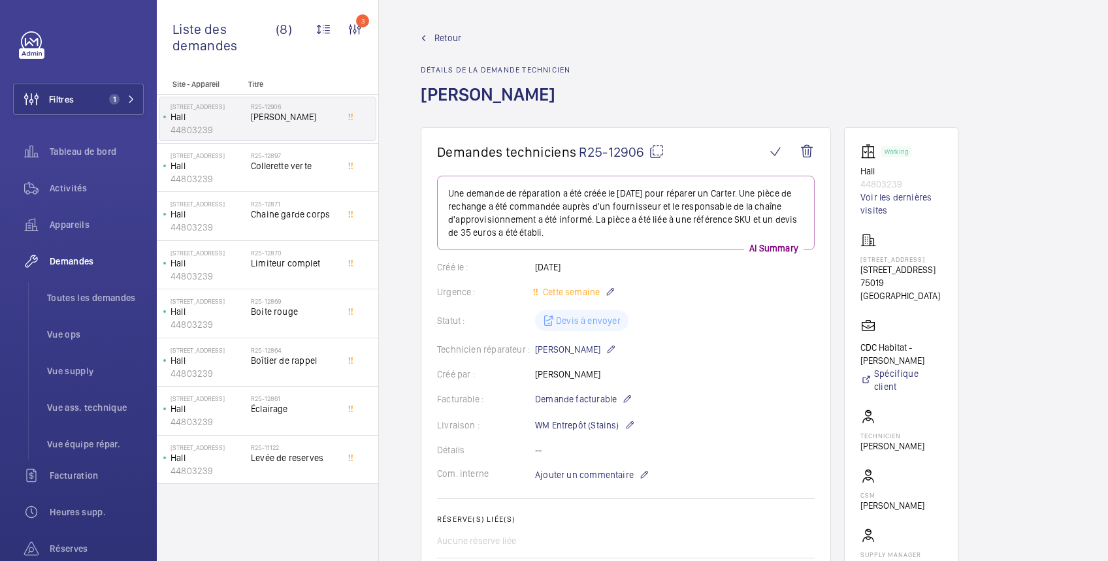
click at [658, 151] on mat-icon at bounding box center [656, 152] width 16 height 16
click at [1014, 48] on div "Retour Détails de la demande technicien Carter" at bounding box center [743, 79] width 645 height 96
click at [451, 40] on span "Retour" at bounding box center [447, 37] width 27 height 13
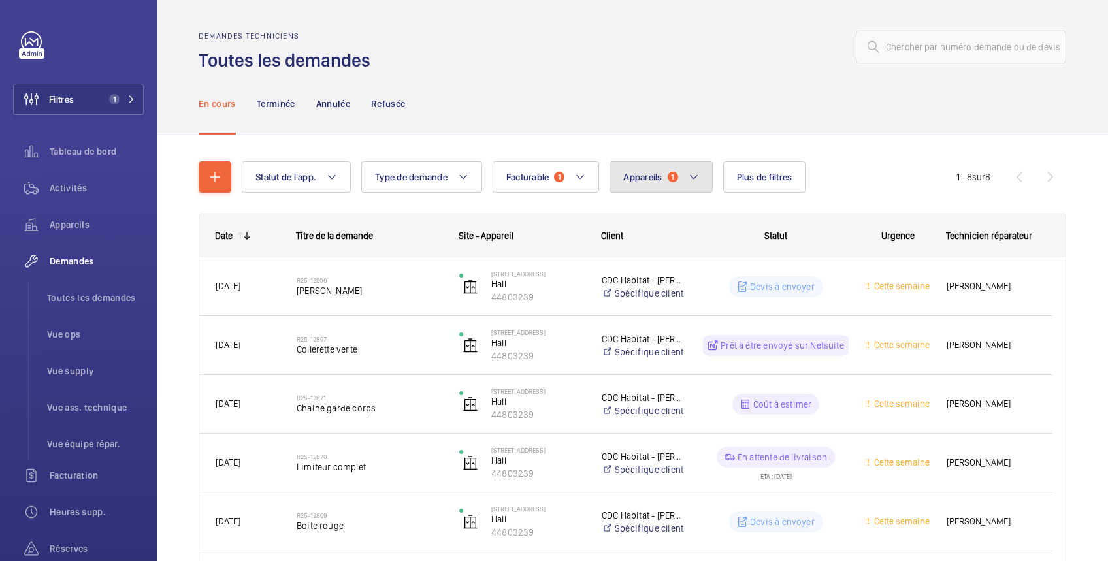
click at [646, 179] on span "Appareils" at bounding box center [642, 177] width 39 height 10
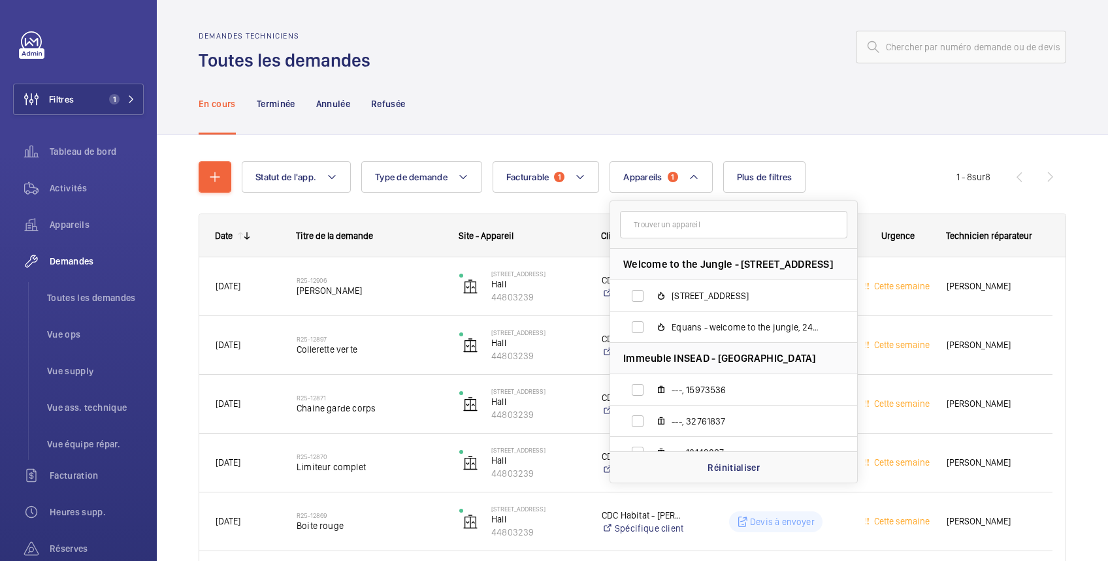
click at [748, 100] on div "En cours Terminée Annulée Refusée" at bounding box center [632, 103] width 867 height 62
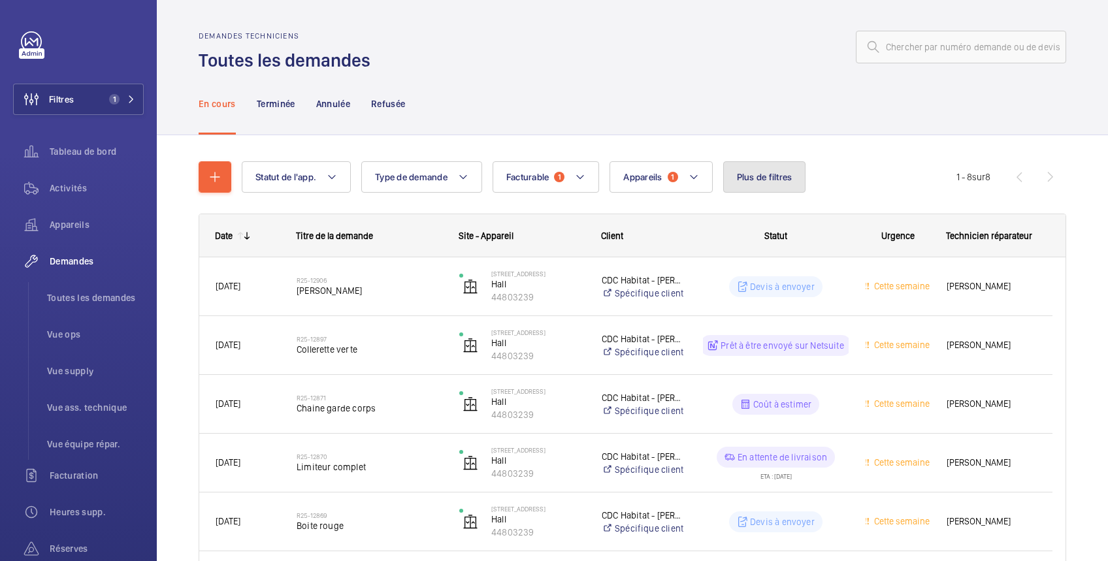
click at [764, 172] on span "Plus de filtres" at bounding box center [765, 177] width 56 height 10
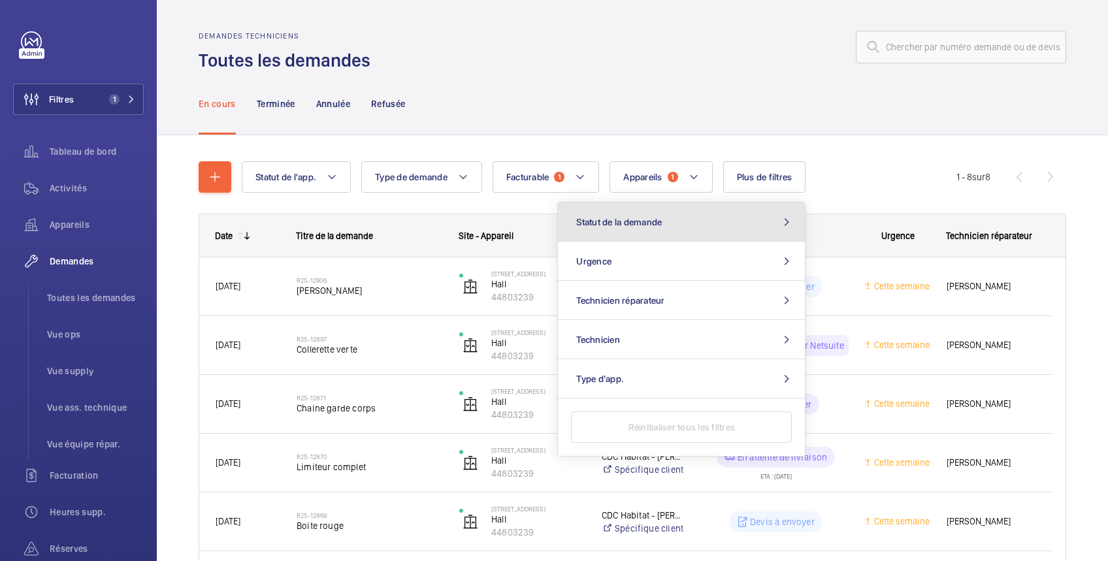
click at [670, 225] on button "Statut de la demande" at bounding box center [681, 221] width 247 height 39
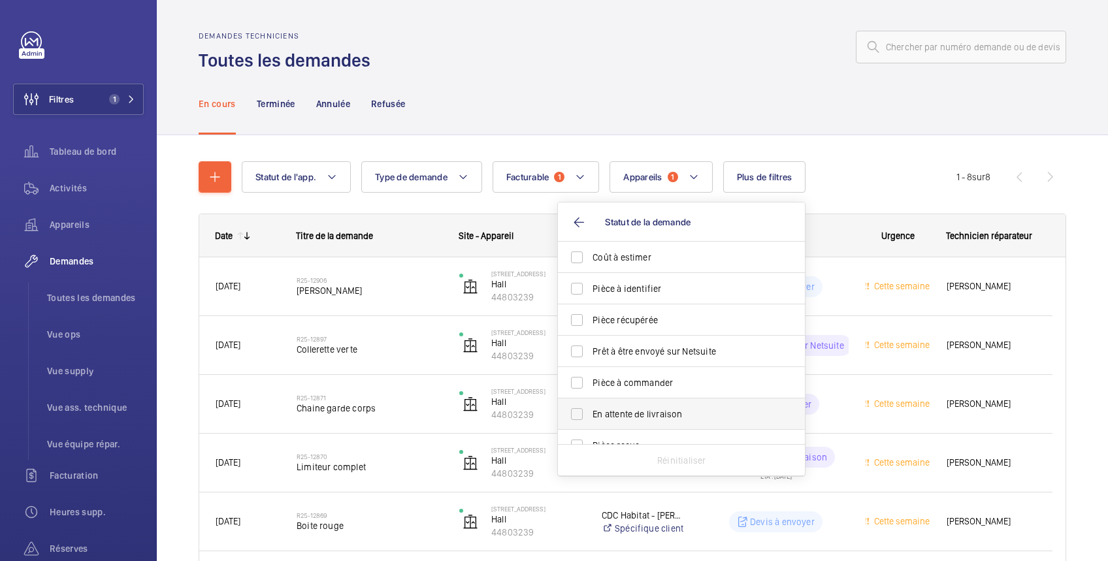
scroll to position [173, 0]
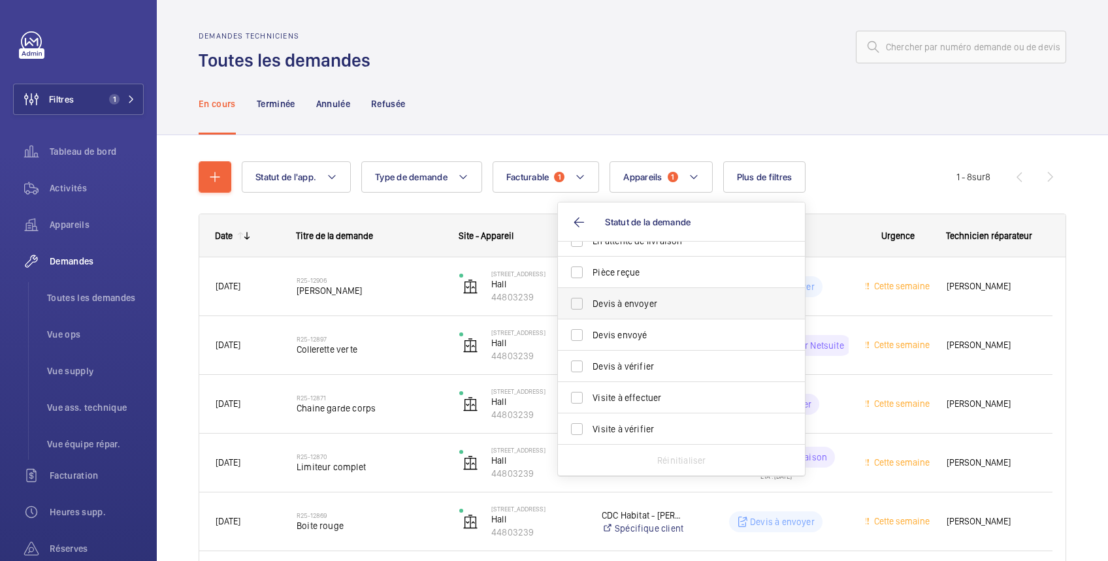
click at [663, 300] on span "Devis à envoyer" at bounding box center [682, 303] width 180 height 13
click at [590, 300] on input "Devis à envoyer" at bounding box center [577, 304] width 26 height 26
checkbox input "true"
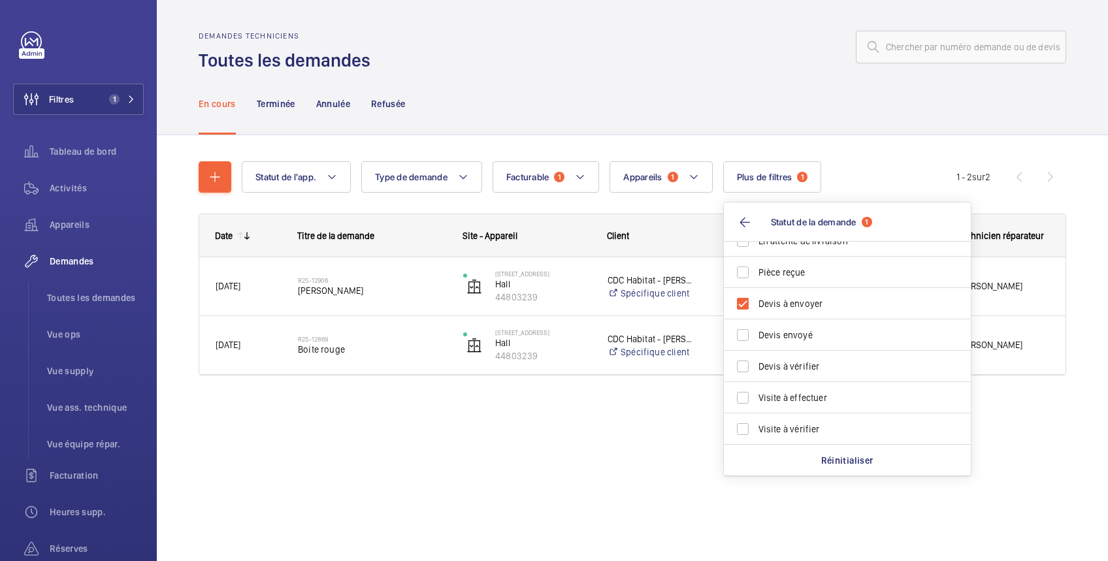
click at [547, 444] on div "Demandes techniciens Toutes les demandes En cours Terminée Annulée Refusée Stat…" at bounding box center [632, 280] width 951 height 561
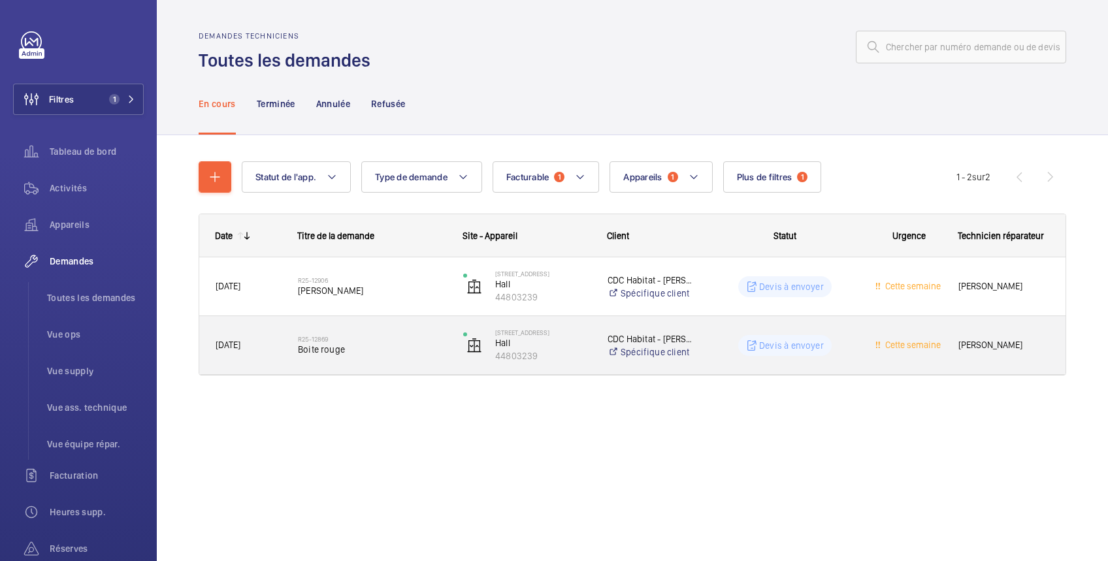
click at [829, 340] on wm-front-pills "Devis à envoyer" at bounding box center [784, 345] width 93 height 21
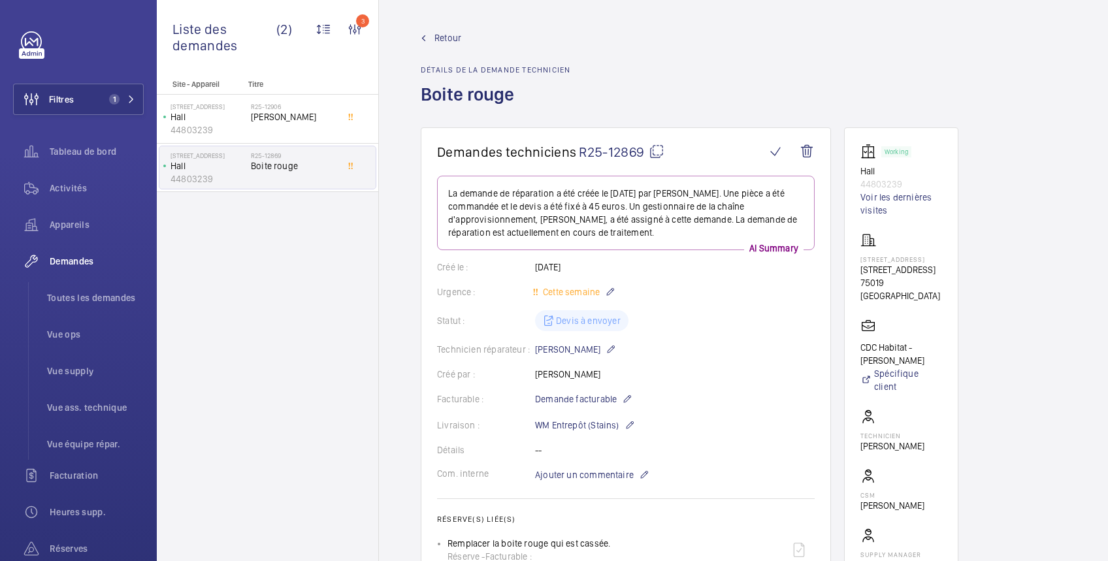
scroll to position [232, 0]
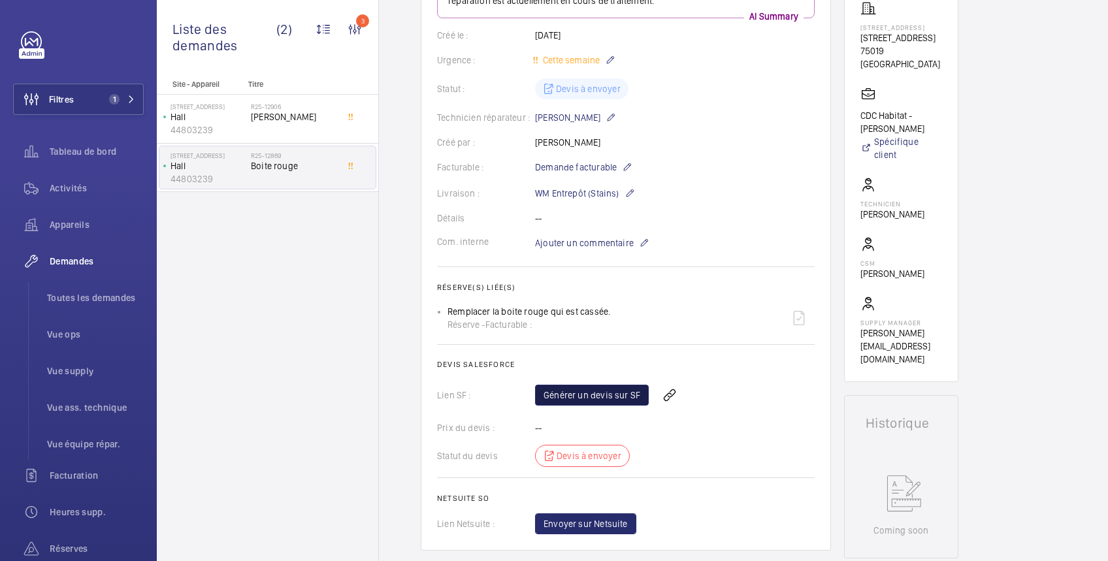
click at [618, 392] on link "Générer un devis sur SF" at bounding box center [592, 395] width 114 height 21
click at [449, 305] on div "Remplacer la boite rouge qui est cassée. Réserve - Facturable :" at bounding box center [528, 318] width 163 height 26
drag, startPoint x: 448, startPoint y: 308, endPoint x: 608, endPoint y: 304, distance: 160.0
click at [608, 304] on div "Remplacer la boite rouge qui est cassée. Réserve - Facturable :" at bounding box center [630, 317] width 367 height 31
copy p "Remplacer la boite rouge qui est cassée."
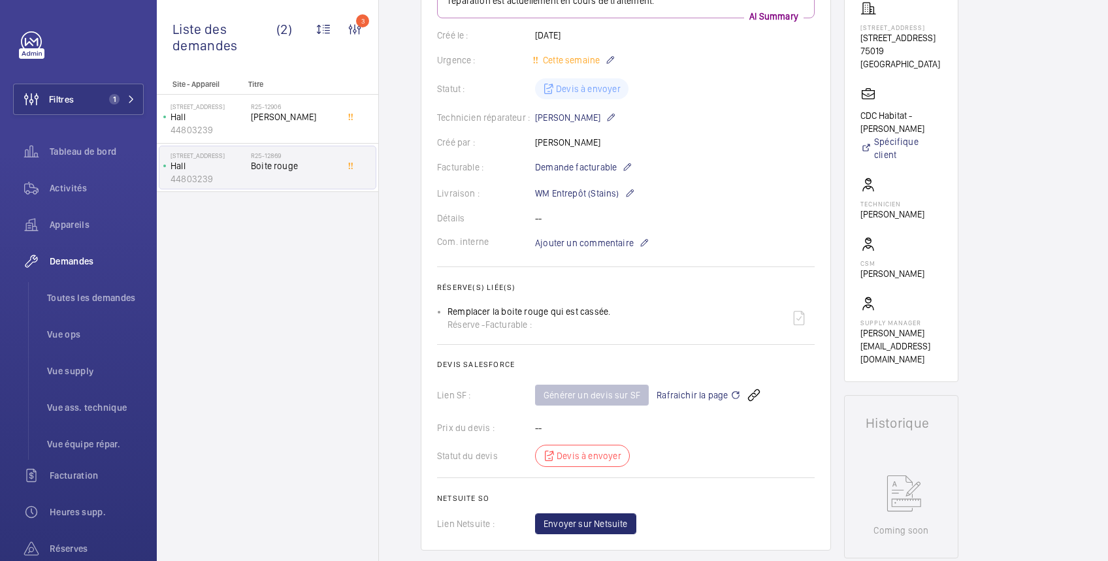
scroll to position [0, 0]
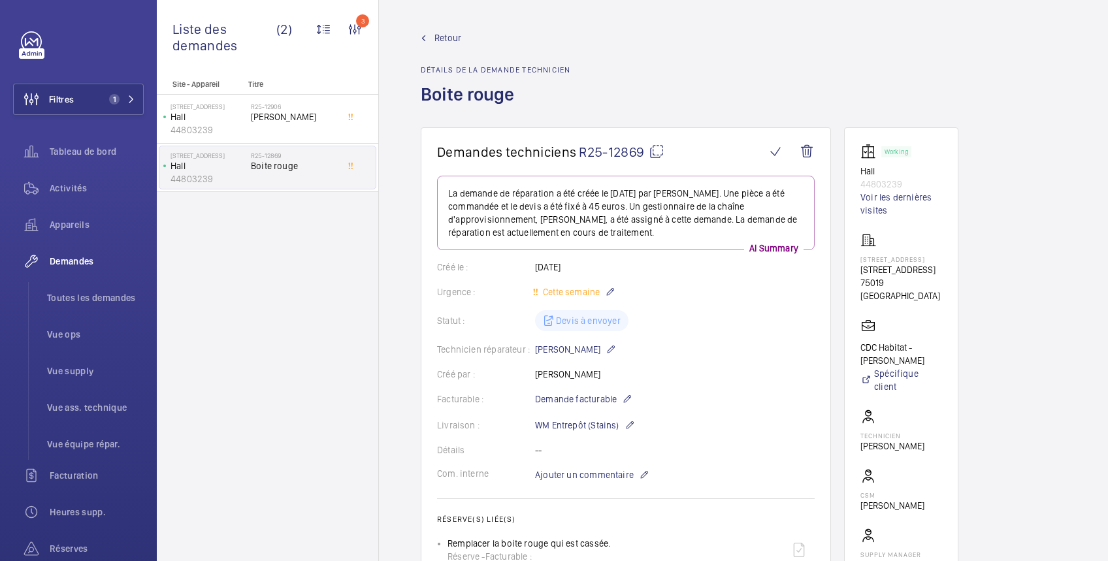
click at [449, 39] on span "Retour" at bounding box center [447, 37] width 27 height 13
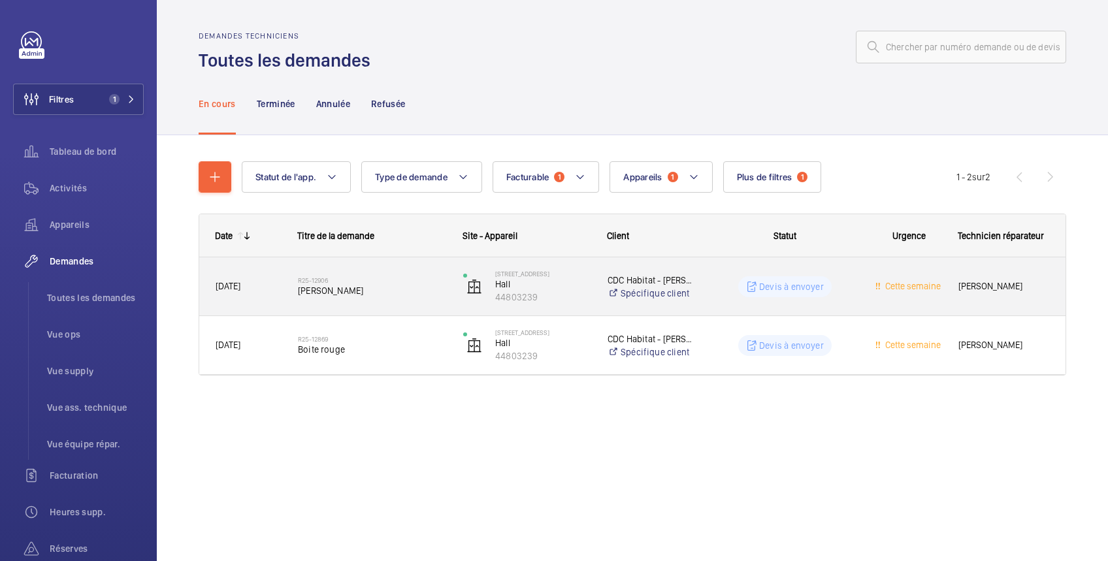
click at [728, 282] on wm-front-pills-cell "Devis à envoyer" at bounding box center [785, 286] width 148 height 21
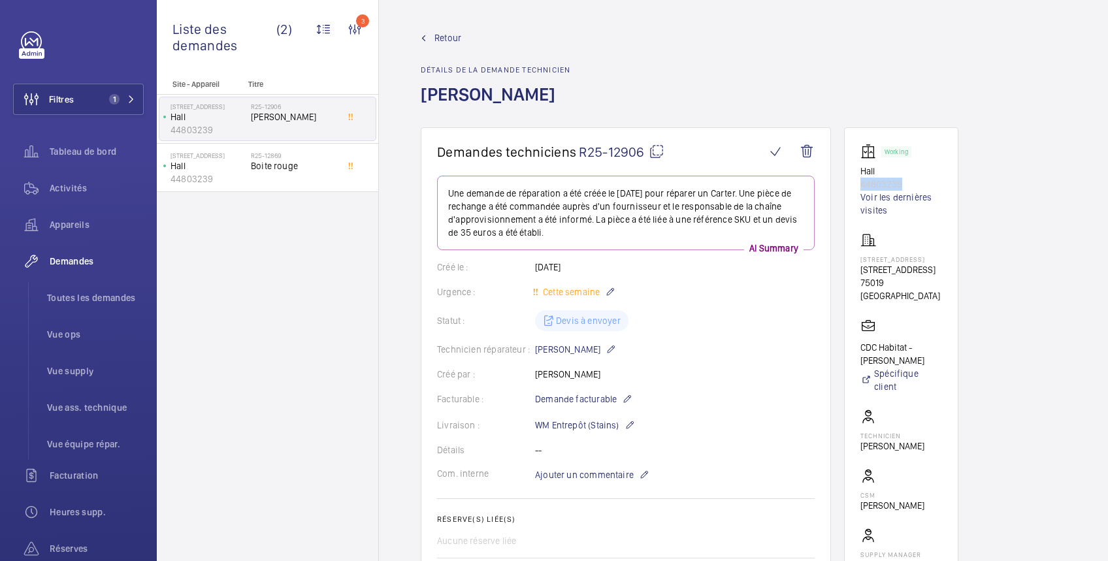
drag, startPoint x: 910, startPoint y: 180, endPoint x: 859, endPoint y: 181, distance: 51.0
click at [860, 181] on p "44803239" at bounding box center [901, 184] width 82 height 13
copy p "44803239"
click at [808, 153] on wm-front-icon-button at bounding box center [806, 151] width 31 height 31
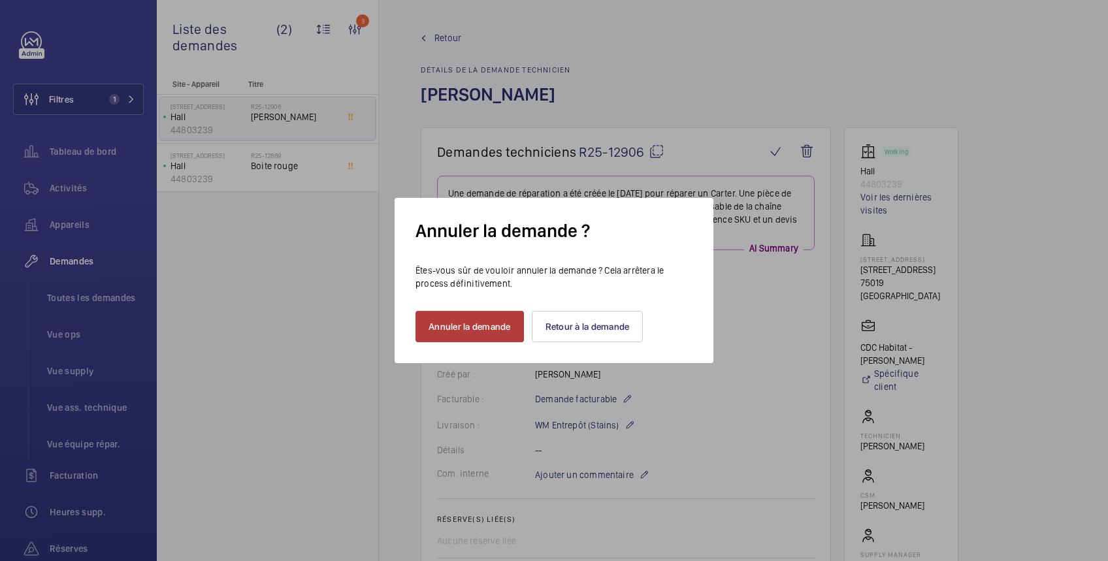
click at [504, 327] on button "Annuler la demande" at bounding box center [469, 326] width 108 height 31
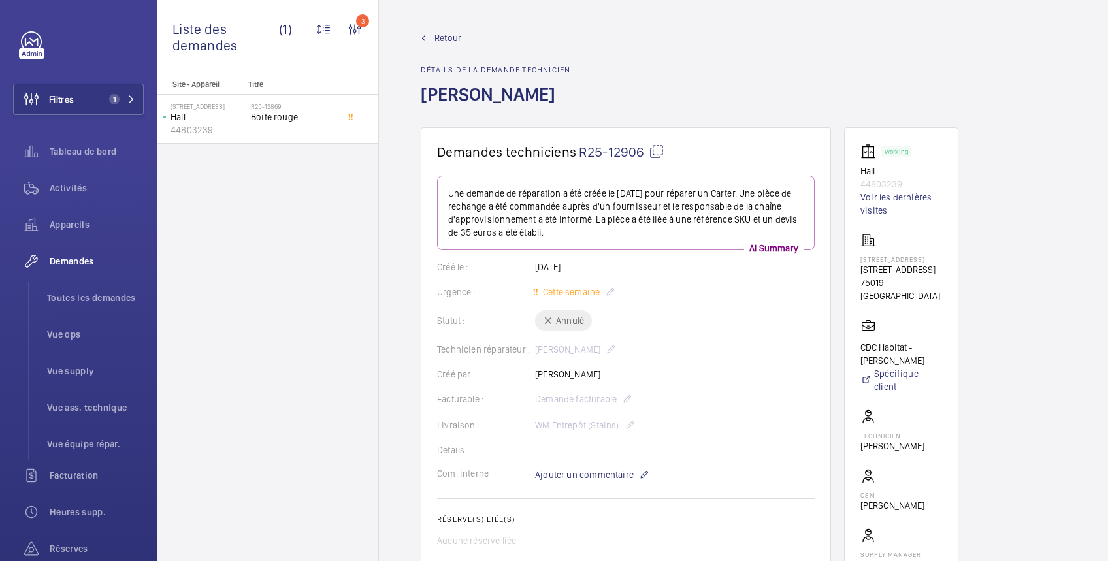
click at [456, 38] on span "Retour" at bounding box center [447, 37] width 27 height 13
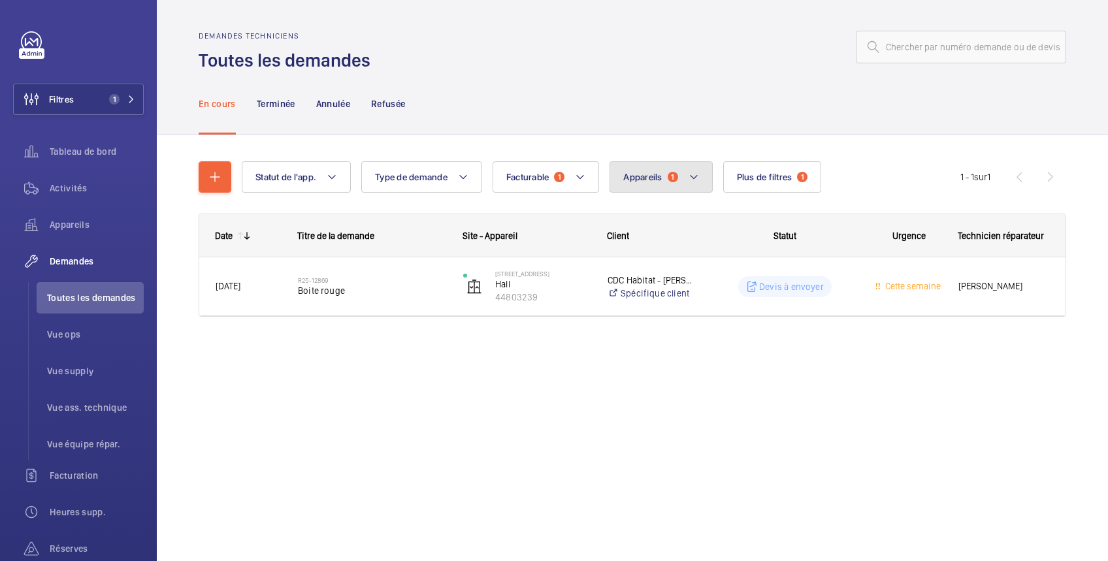
click at [640, 176] on span "Appareils" at bounding box center [642, 177] width 39 height 10
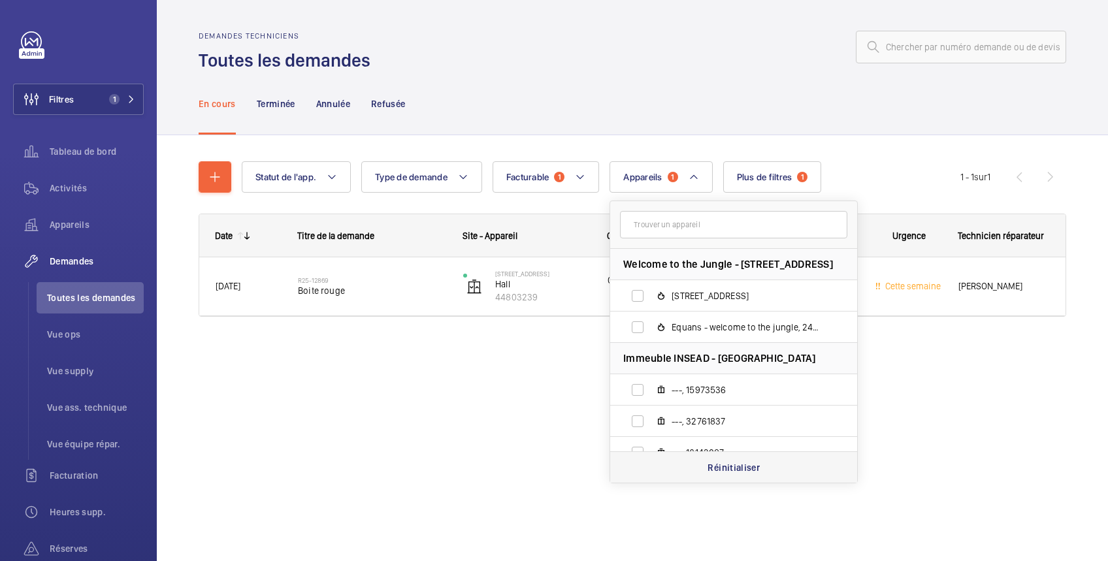
click at [736, 470] on p "Réinitialiser" at bounding box center [733, 467] width 52 height 13
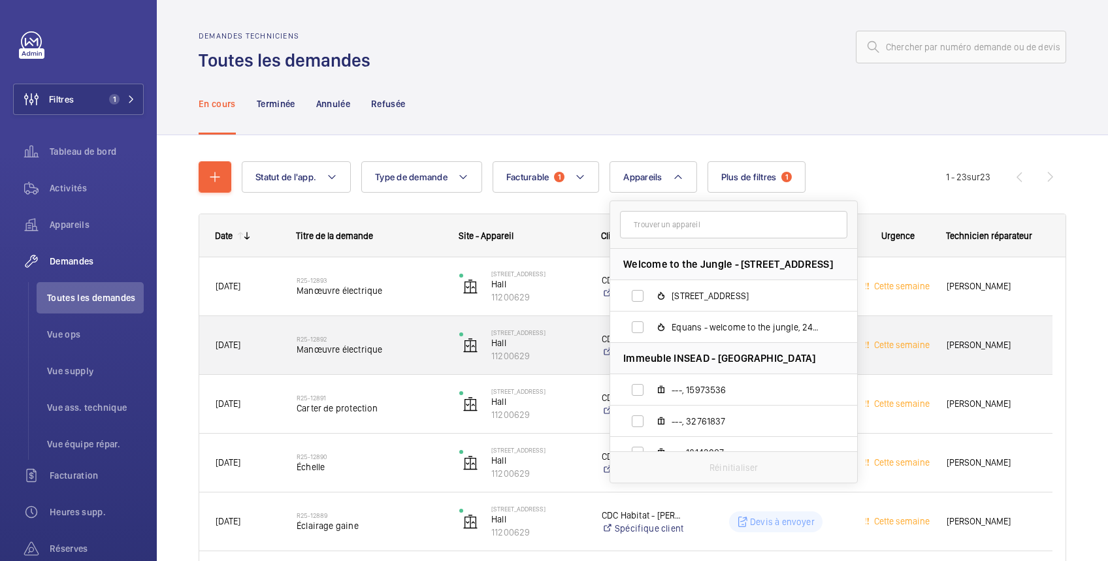
scroll to position [232, 0]
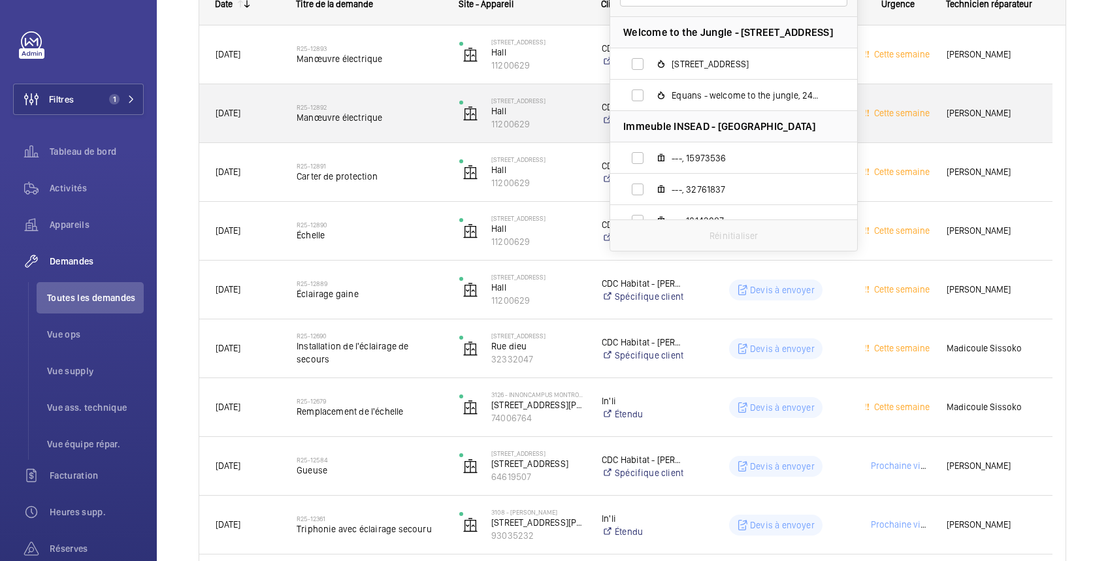
click at [413, 99] on div "R25-12892 Manœuvre électrique" at bounding box center [369, 114] width 146 height 38
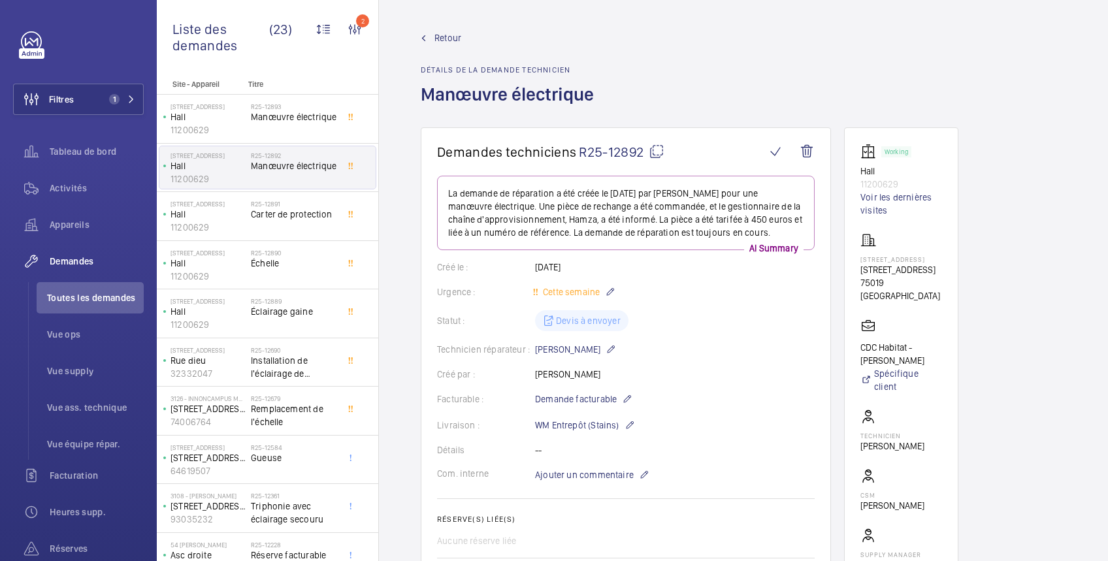
click at [443, 33] on span "Retour" at bounding box center [447, 37] width 27 height 13
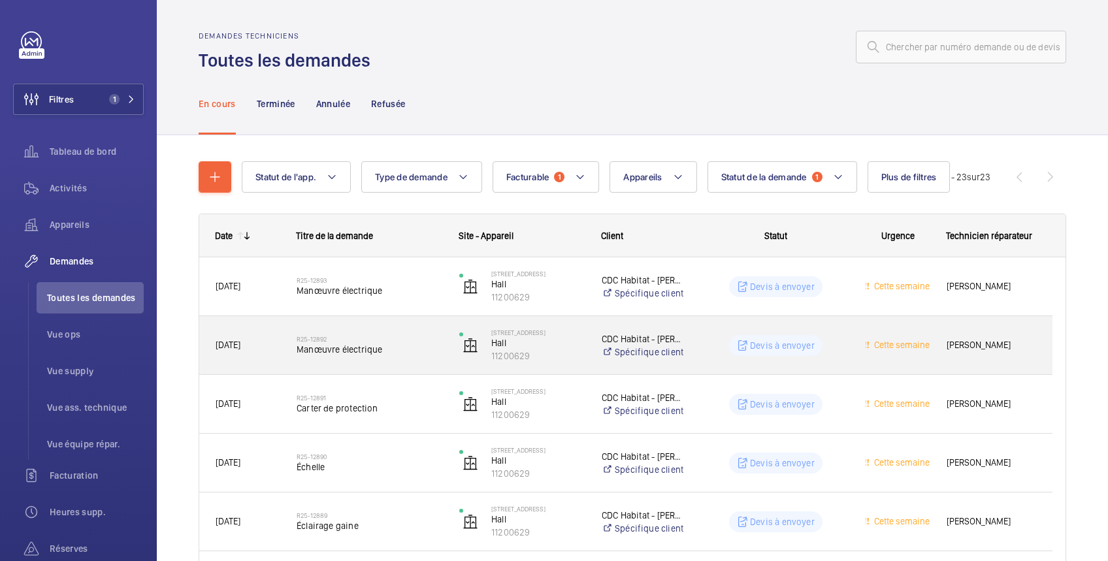
click at [712, 342] on wm-front-pills-cell "Devis à envoyer" at bounding box center [776, 345] width 146 height 21
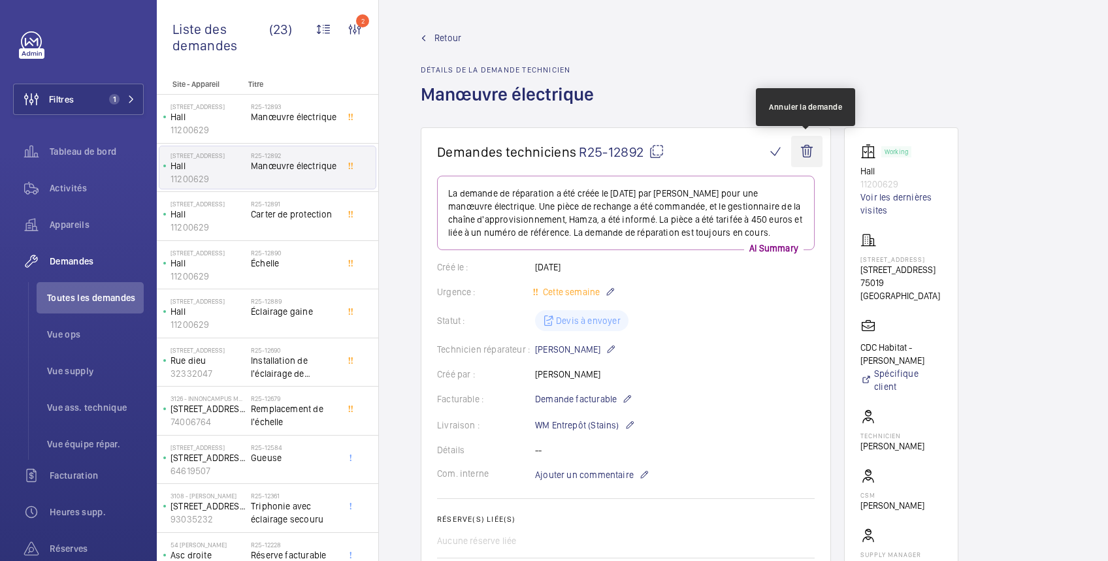
click at [807, 149] on wm-front-icon-button at bounding box center [806, 151] width 31 height 31
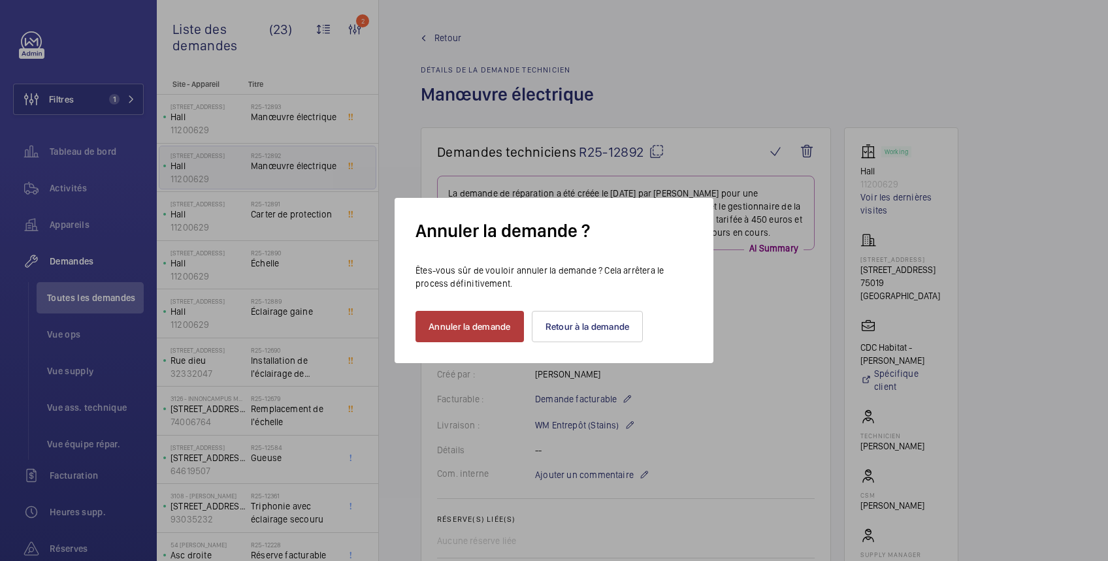
click at [469, 324] on button "Annuler la demande" at bounding box center [469, 326] width 108 height 31
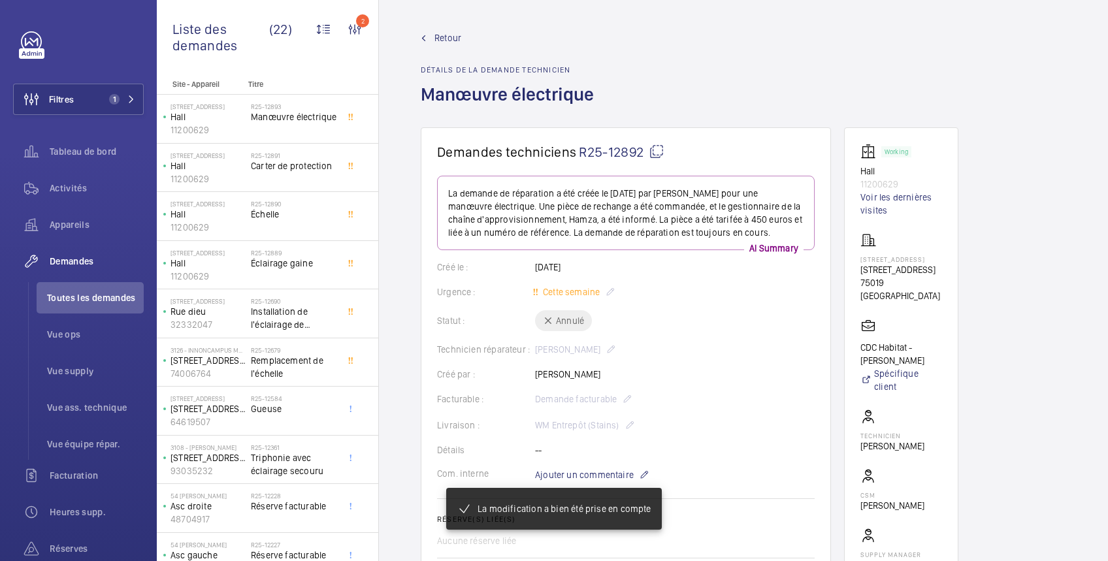
click at [447, 37] on span "Retour" at bounding box center [447, 37] width 27 height 13
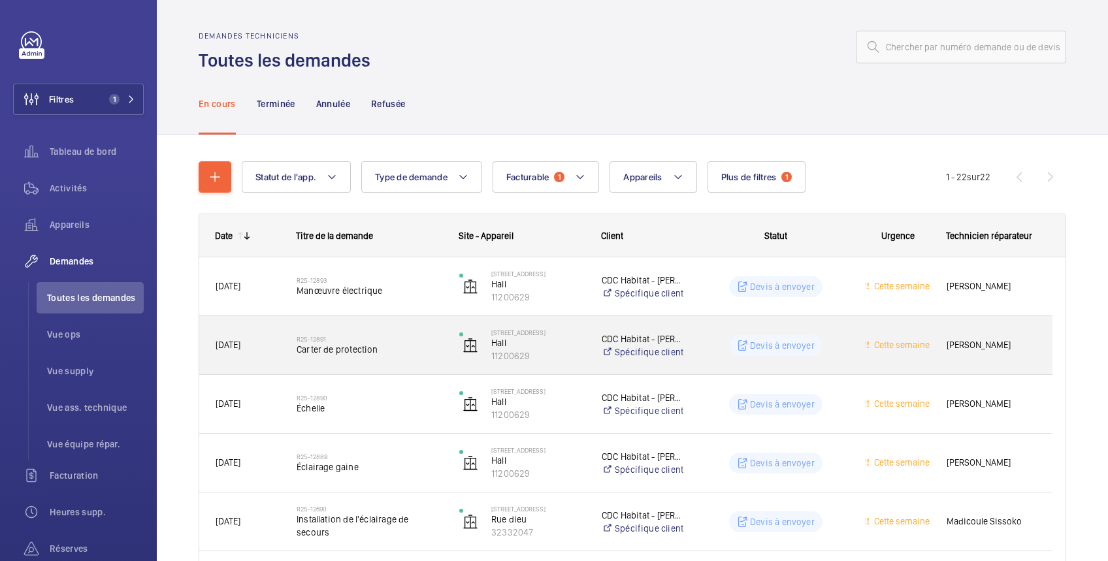
click at [828, 335] on wm-front-pills-cell "Devis à envoyer" at bounding box center [776, 345] width 146 height 21
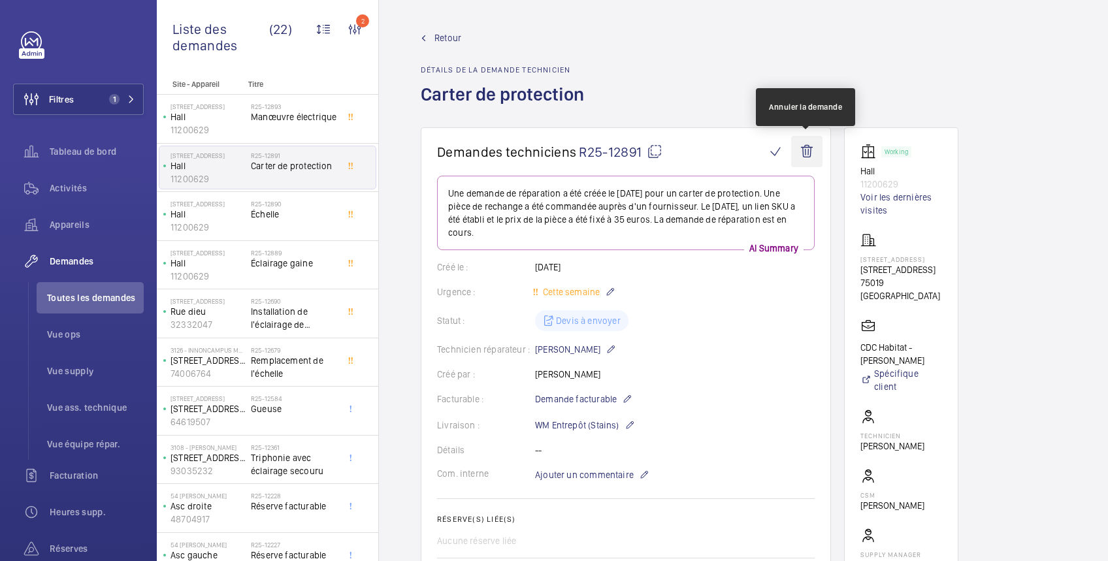
click at [806, 152] on wm-front-icon-button at bounding box center [806, 151] width 31 height 31
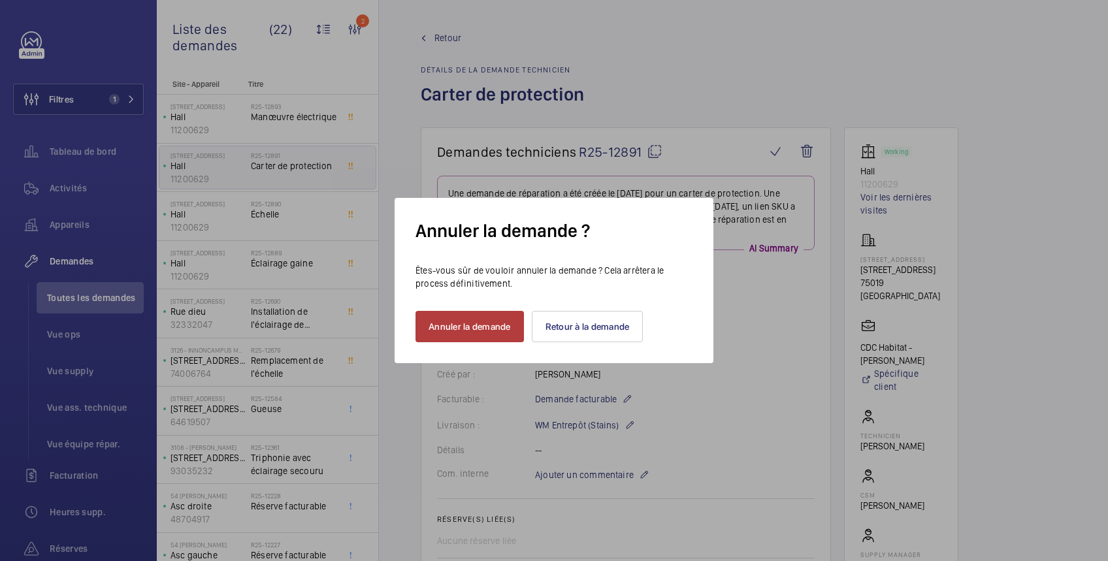
click at [498, 326] on button "Annuler la demande" at bounding box center [469, 326] width 108 height 31
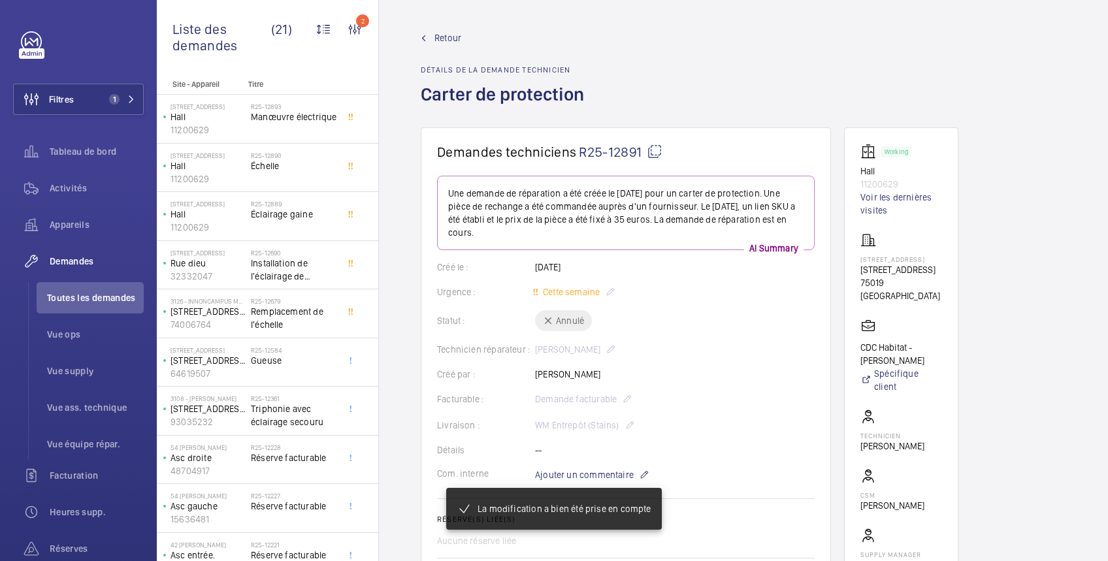
click at [453, 35] on span "Retour" at bounding box center [447, 37] width 27 height 13
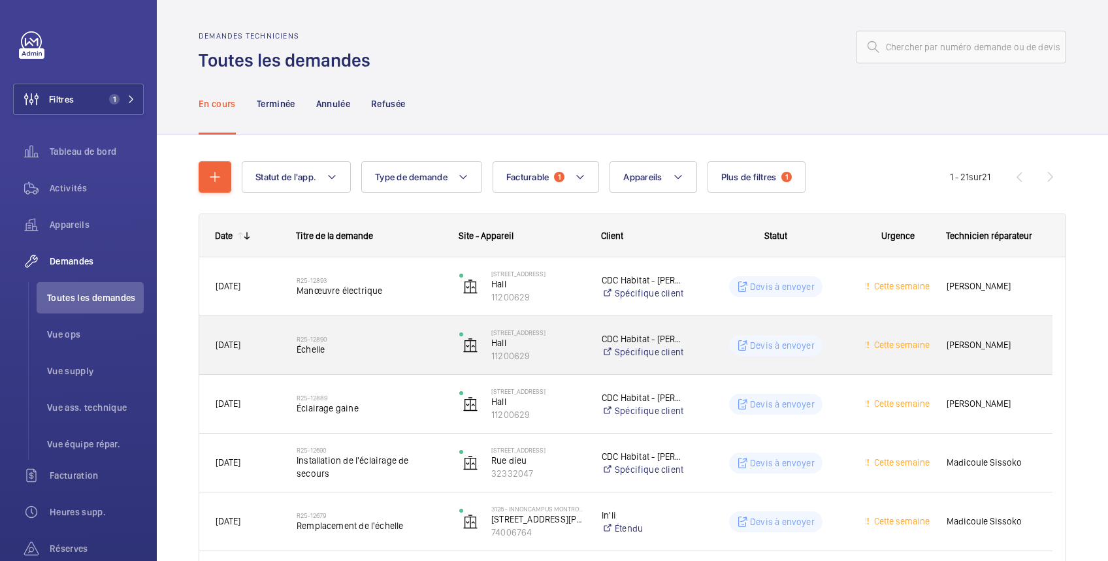
click at [836, 343] on wm-front-pills-cell "Devis à envoyer" at bounding box center [776, 345] width 146 height 21
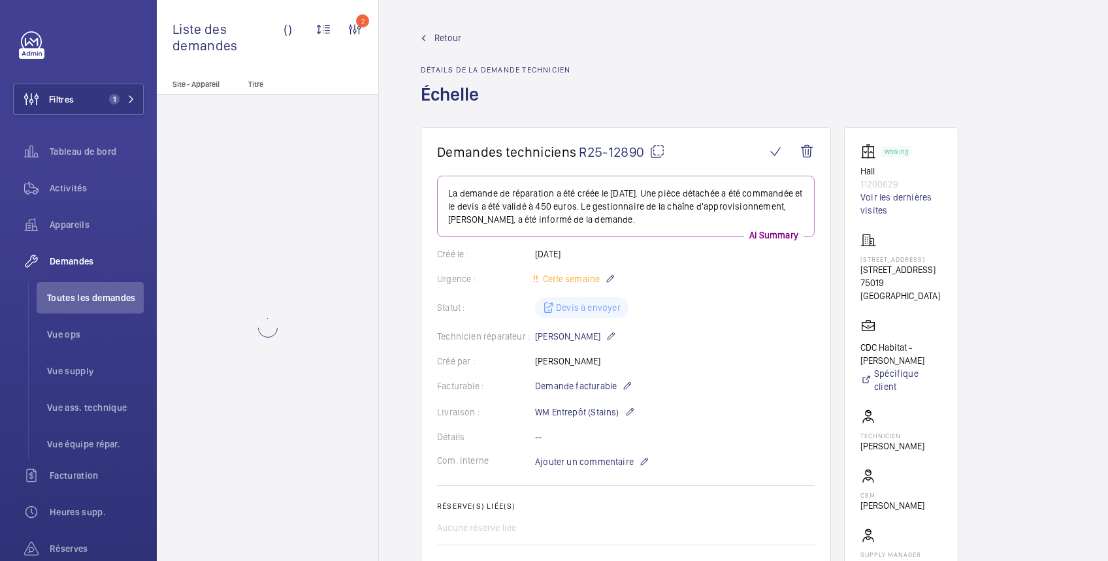
scroll to position [232, 0]
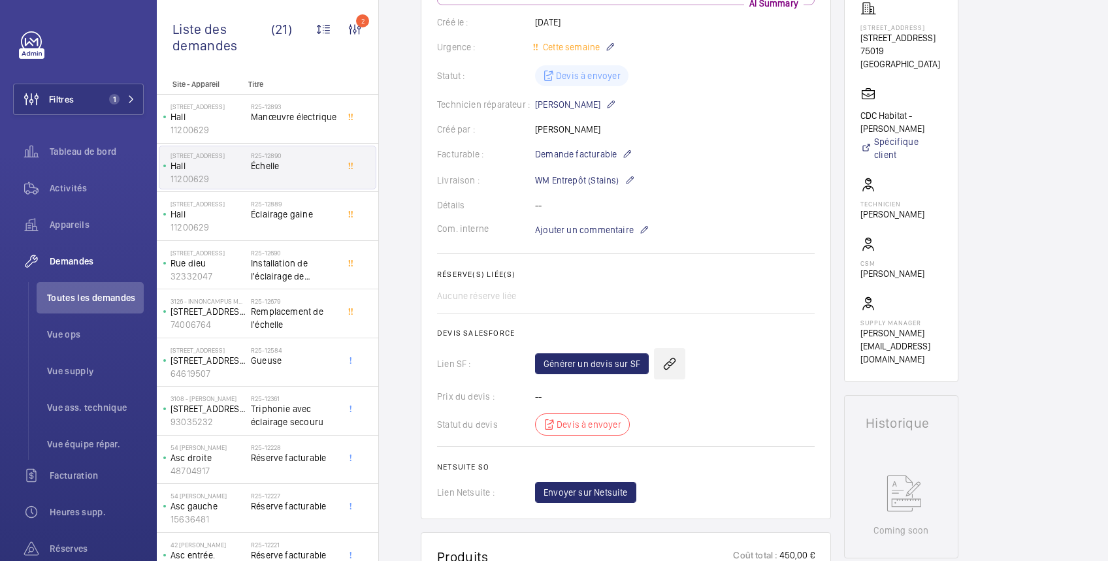
click at [669, 355] on wm-front-icon-button at bounding box center [669, 363] width 31 height 31
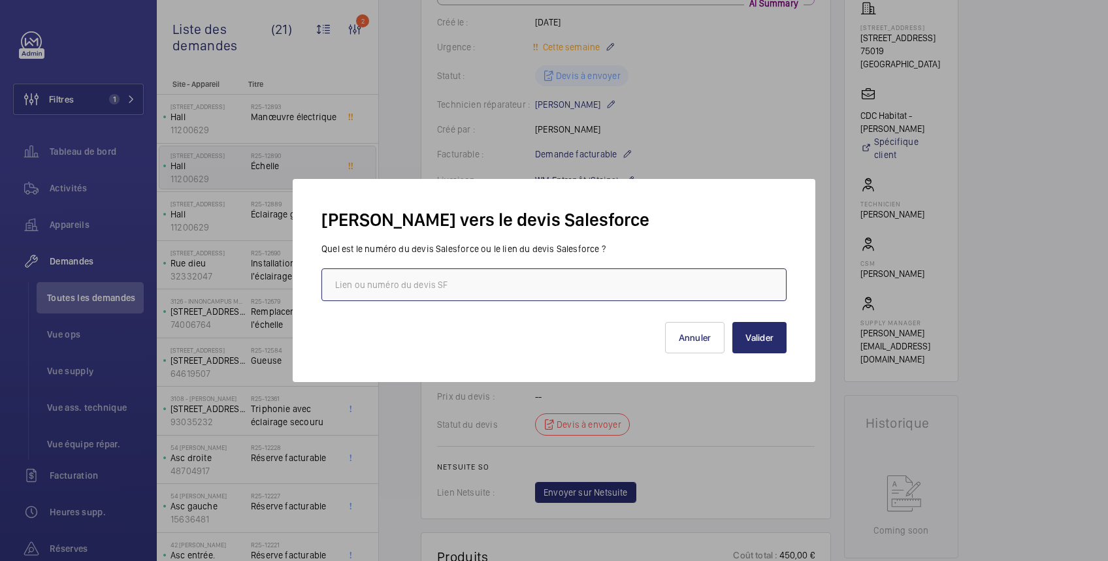
click at [573, 272] on input "text" at bounding box center [553, 284] width 465 height 33
paste input "https://wemaintain.lightning.force.com/lightning/r/Quote/0Q0SZ000007Tixi0AC/rel…"
type input "https://wemaintain.lightning.force.com/lightning/r/Quote/0Q0SZ000007Tixi0AC/rel…"
click at [758, 334] on button "Valider" at bounding box center [759, 337] width 54 height 31
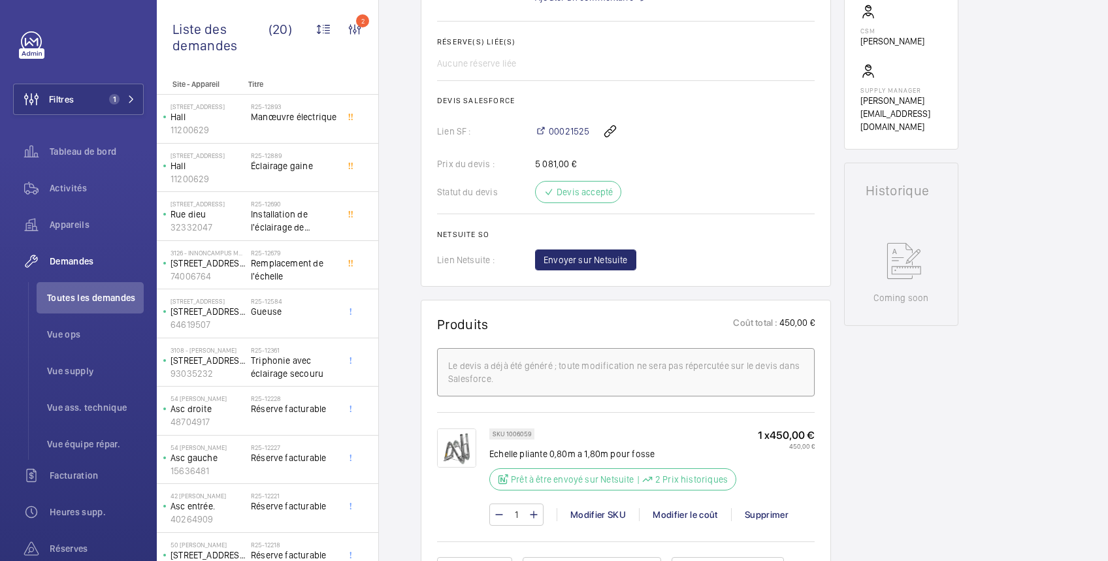
scroll to position [0, 0]
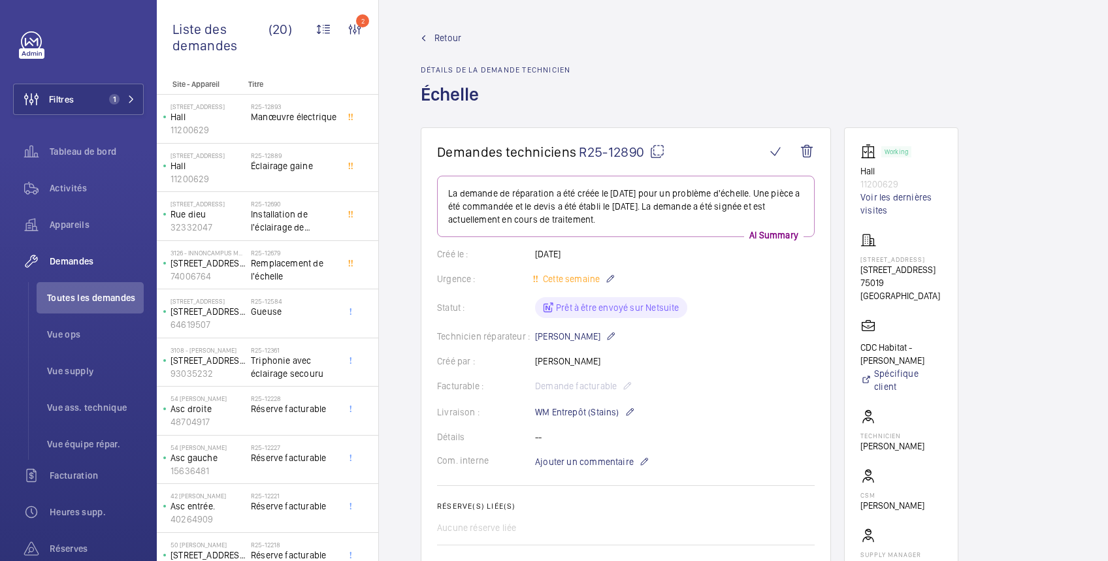
click at [449, 33] on span "Retour" at bounding box center [447, 37] width 27 height 13
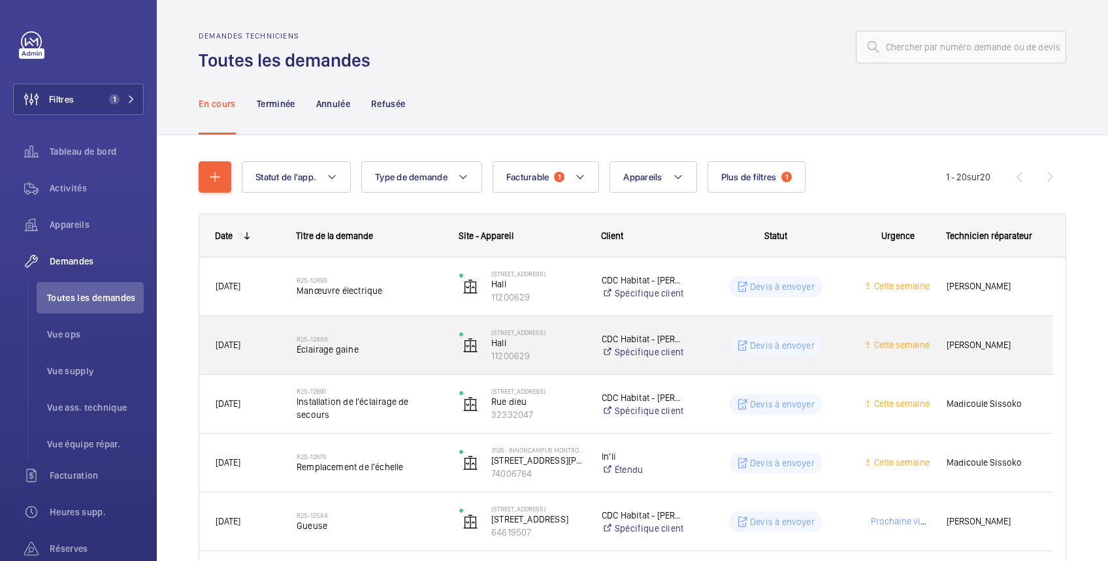
click at [833, 340] on wm-front-pills-cell "Devis à envoyer" at bounding box center [776, 345] width 146 height 21
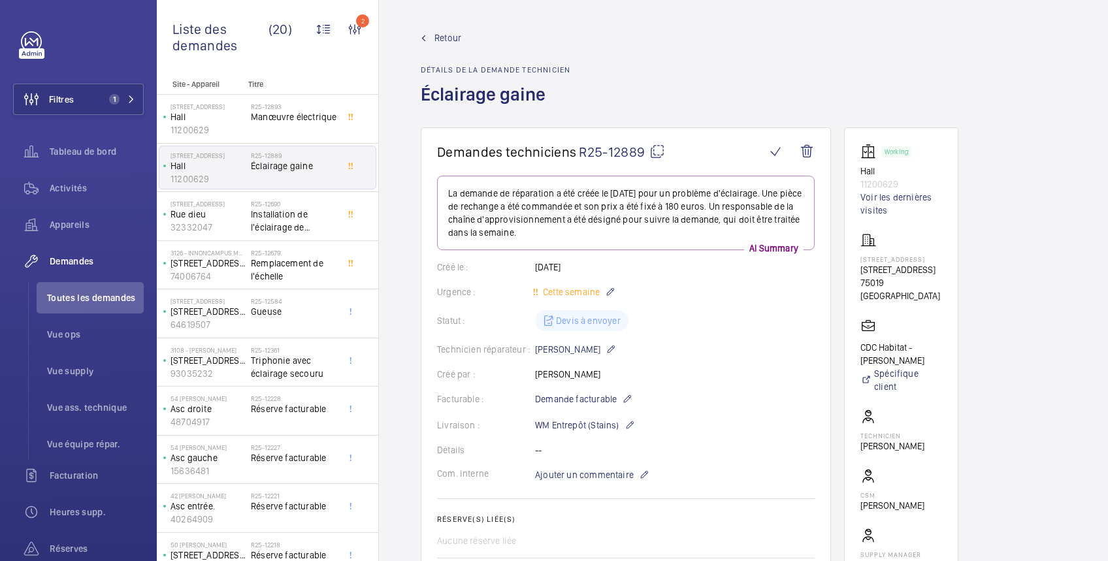
scroll to position [232, 0]
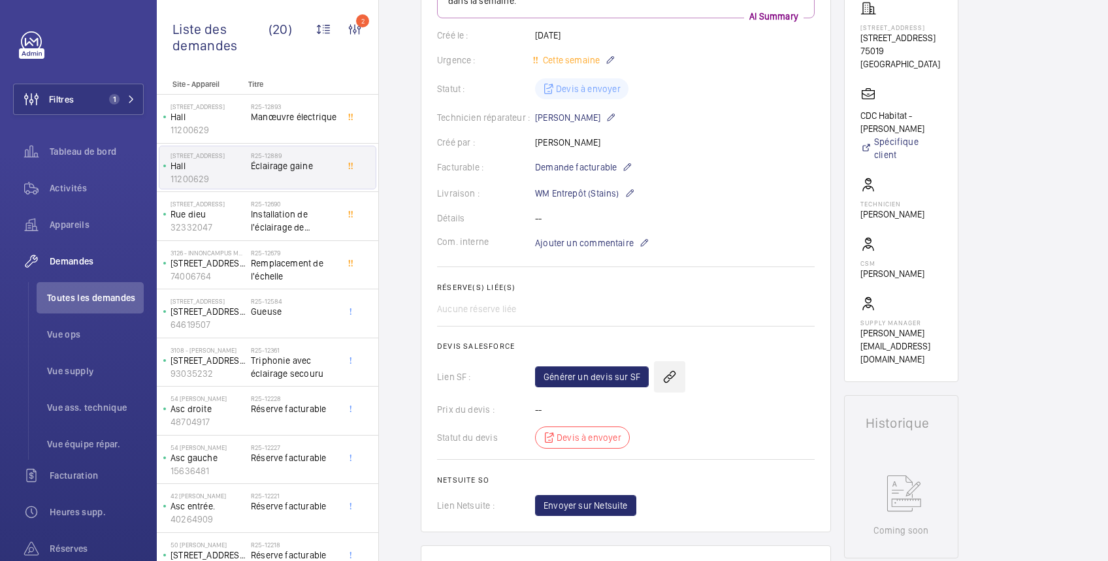
click at [669, 377] on wm-front-icon-button at bounding box center [669, 376] width 31 height 31
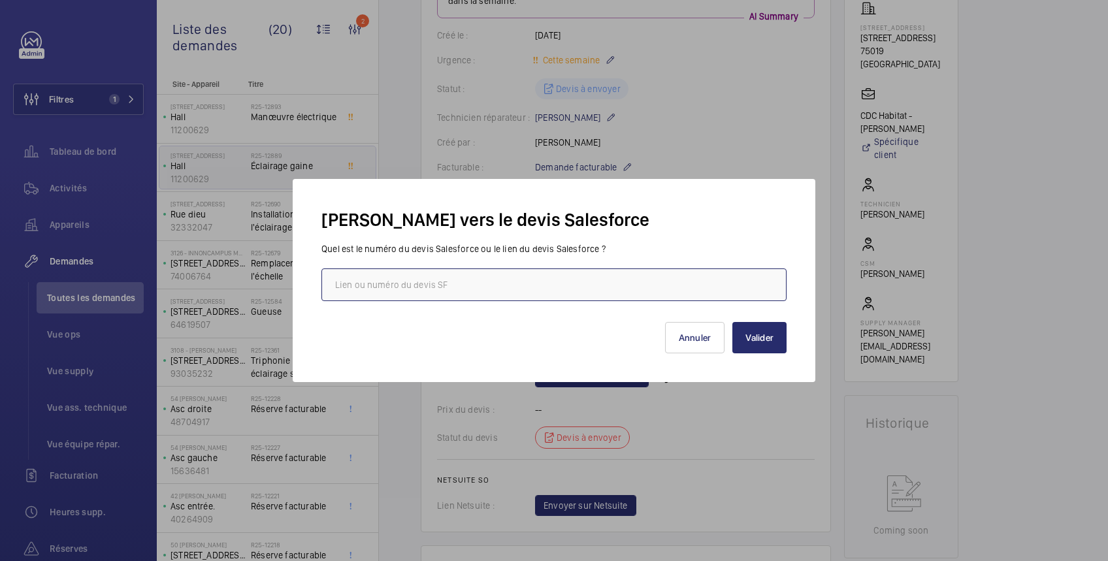
click at [566, 277] on input "text" at bounding box center [553, 284] width 465 height 33
paste input "https://wemaintain.lightning.force.com/lightning/r/Quote/0Q0SZ000007Tixi0AC/rel…"
type input "https://wemaintain.lightning.force.com/lightning/r/Quote/0Q0SZ000007Tixi0AC/rel…"
click at [771, 336] on button "Valider" at bounding box center [759, 337] width 54 height 31
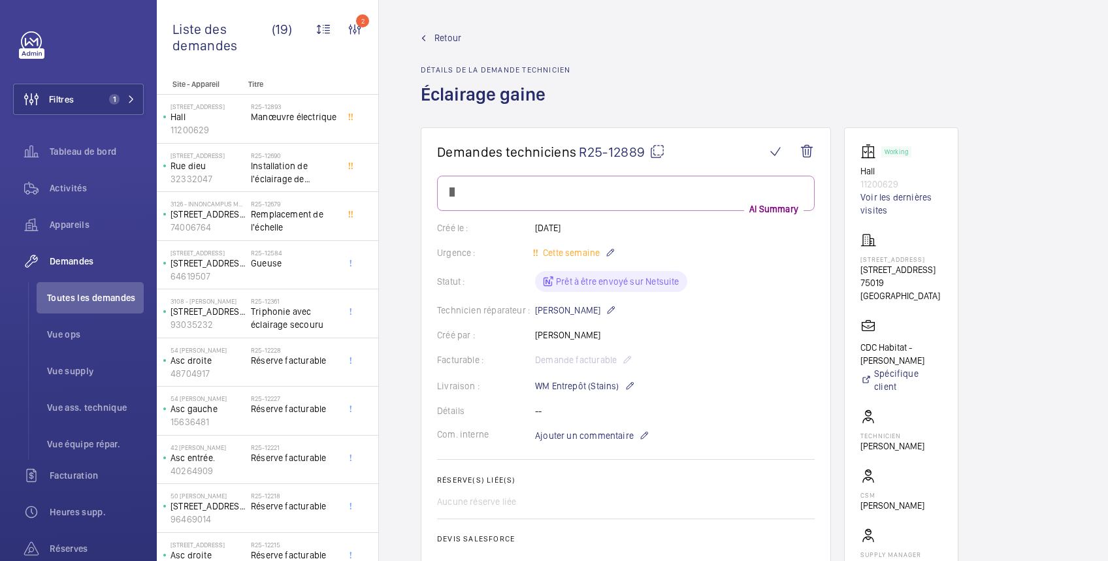
click at [444, 39] on span "Retour" at bounding box center [447, 37] width 27 height 13
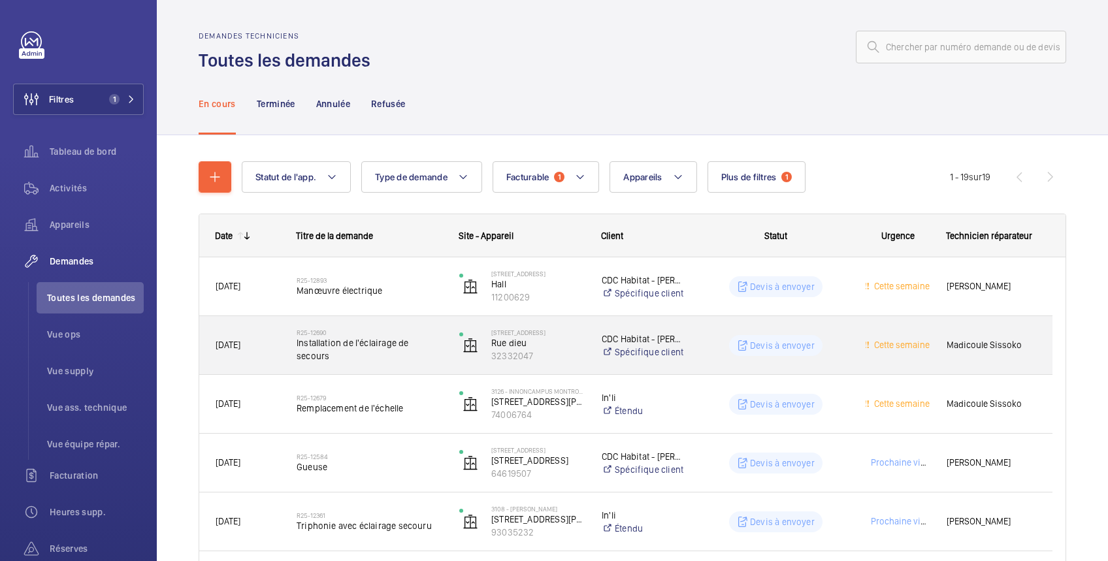
click at [724, 335] on wm-front-pills-cell "Devis à envoyer" at bounding box center [776, 345] width 146 height 21
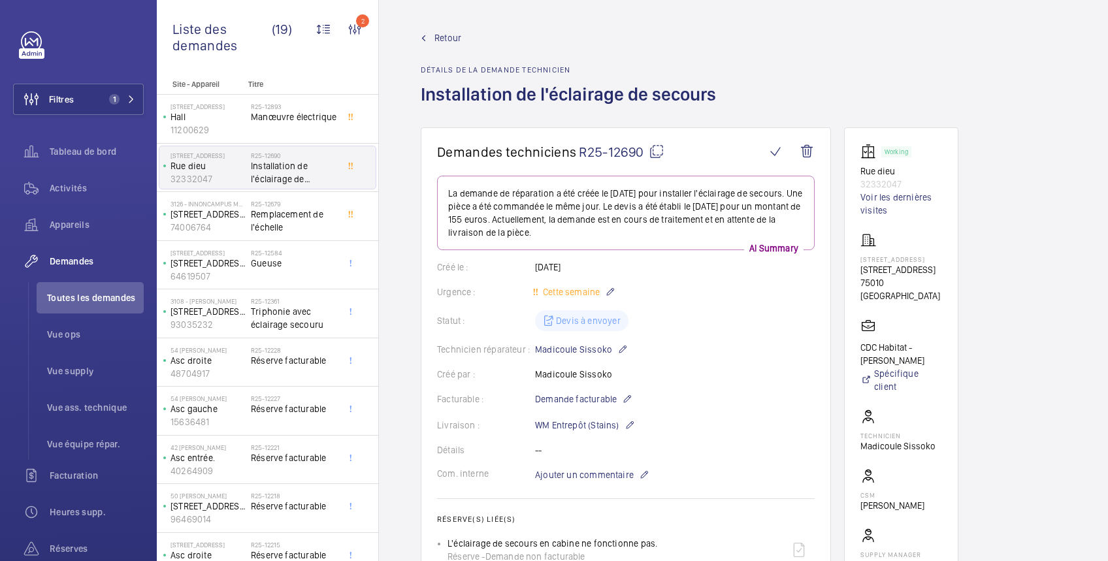
scroll to position [232, 0]
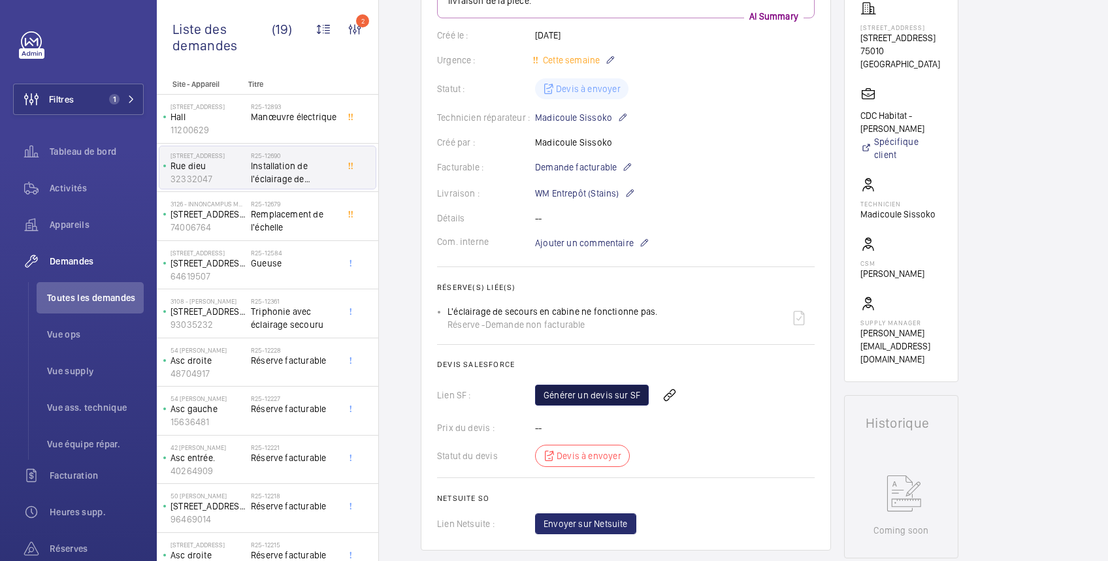
click at [608, 391] on link "Générer un devis sur SF" at bounding box center [592, 395] width 114 height 21
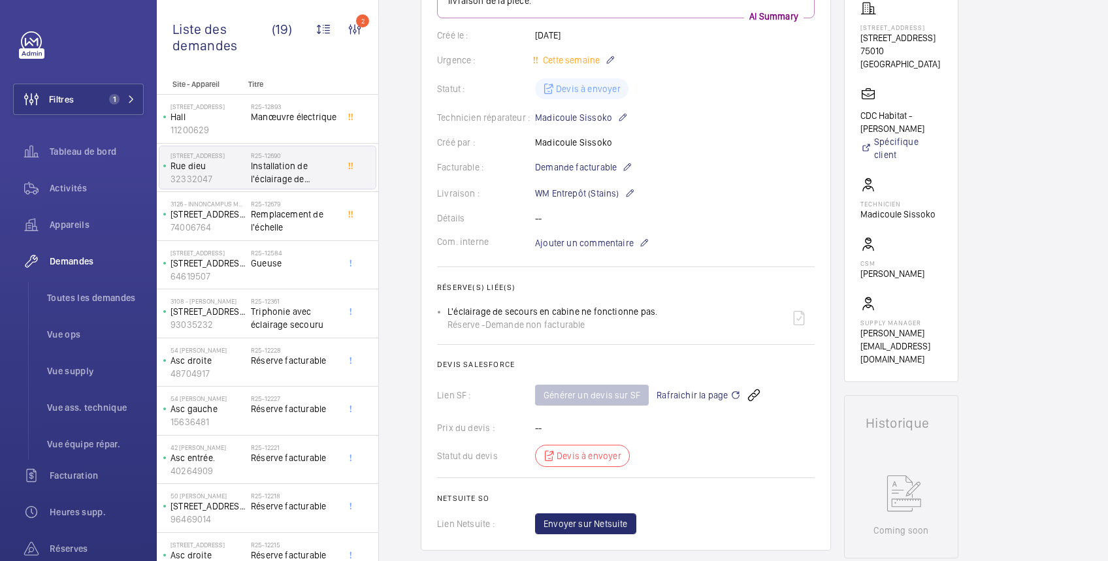
click at [490, 310] on div "L'éclairage de secours en cabine ne fonctionne pas. Réserve - Demande non factu…" at bounding box center [552, 318] width 210 height 26
drag, startPoint x: 444, startPoint y: 307, endPoint x: 657, endPoint y: 308, distance: 212.9
click at [657, 308] on ul "L'éclairage de secours en cabine ne fonctionne pas. Réserve - Demande non factu…" at bounding box center [625, 317] width 377 height 31
copy p "L'éclairage de secours en cabine ne fonctionne pas."
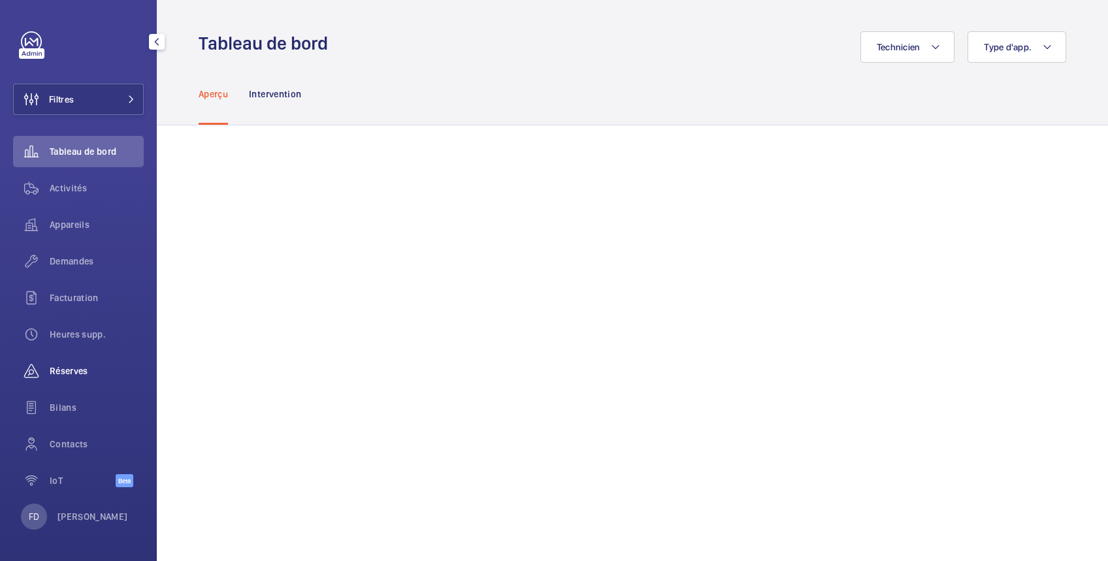
click at [76, 374] on span "Réserves" at bounding box center [97, 370] width 94 height 13
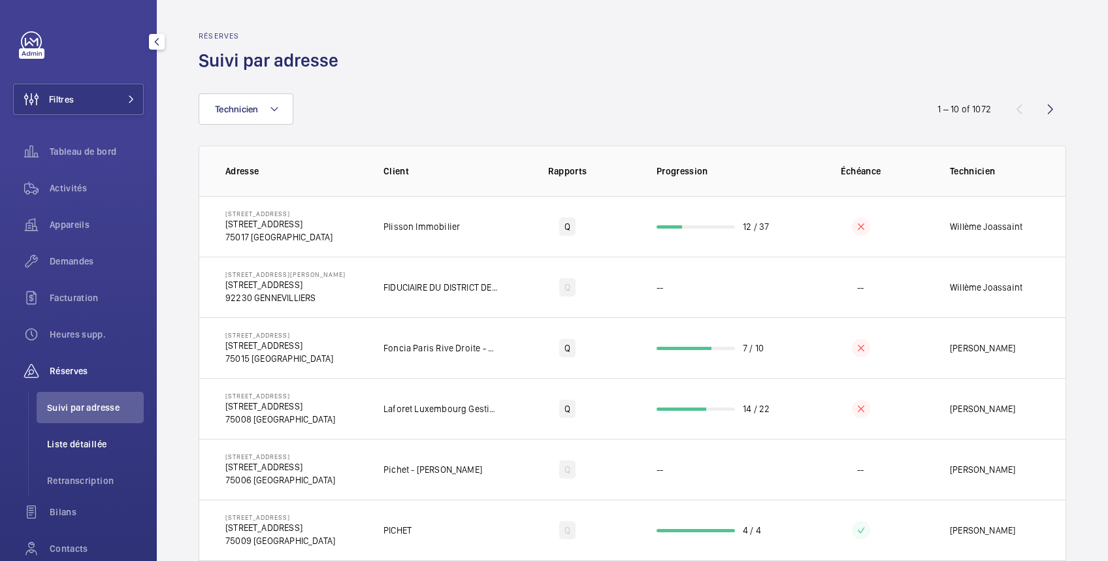
click at [77, 445] on span "Liste détaillée" at bounding box center [95, 444] width 97 height 13
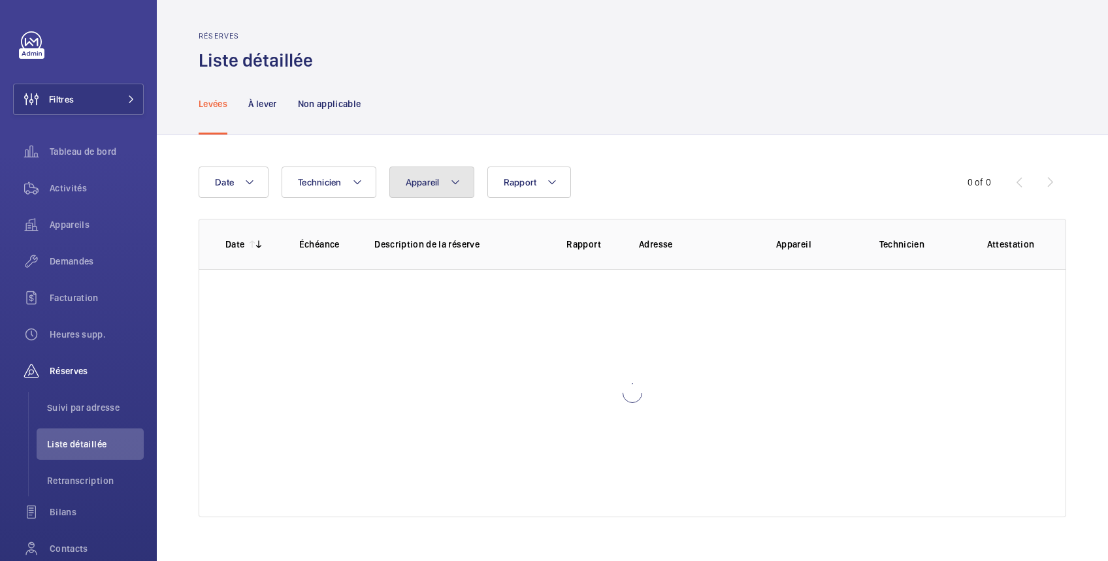
click at [420, 189] on button "Appareil" at bounding box center [431, 182] width 85 height 31
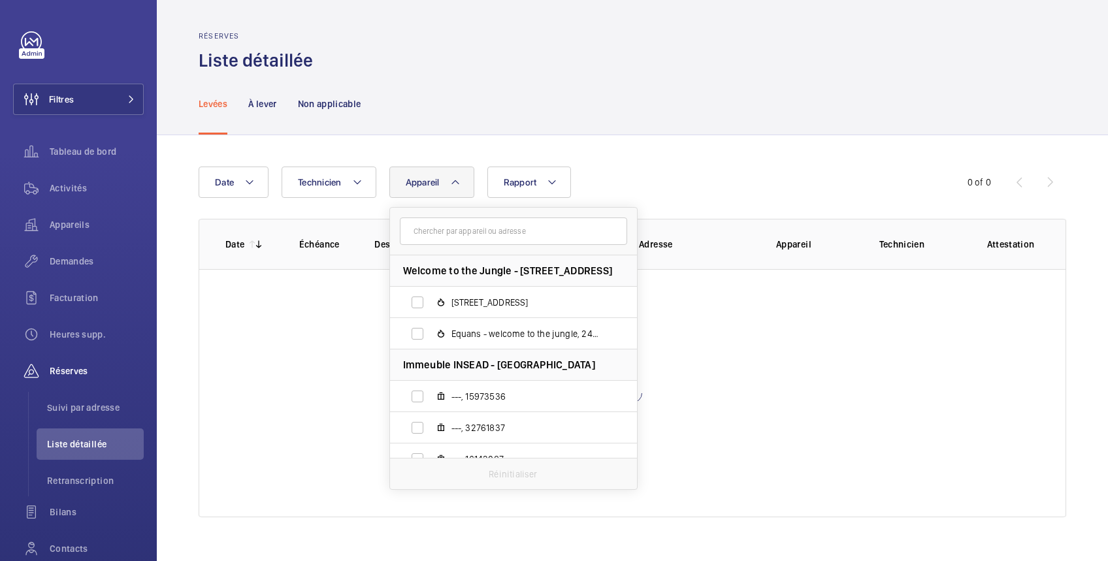
click at [415, 225] on input "text" at bounding box center [513, 230] width 227 height 27
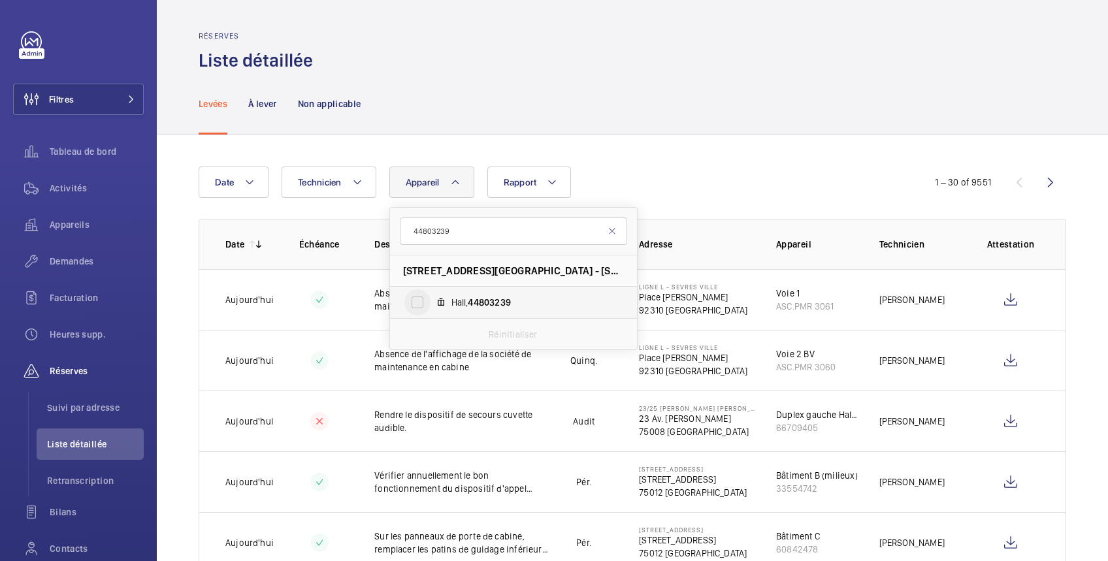
type input "44803239"
click at [417, 305] on input "Hall, 44803239" at bounding box center [417, 302] width 26 height 26
checkbox input "true"
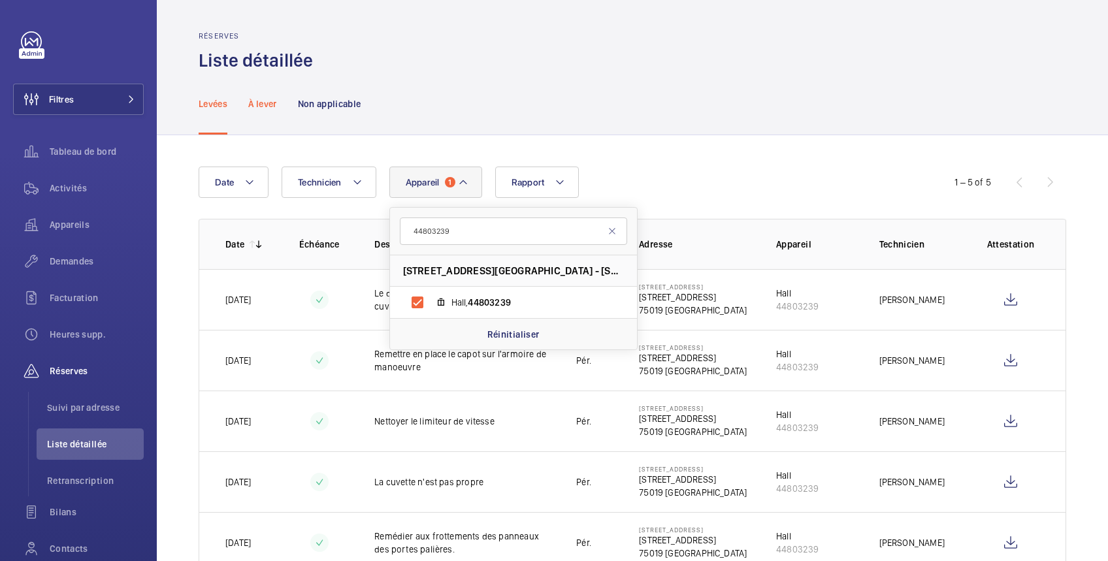
click at [261, 99] on p "À lever" at bounding box center [262, 103] width 28 height 13
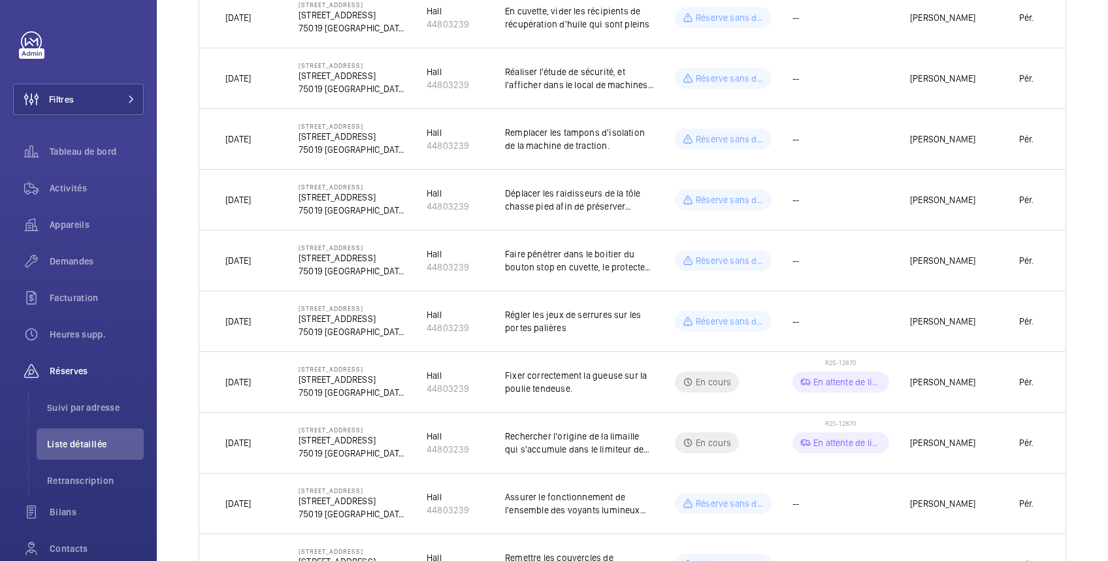
scroll to position [232, 0]
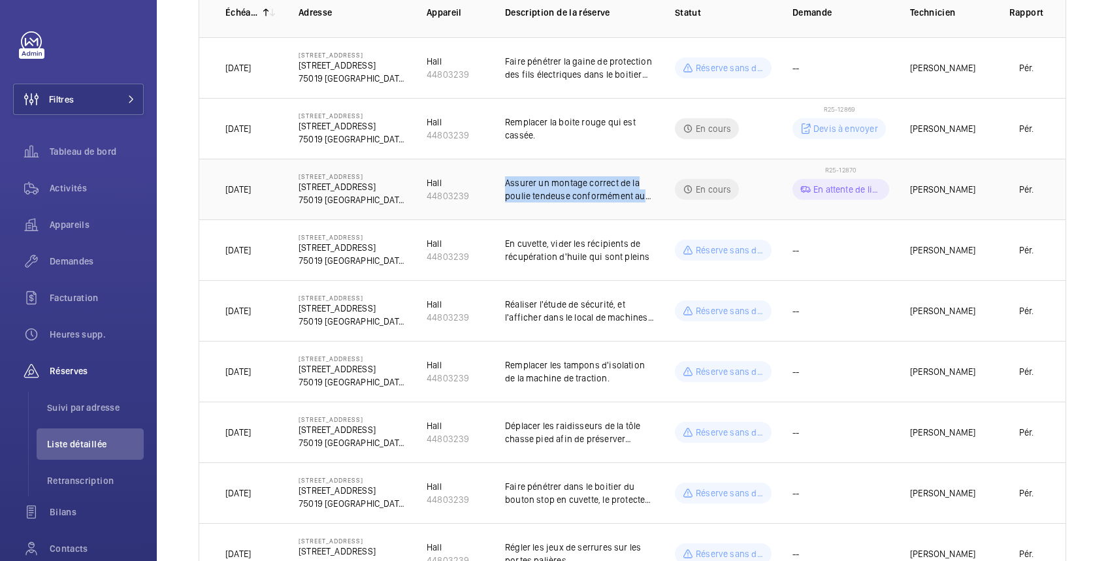
drag, startPoint x: 488, startPoint y: 183, endPoint x: 639, endPoint y: 190, distance: 151.0
click at [639, 190] on td "Assurer un montage correct de la poulie tendeuse conformément aux prescriptions…" at bounding box center [569, 189] width 170 height 61
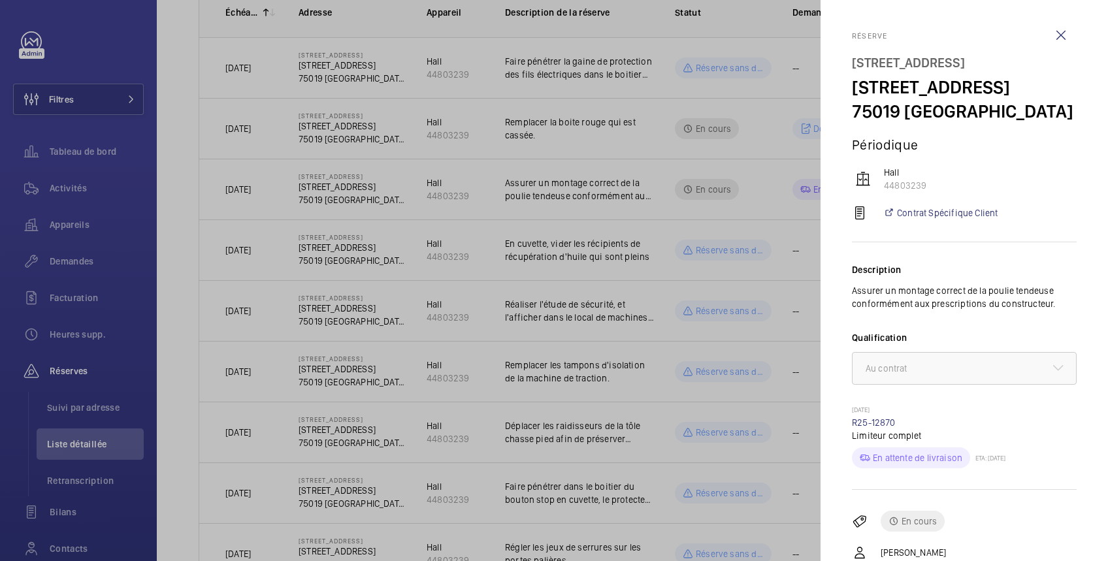
click at [627, 144] on div at bounding box center [554, 280] width 1108 height 561
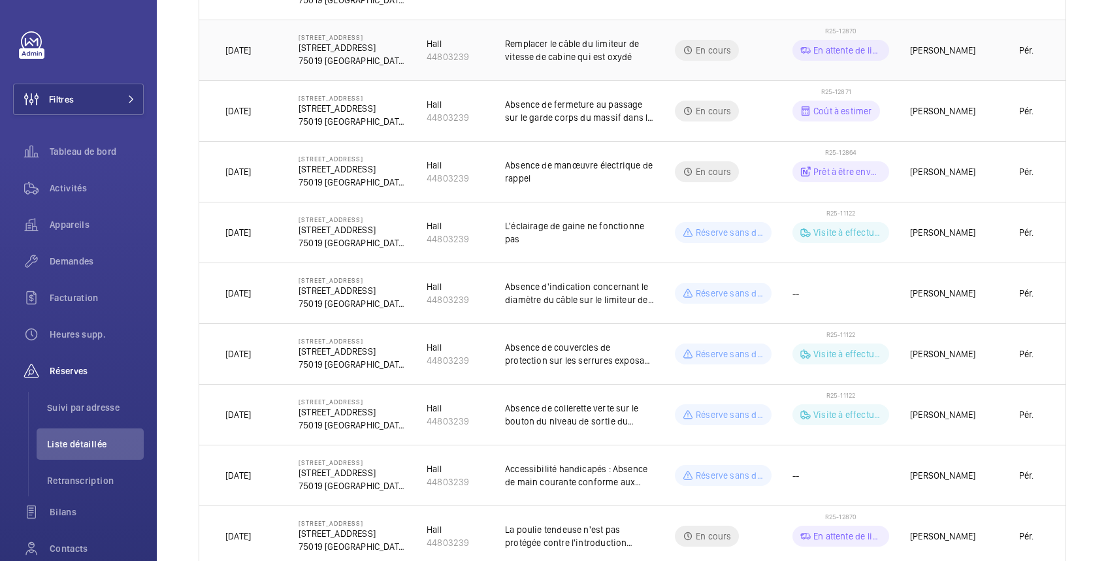
scroll to position [1325, 0]
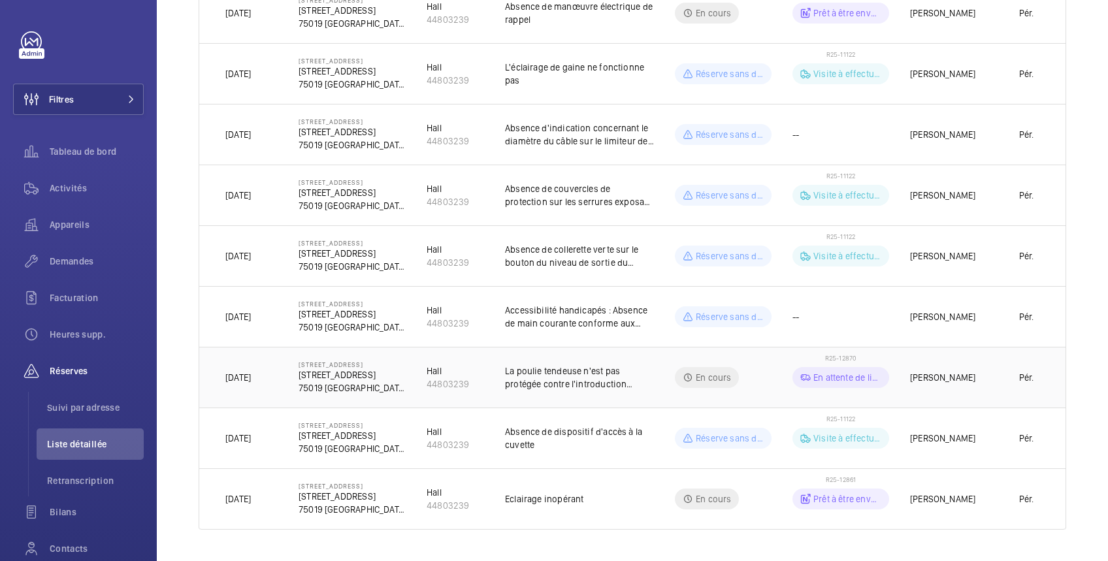
click at [606, 347] on td "La poulie tendeuse n'est pas protégée contre l'introduction accidentelle d'obje…" at bounding box center [569, 377] width 170 height 61
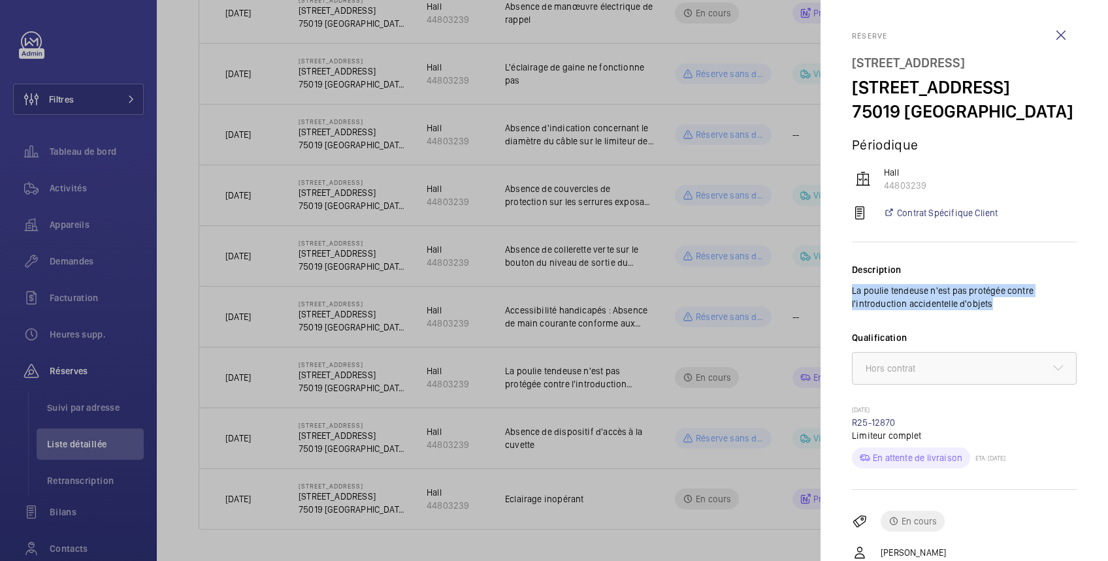
drag, startPoint x: 849, startPoint y: 313, endPoint x: 1000, endPoint y: 330, distance: 152.5
click at [1000, 330] on mat-sidenav "Réserve 43 rue du Pré Saint Gervais 43 rue du Pré Saint Gervais 75019 PARIS Pér…" at bounding box center [963, 280] width 287 height 561
copy p "La poulie tendeuse n'est pas protégée contre l'introduction accidentelle d'obje…"
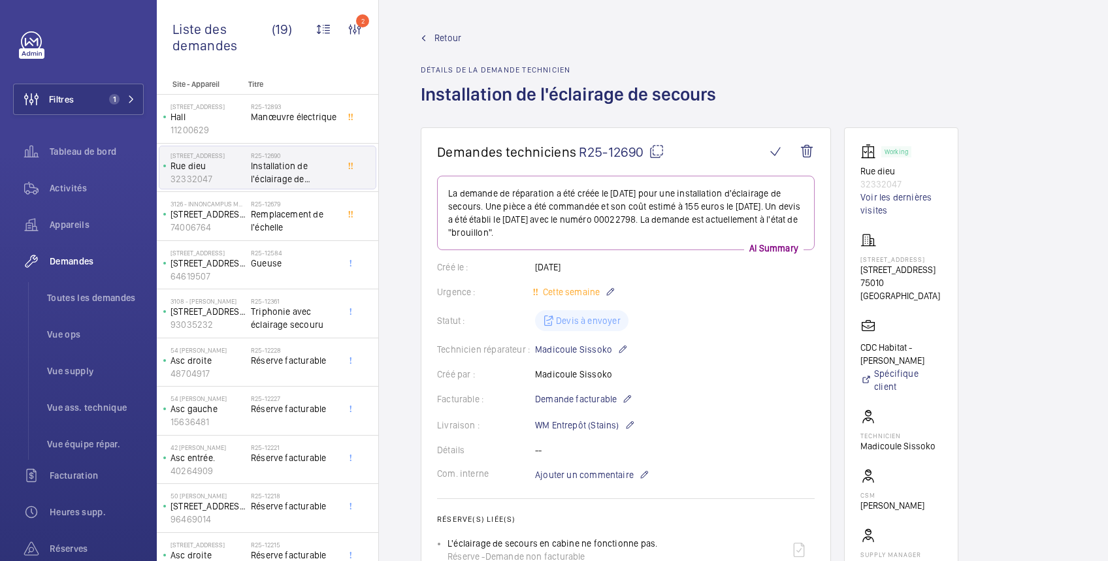
click at [445, 37] on span "Retour" at bounding box center [447, 37] width 27 height 13
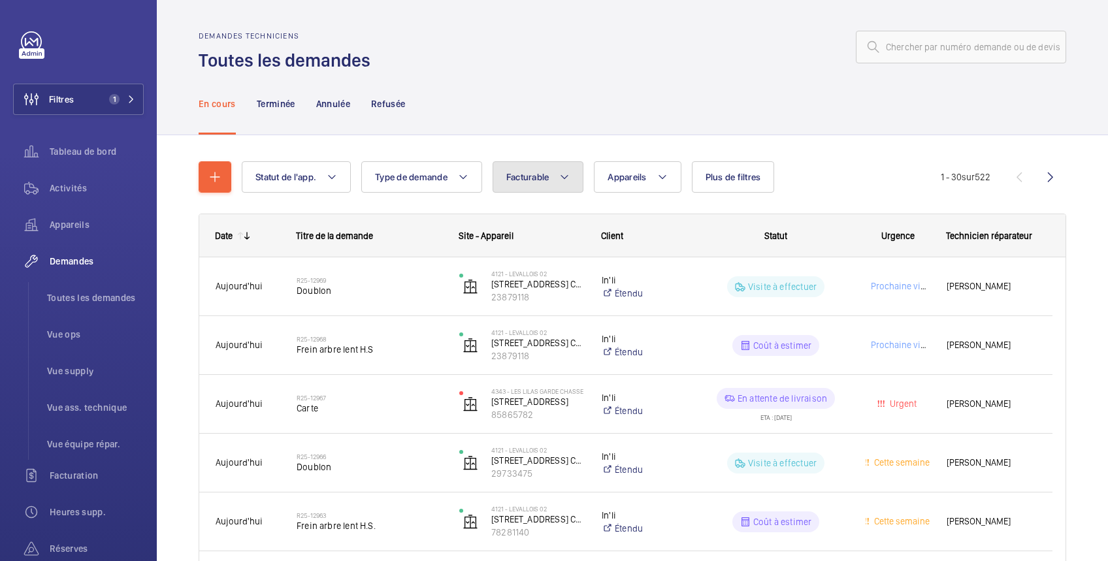
click at [539, 172] on span "Facturable" at bounding box center [527, 177] width 43 height 10
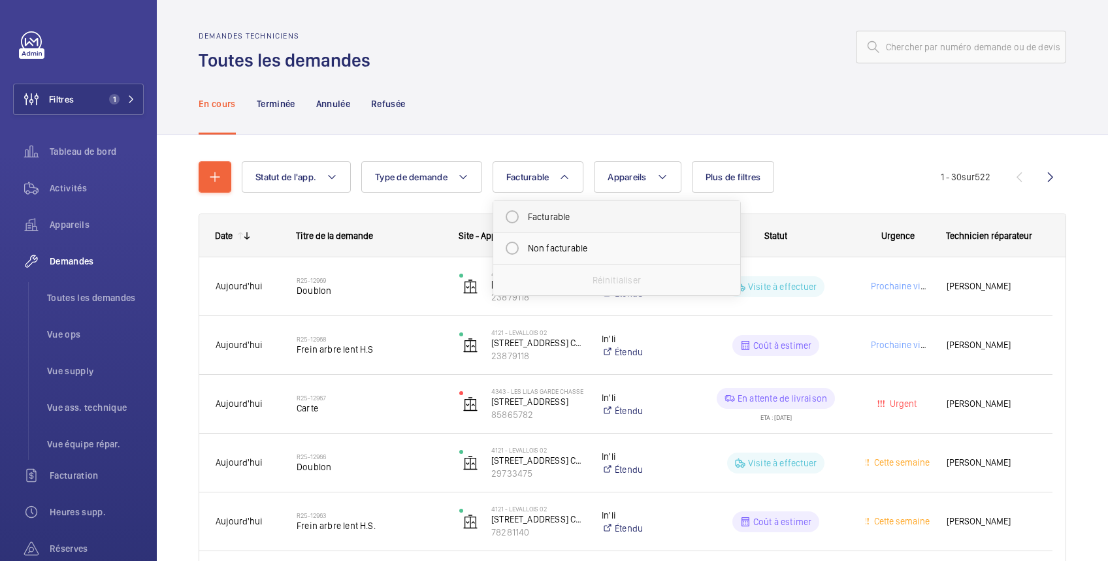
click at [539, 220] on mat-radio-button "Facturable" at bounding box center [616, 217] width 235 height 26
radio input "true"
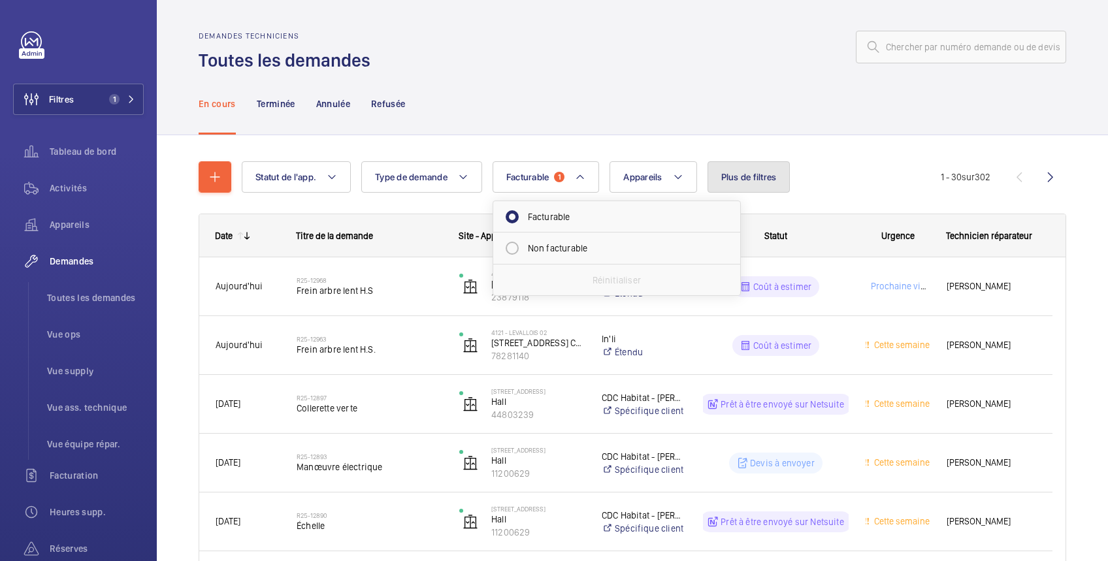
click at [747, 174] on span "Plus de filtres" at bounding box center [749, 177] width 56 height 10
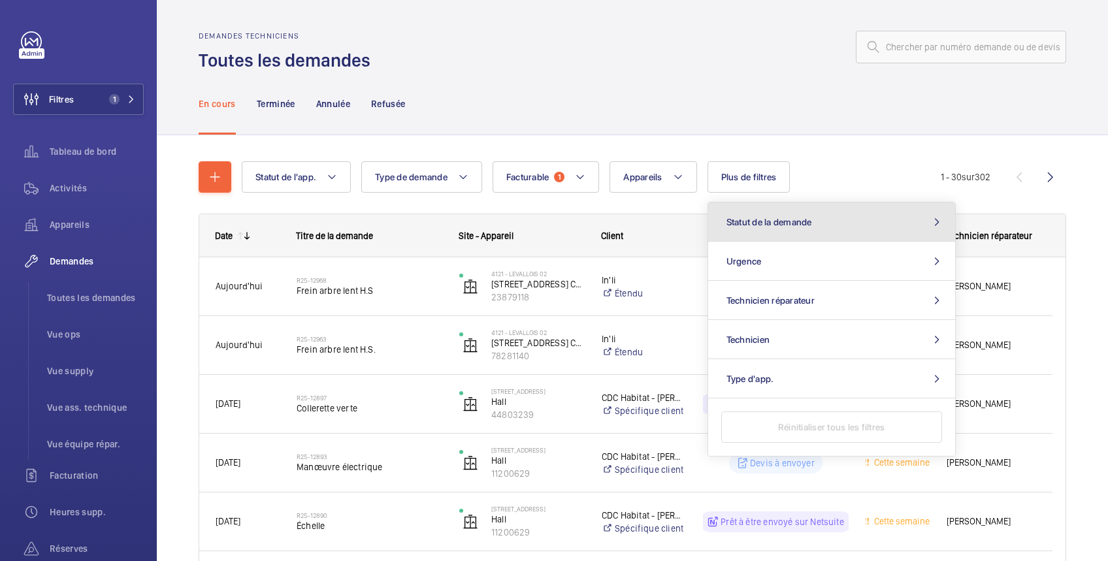
click at [763, 217] on span "Statut de la demande" at bounding box center [769, 222] width 86 height 10
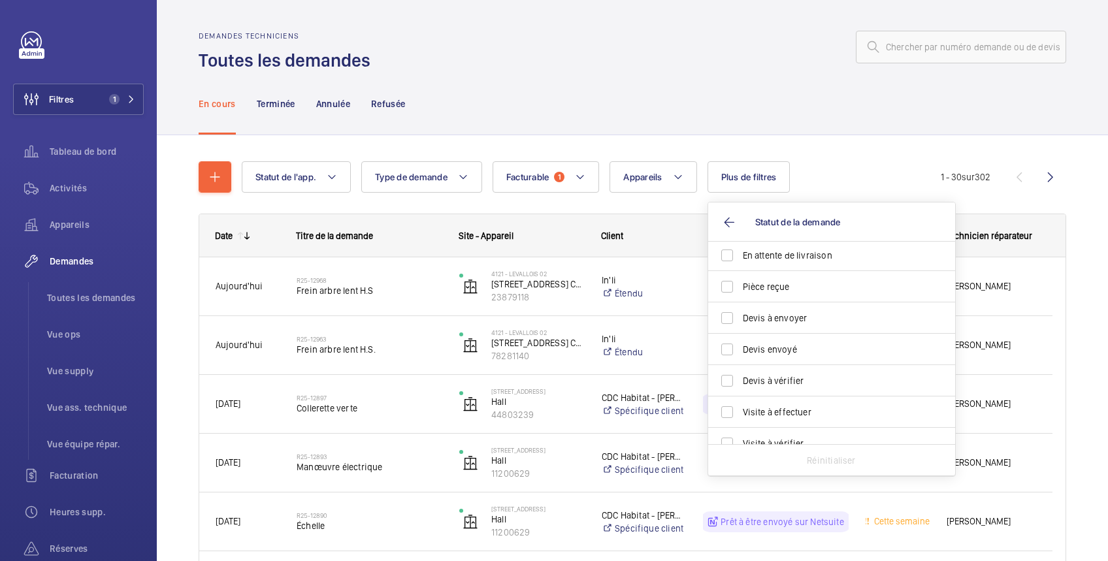
scroll to position [173, 0]
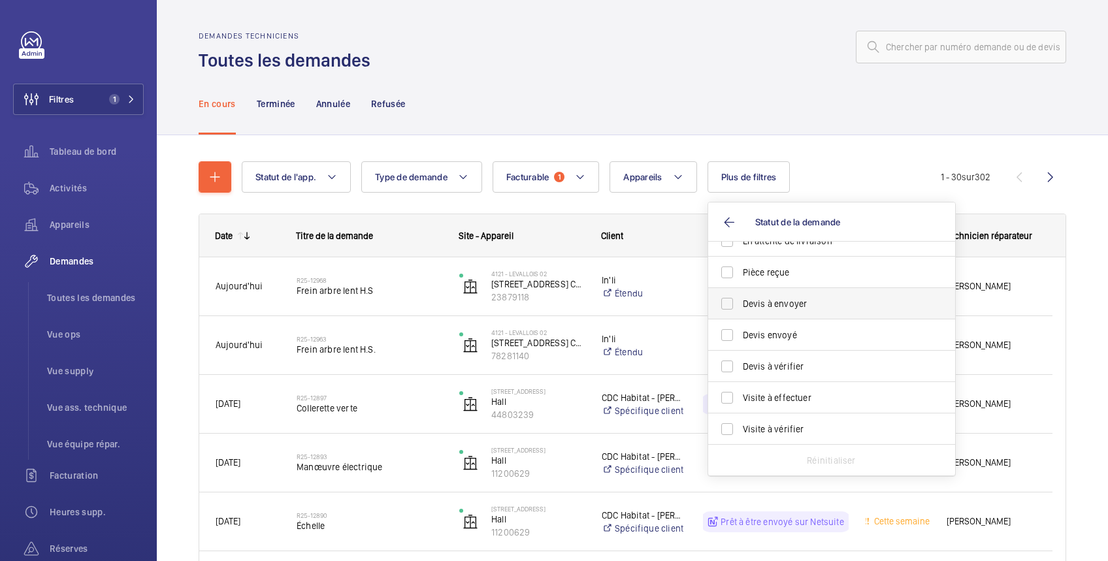
click at [795, 304] on span "Devis à envoyer" at bounding box center [833, 303] width 180 height 13
click at [740, 304] on input "Devis à envoyer" at bounding box center [727, 304] width 26 height 26
checkbox input "true"
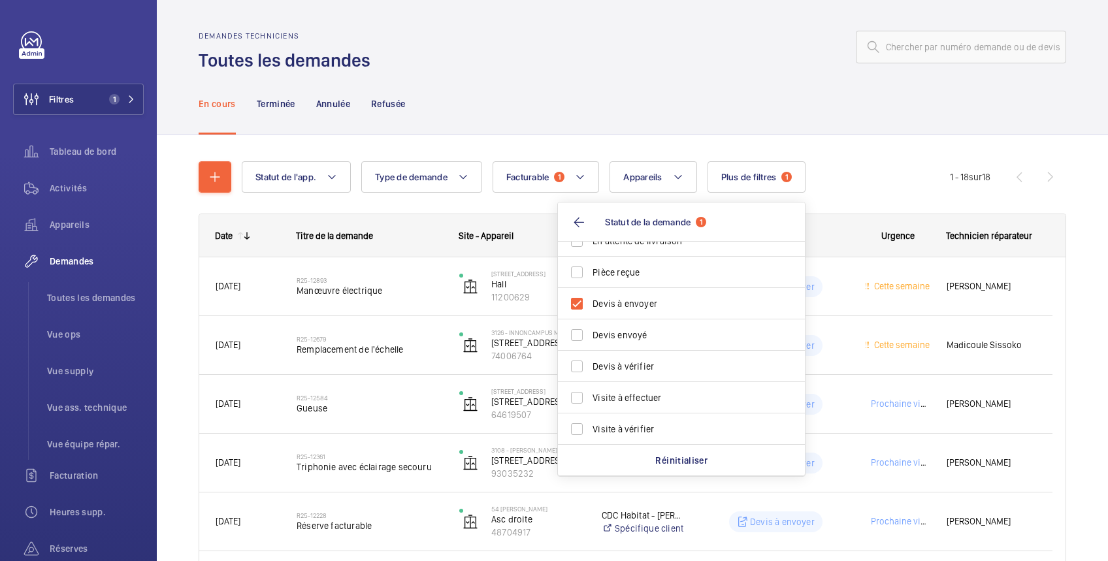
click at [718, 86] on div "En cours Terminée Annulée Refusée" at bounding box center [632, 103] width 867 height 62
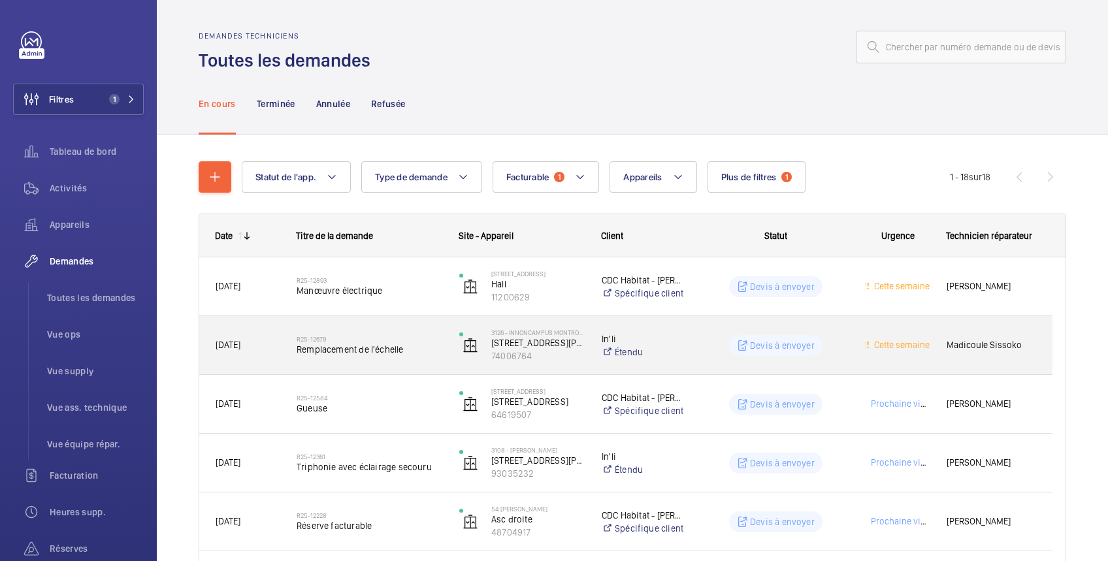
click at [838, 339] on wm-front-pills-cell "Devis à envoyer" at bounding box center [776, 345] width 146 height 21
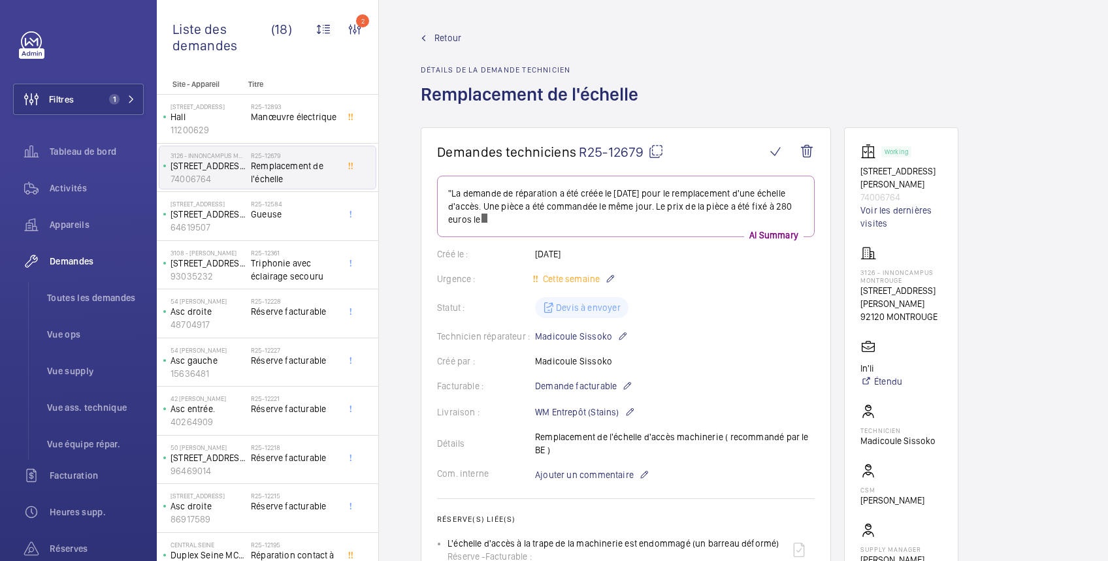
scroll to position [232, 0]
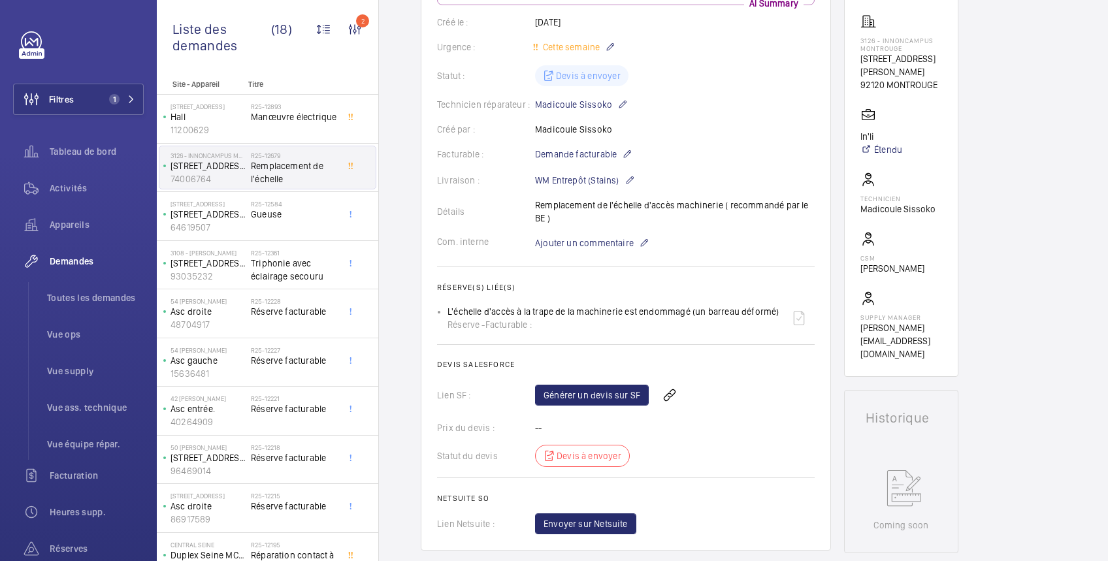
drag, startPoint x: 446, startPoint y: 310, endPoint x: 778, endPoint y: 303, distance: 332.5
click at [778, 303] on ul "L'échelle d'accès à la trape de la machinerie est endommagé (un barreau déformé…" at bounding box center [625, 317] width 377 height 31
copy p "L'échelle d'accès à la trape de la machinerie est endommagé (un barreau déformé)"
click at [585, 392] on link "Générer un devis sur SF" at bounding box center [592, 395] width 114 height 21
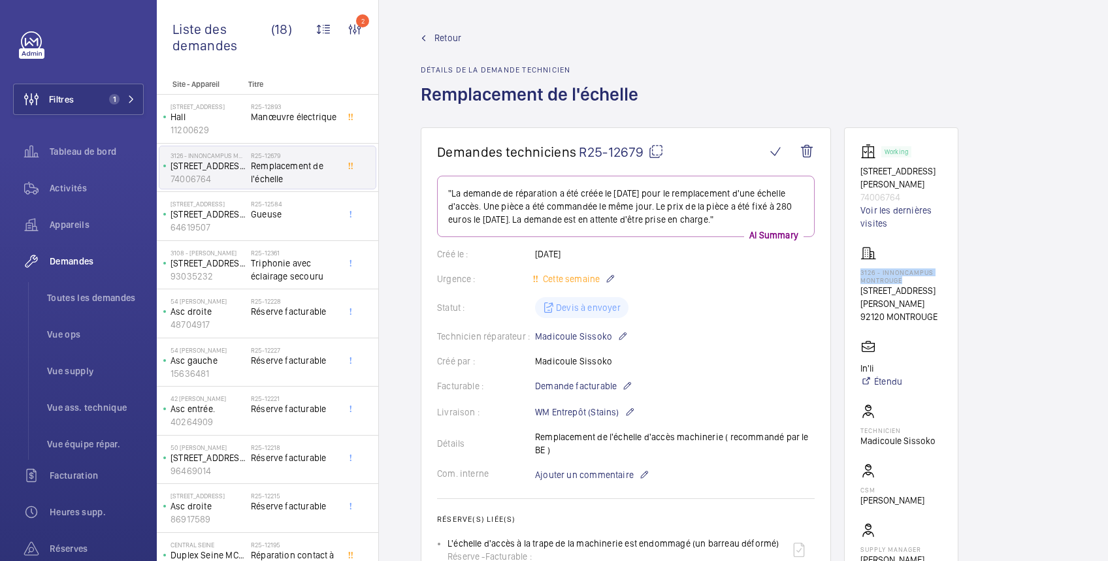
drag, startPoint x: 859, startPoint y: 270, endPoint x: 933, endPoint y: 283, distance: 74.9
click at [933, 283] on p "3126 - INNONCAMPUS MONTROUGE" at bounding box center [901, 276] width 82 height 16
copy p "3126 - INNONCAMPUS MONTROUGE"
click at [449, 40] on span "Retour" at bounding box center [447, 37] width 27 height 13
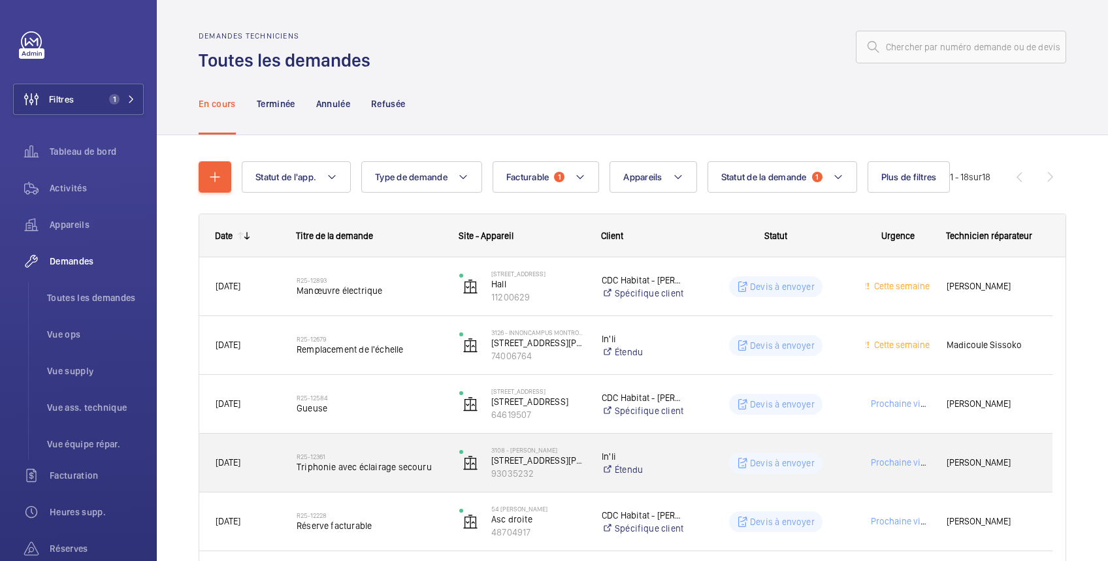
click at [837, 465] on wm-front-pills-cell "Devis à envoyer" at bounding box center [776, 463] width 146 height 21
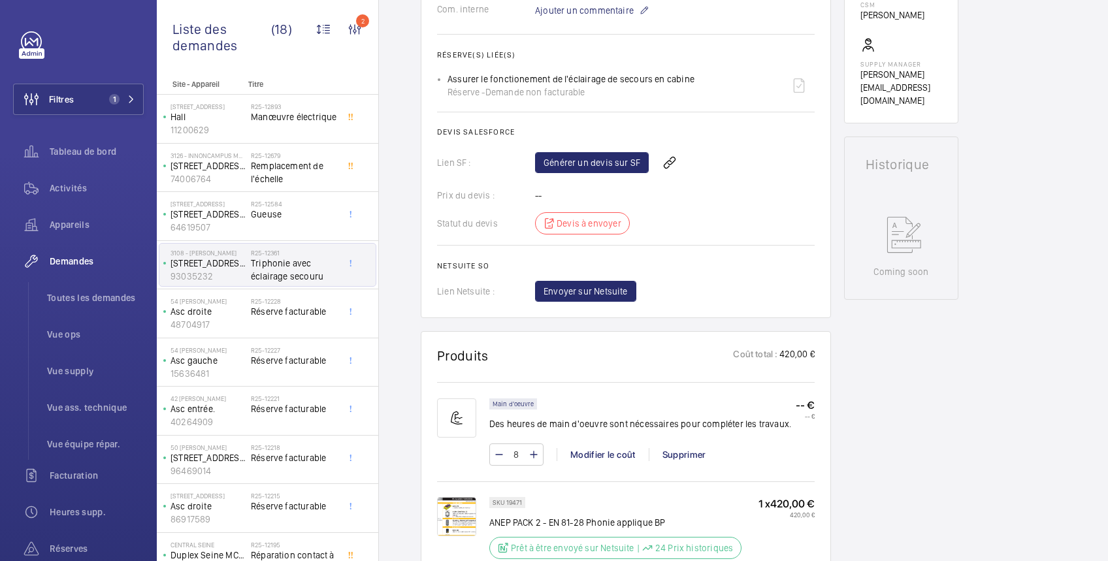
scroll to position [696, 0]
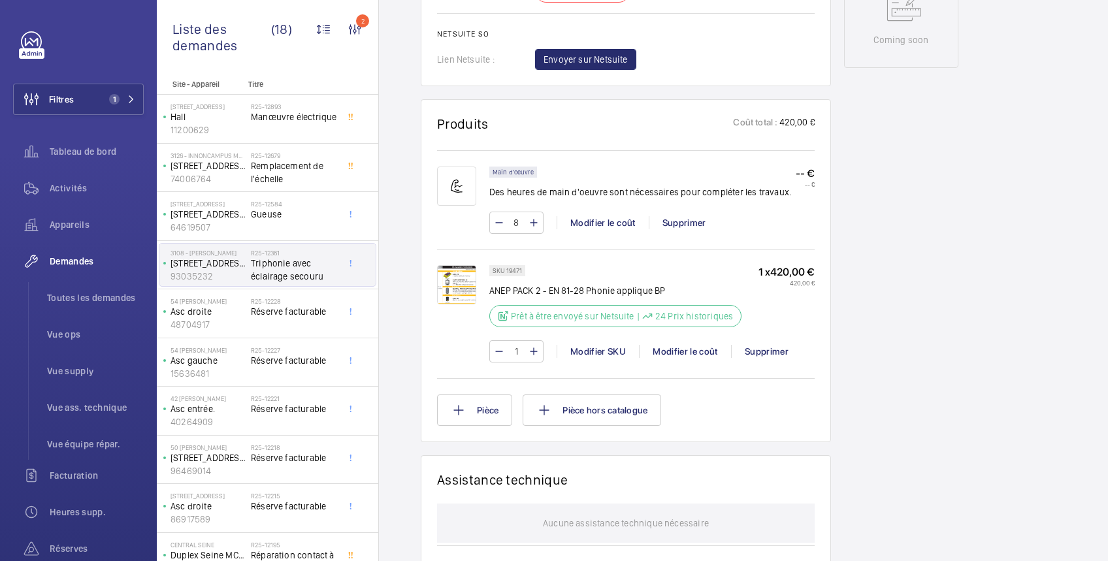
click at [460, 287] on img at bounding box center [456, 284] width 39 height 39
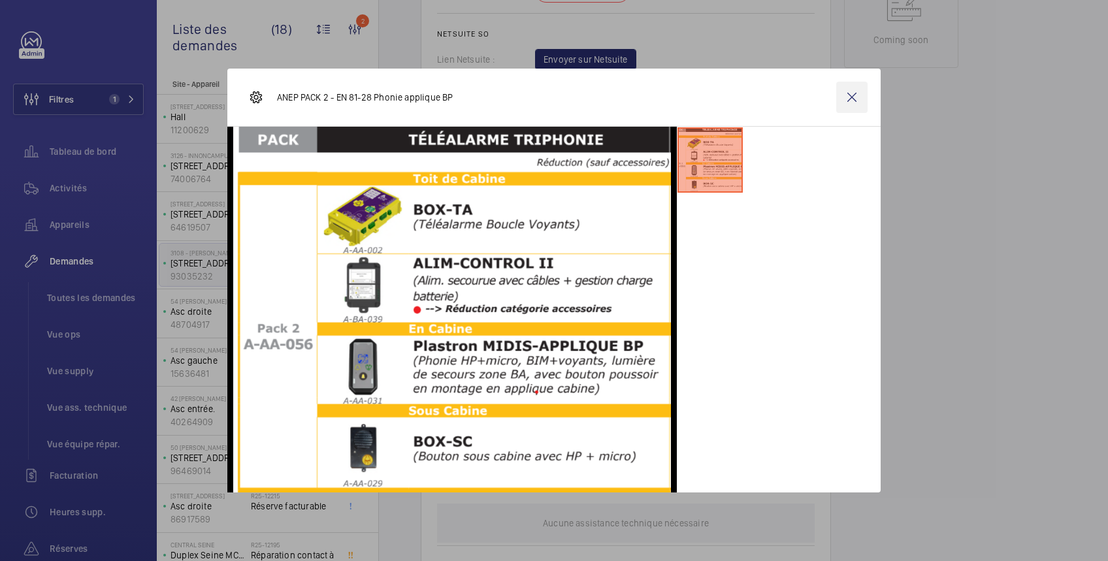
click at [856, 92] on wm-front-icon-button at bounding box center [851, 97] width 31 height 31
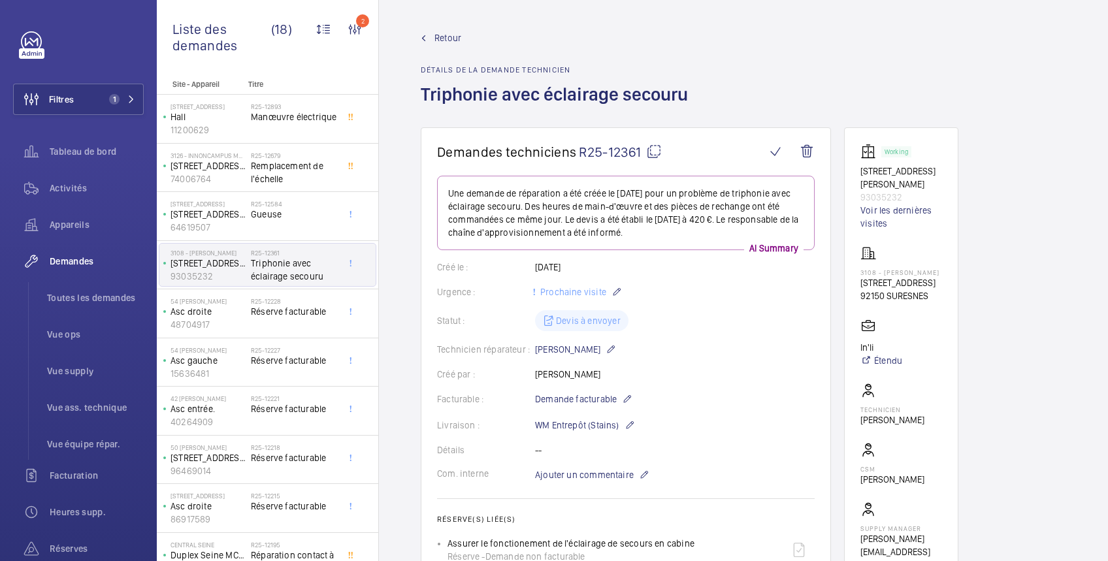
scroll to position [232, 0]
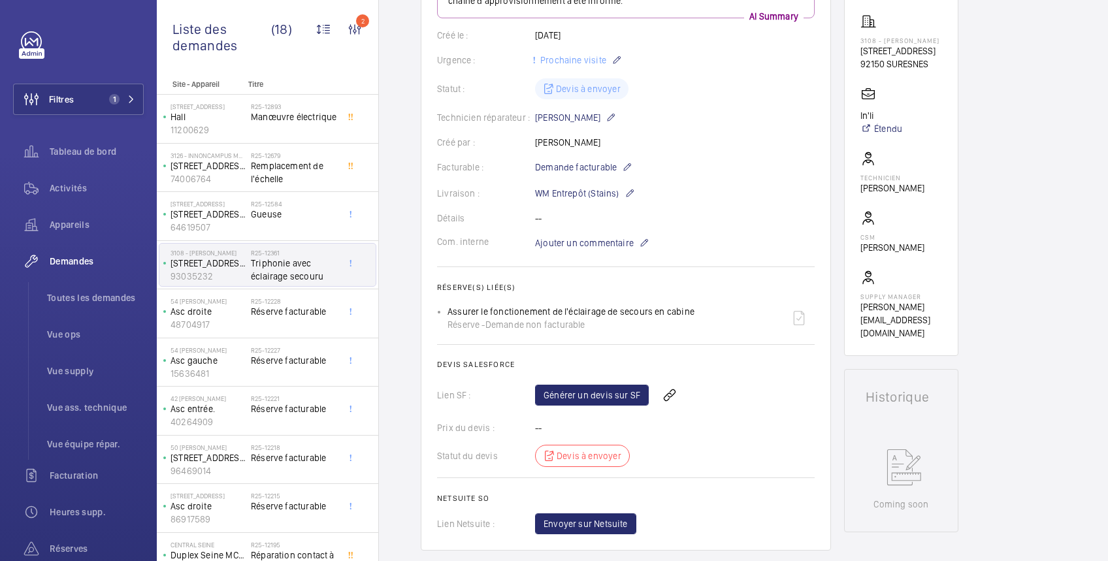
drag, startPoint x: 445, startPoint y: 306, endPoint x: 701, endPoint y: 308, distance: 256.7
click at [701, 308] on ul "Assurer le fonctionement de l'éclairage de secours en cabine Réserve - Demande …" at bounding box center [625, 317] width 377 height 31
copy p "Assurer le fonctionement de l'éclairage de secours en cabine"
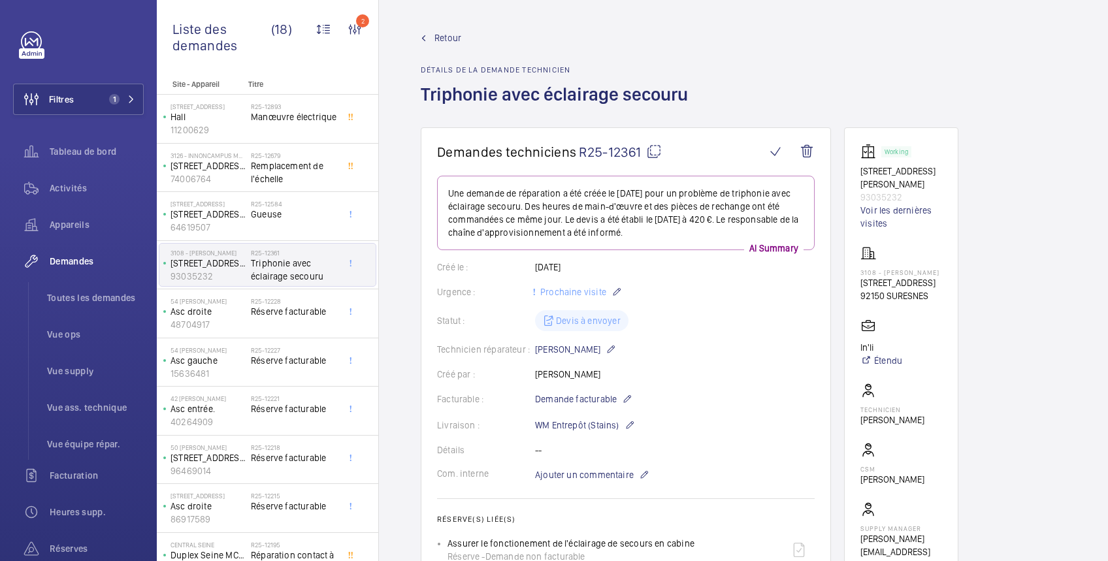
click at [439, 34] on span "Retour" at bounding box center [447, 37] width 27 height 13
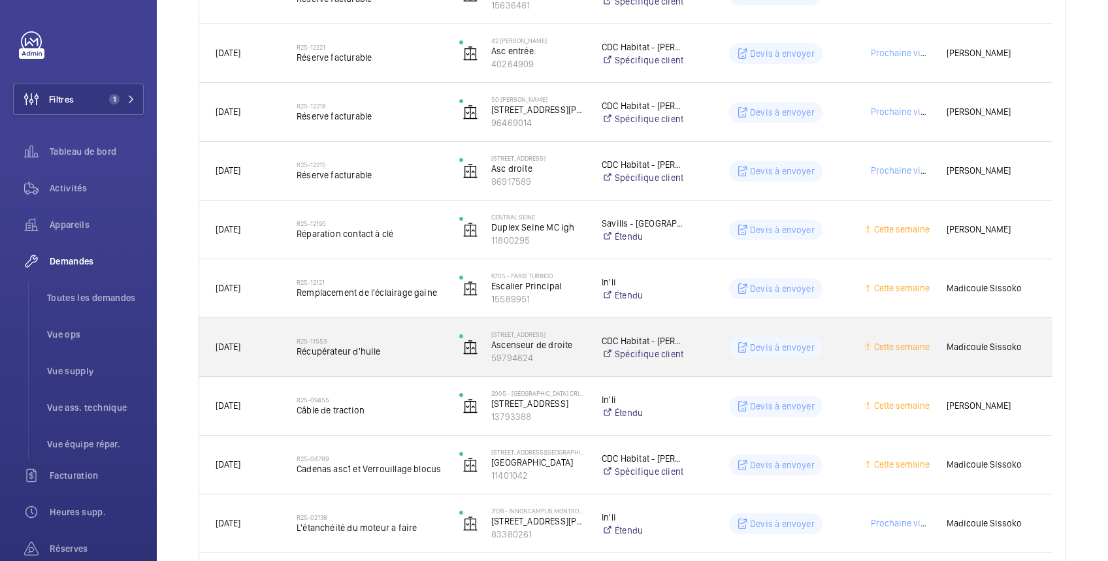
scroll to position [63, 0]
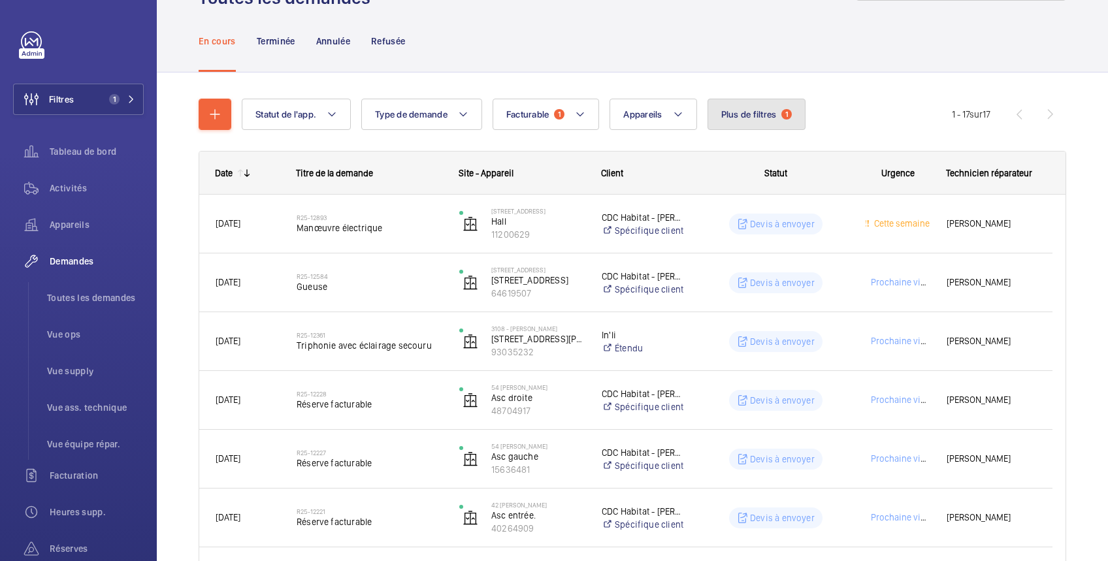
click at [756, 114] on span "Plus de filtres" at bounding box center [749, 114] width 56 height 10
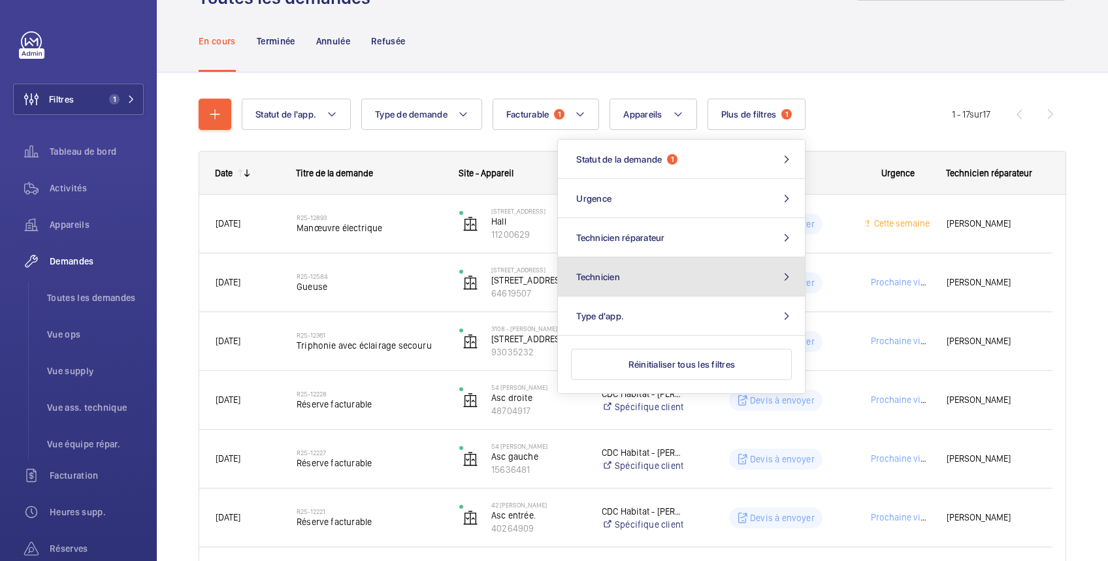
click at [687, 278] on button "Technicien" at bounding box center [681, 276] width 247 height 39
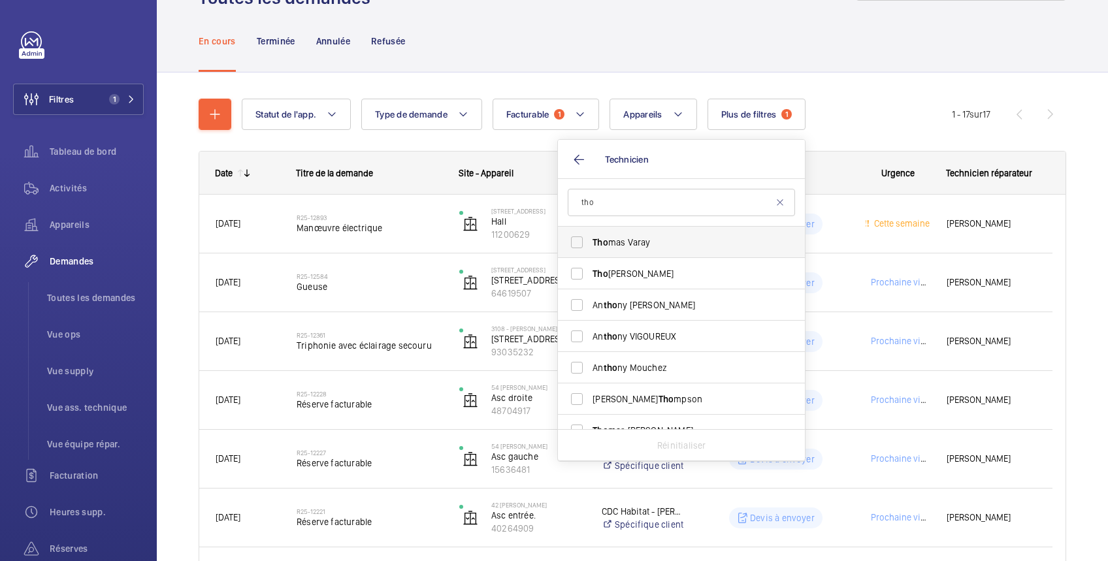
type input "tho"
click at [665, 244] on span "Tho mas Varay" at bounding box center [682, 242] width 180 height 13
click at [590, 244] on input "Tho mas Varay" at bounding box center [577, 242] width 26 height 26
checkbox input "true"
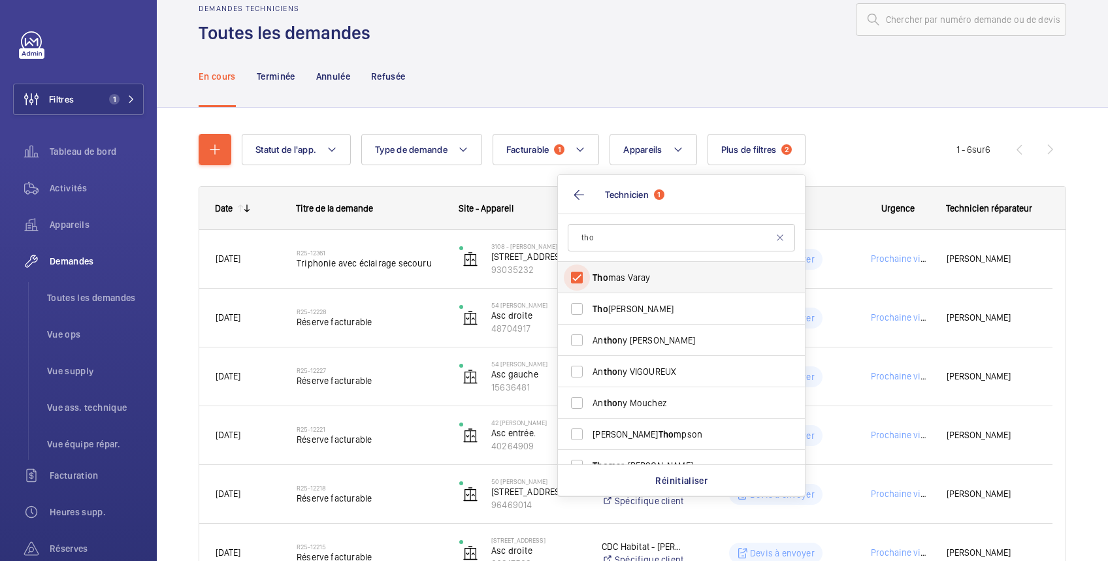
scroll to position [63, 0]
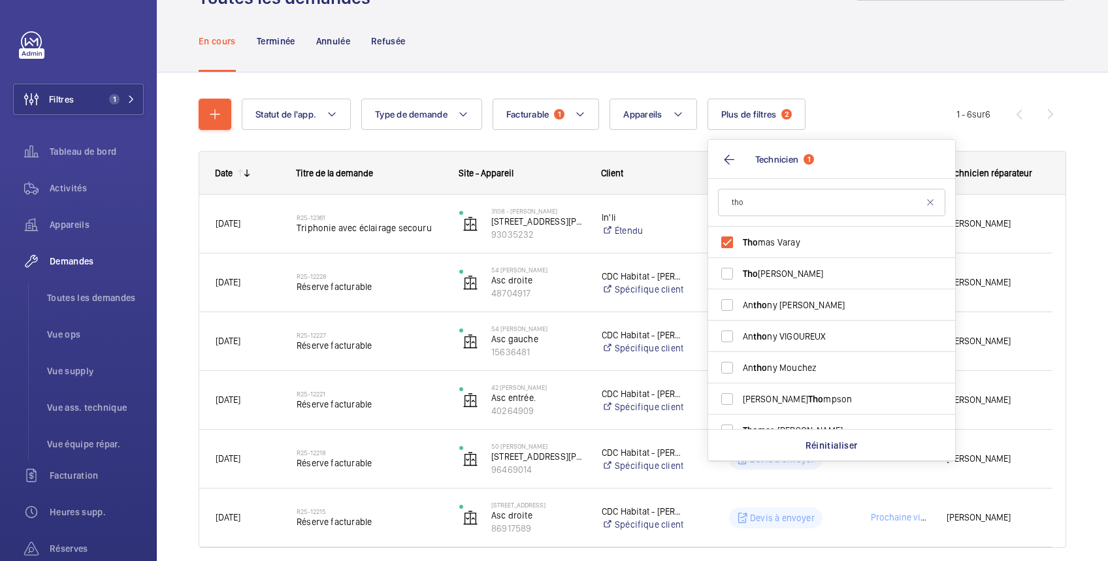
click at [639, 31] on div "En cours Terminée Annulée Refusée" at bounding box center [632, 41] width 867 height 62
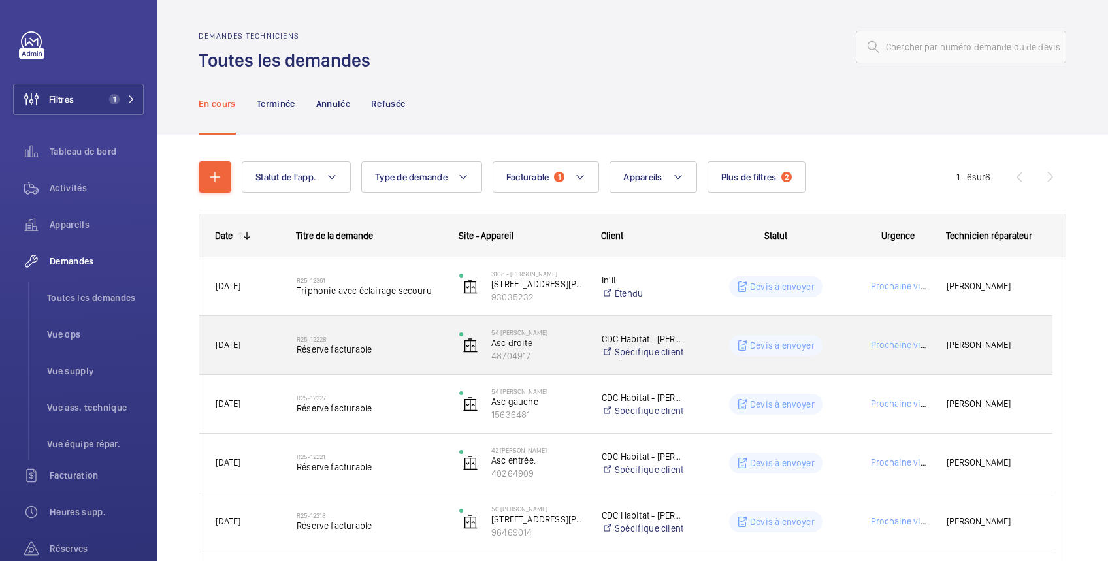
scroll to position [112, 0]
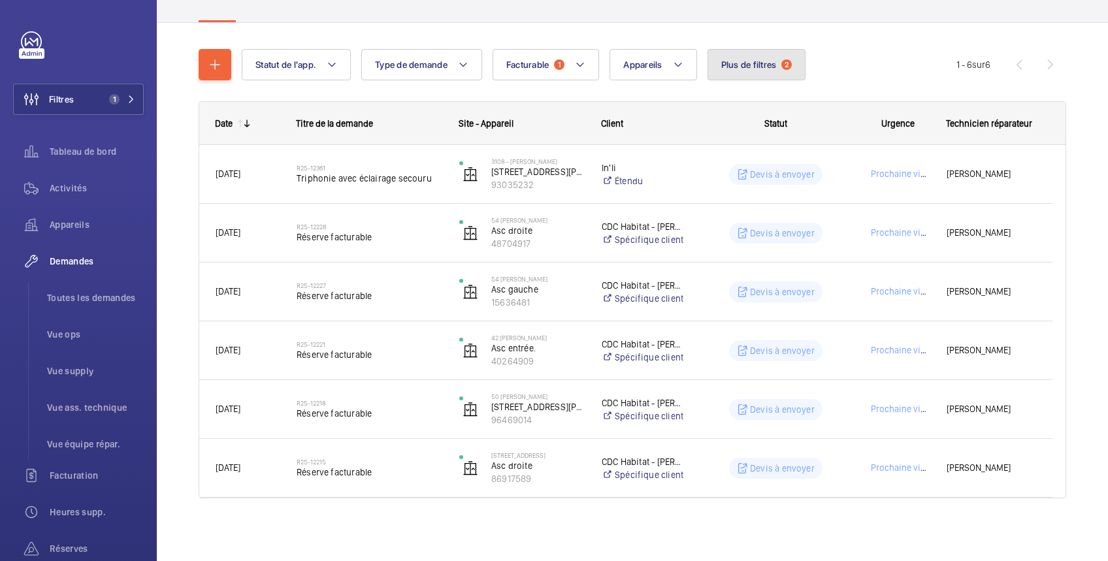
click at [739, 69] on span "Plus de filtres" at bounding box center [749, 64] width 56 height 10
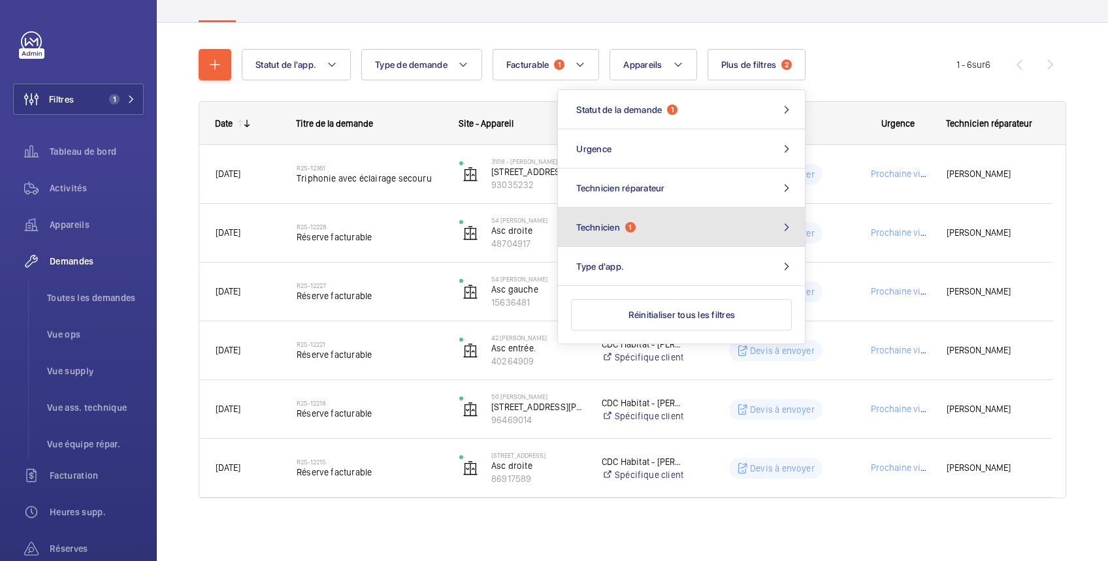
click at [681, 234] on button "Technicien 1" at bounding box center [681, 227] width 247 height 39
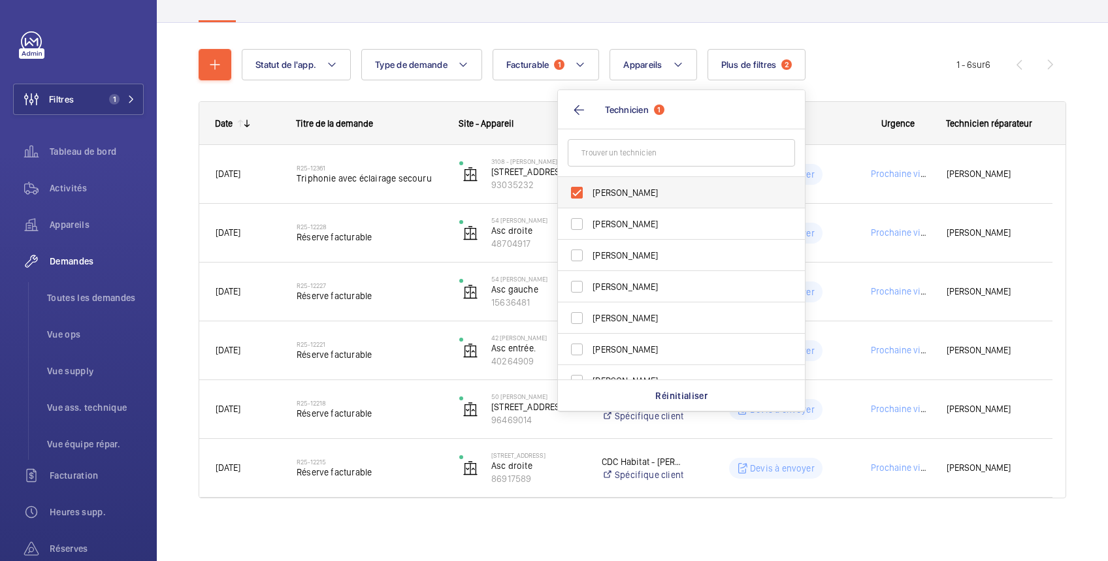
click at [632, 183] on label "[PERSON_NAME]" at bounding box center [671, 192] width 227 height 31
click at [590, 183] on input "[PERSON_NAME]" at bounding box center [577, 193] width 26 height 26
checkbox input "false"
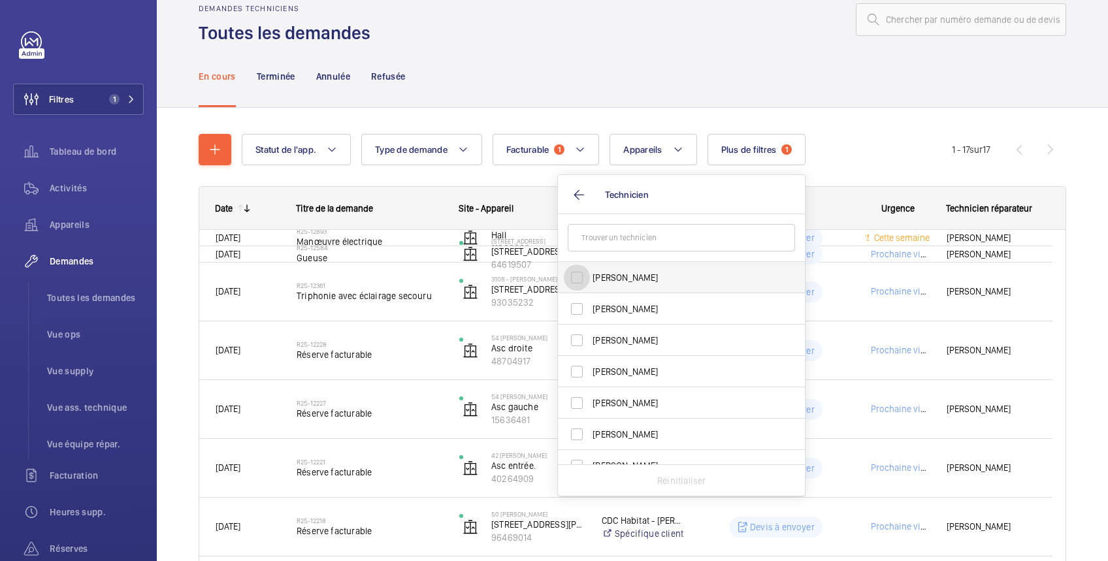
scroll to position [112, 0]
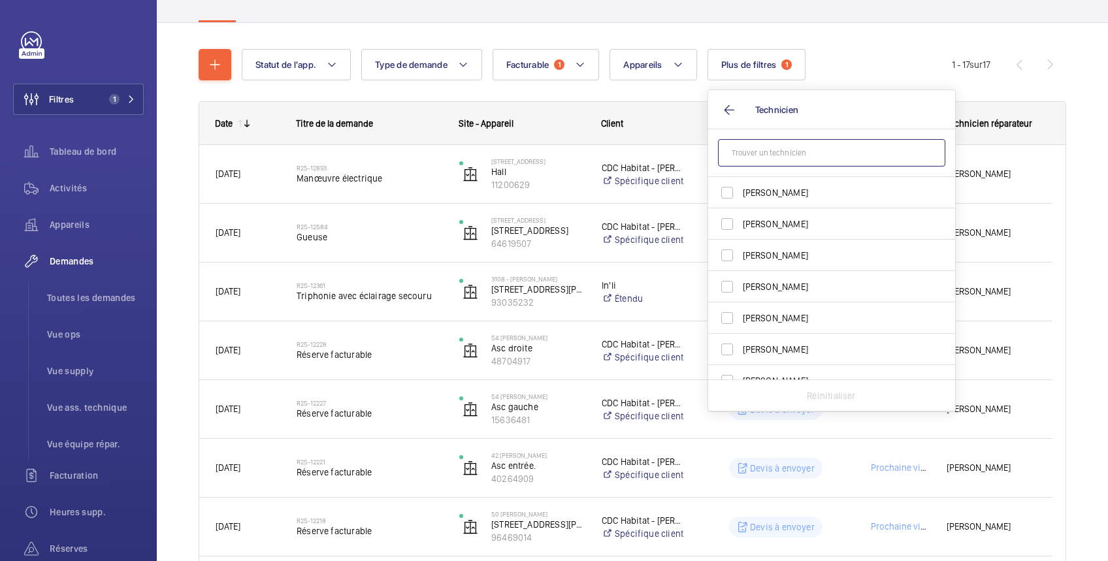
click at [744, 152] on input "text" at bounding box center [831, 152] width 227 height 27
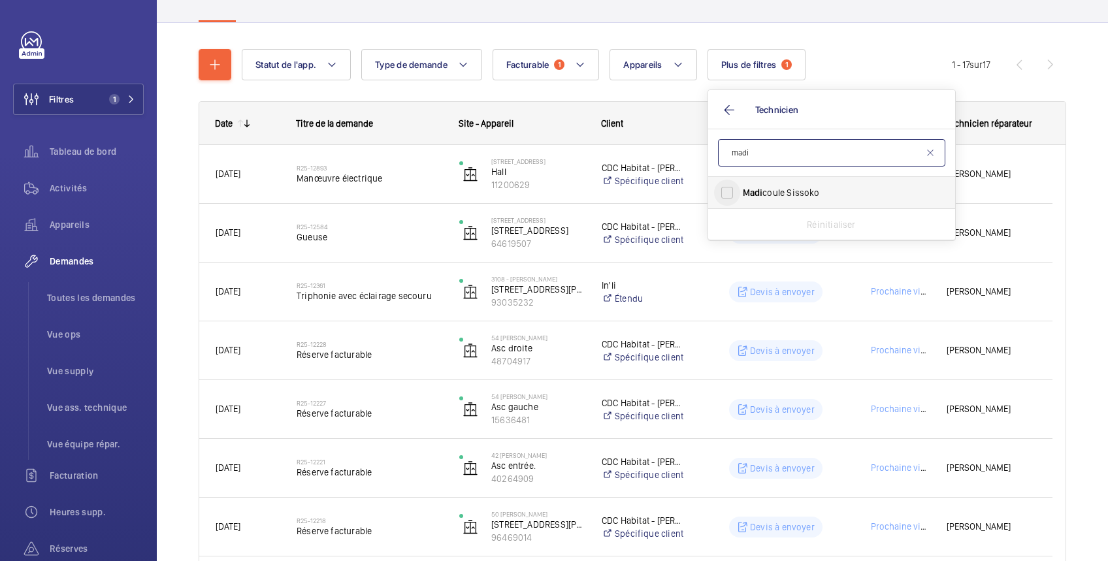
type input "madi"
click at [731, 201] on input "Madi coule Sissoko" at bounding box center [727, 193] width 26 height 26
checkbox input "true"
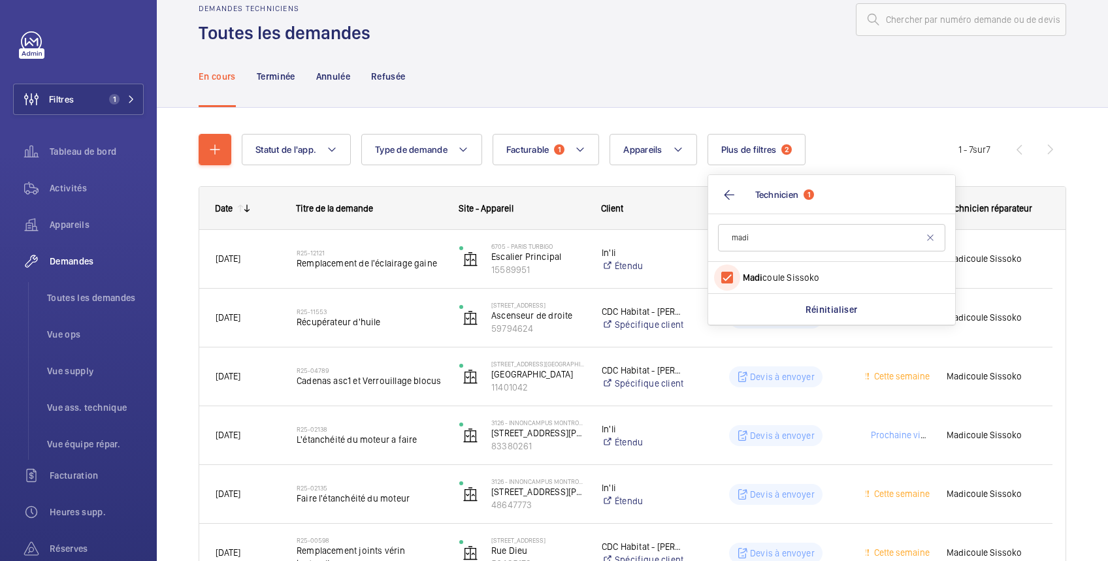
scroll to position [112, 0]
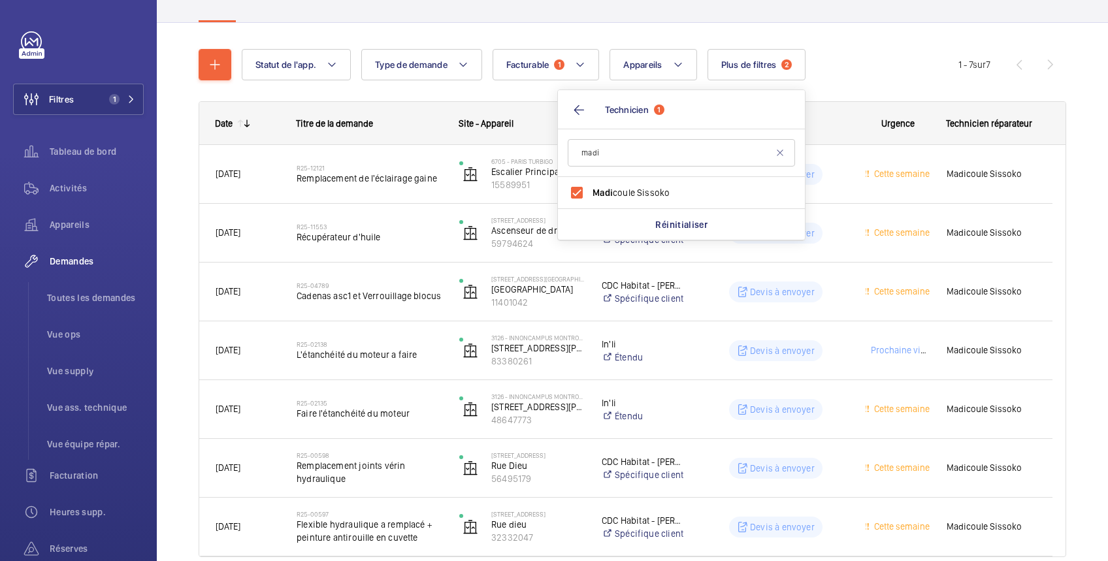
click at [831, 52] on div "Statut de l'app. Type de demande Facturable 1 Appareils Plus de filtres 2 Statu…" at bounding box center [600, 64] width 716 height 31
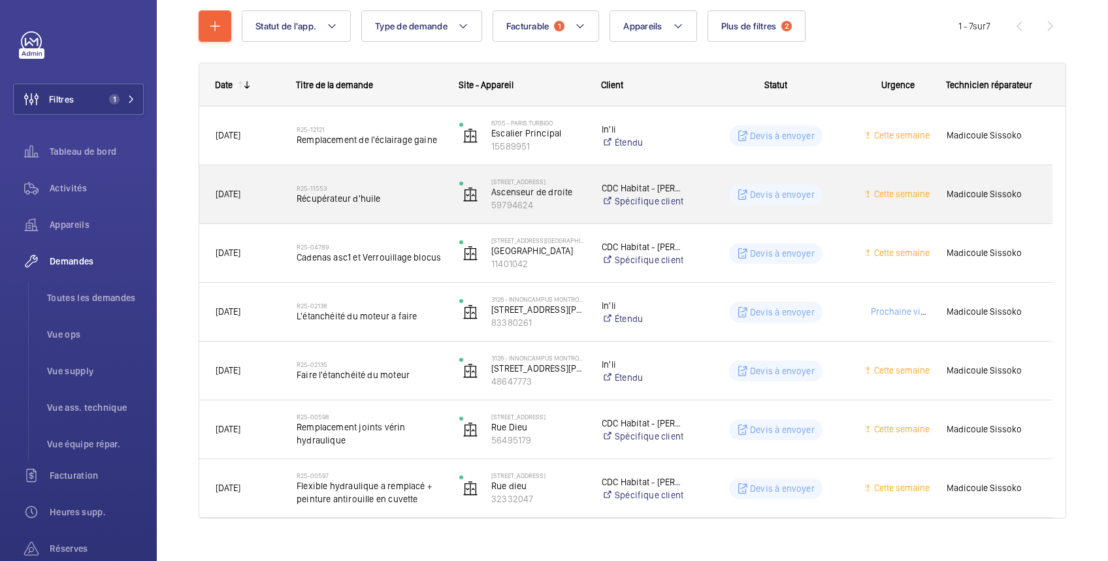
scroll to position [171, 0]
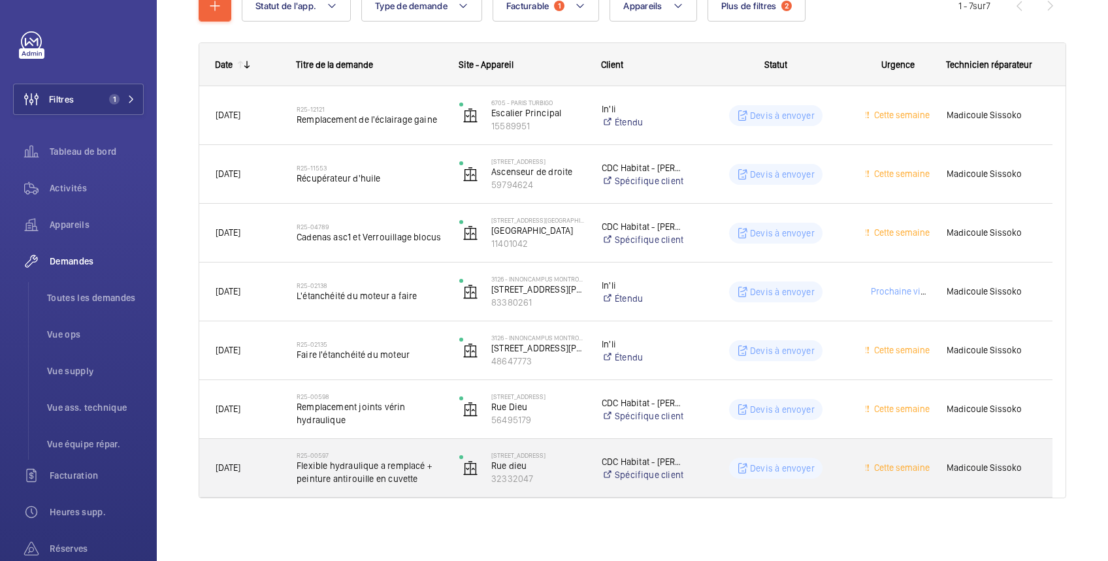
click at [592, 481] on div "CDC Habitat - Emmanuel Thomas Spécifique client" at bounding box center [636, 468] width 100 height 52
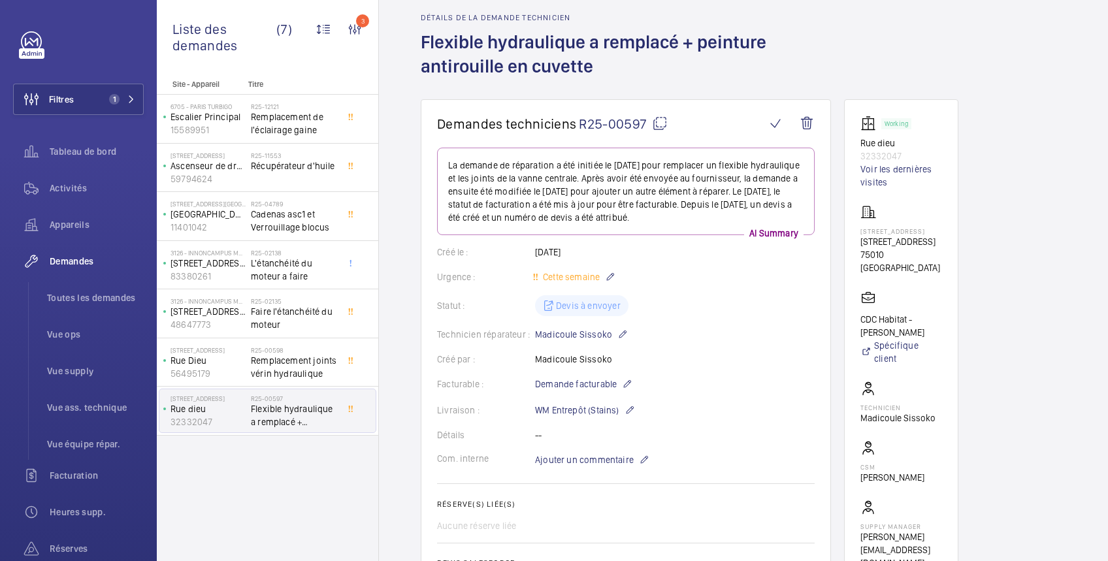
scroll to position [284, 0]
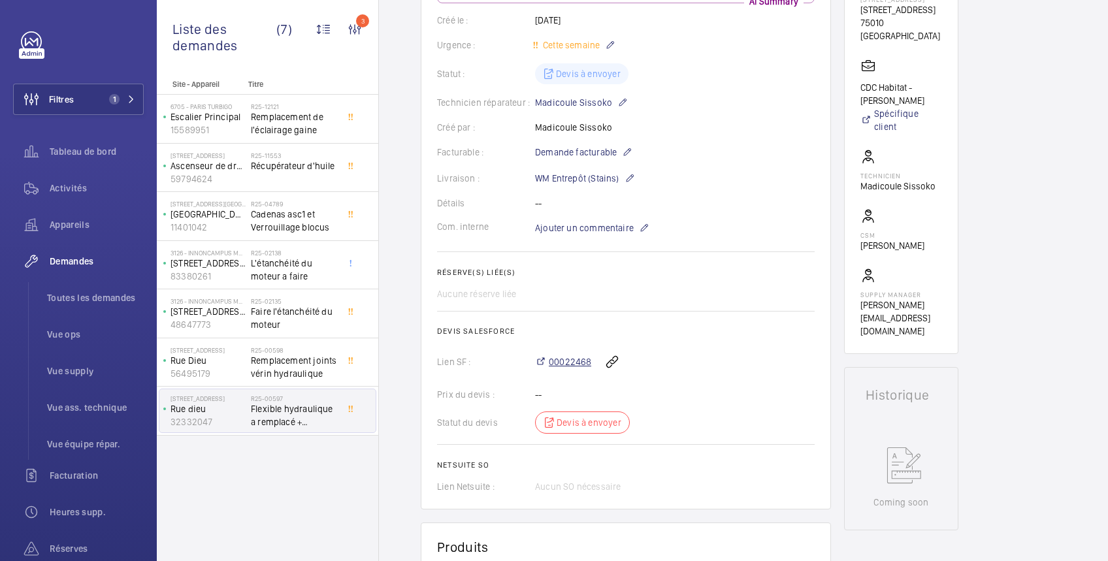
click at [578, 364] on span "00022468" at bounding box center [570, 361] width 42 height 13
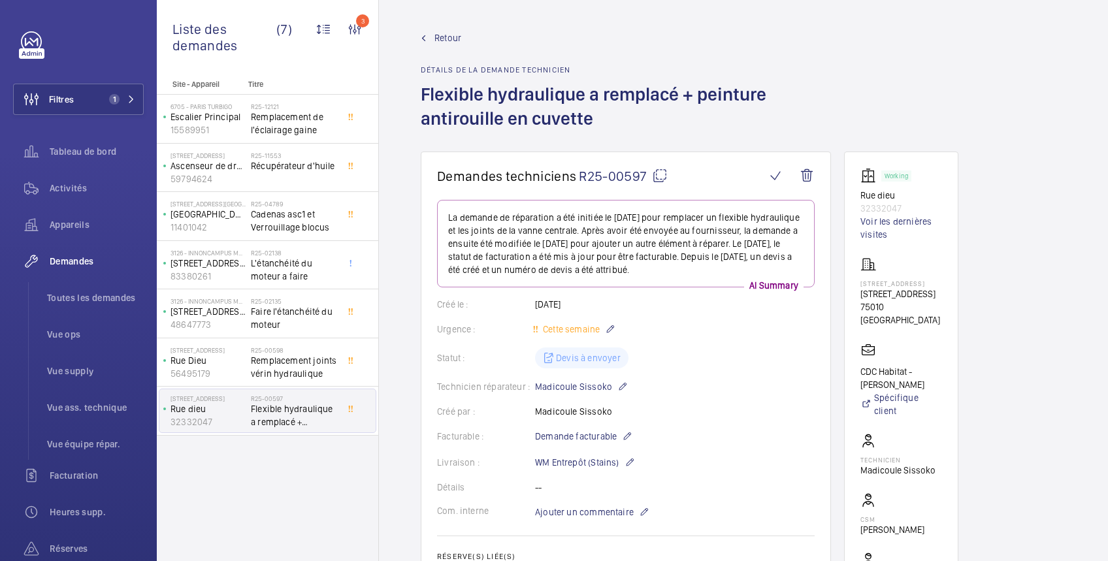
click at [448, 35] on span "Retour" at bounding box center [447, 37] width 27 height 13
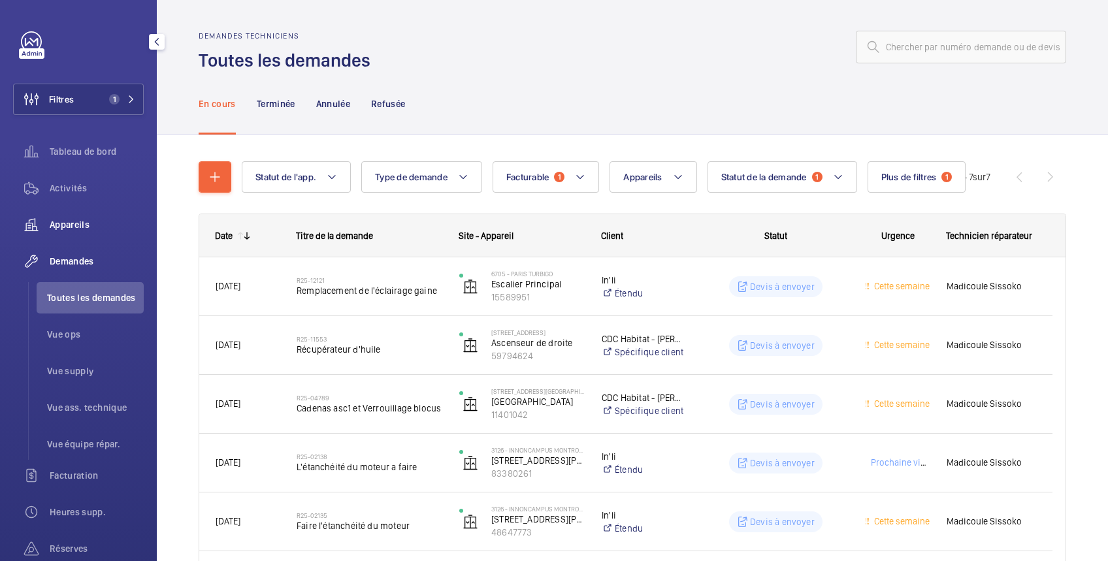
click at [74, 225] on span "Appareils" at bounding box center [97, 224] width 94 height 13
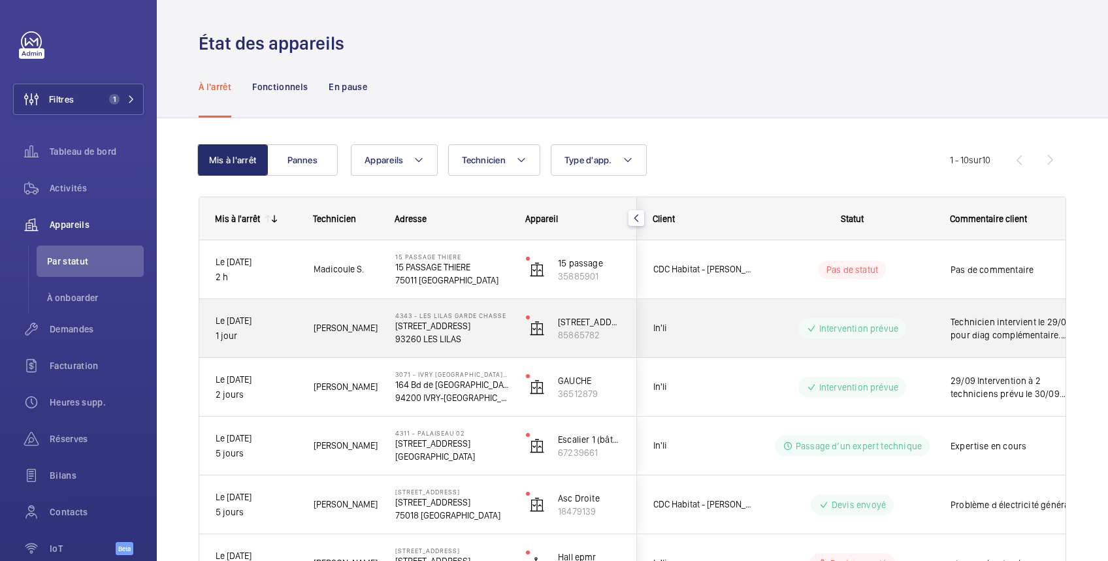
click at [935, 319] on div "Technicien intervient le 29/09 pour diag complémentaire. (Suite à coupure de co…" at bounding box center [1010, 328] width 151 height 56
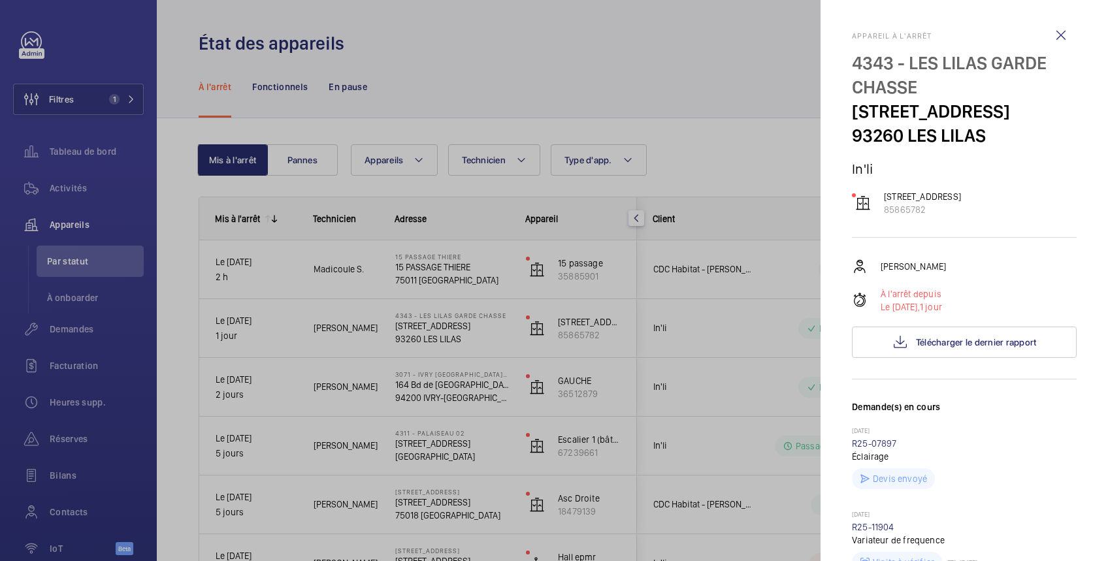
scroll to position [232, 0]
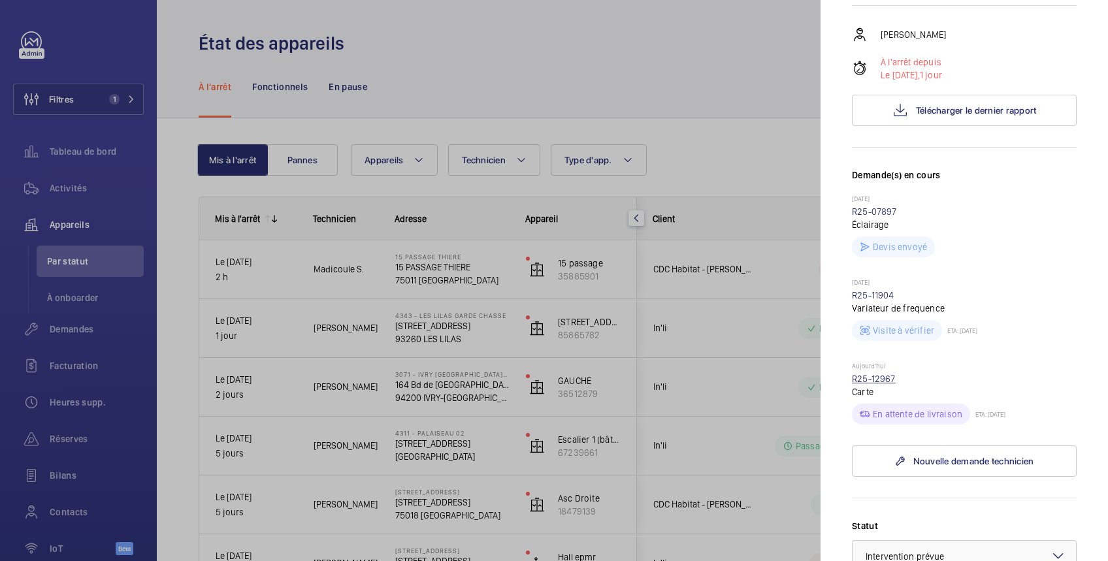
click at [873, 384] on link "R25-12967" at bounding box center [874, 379] width 44 height 10
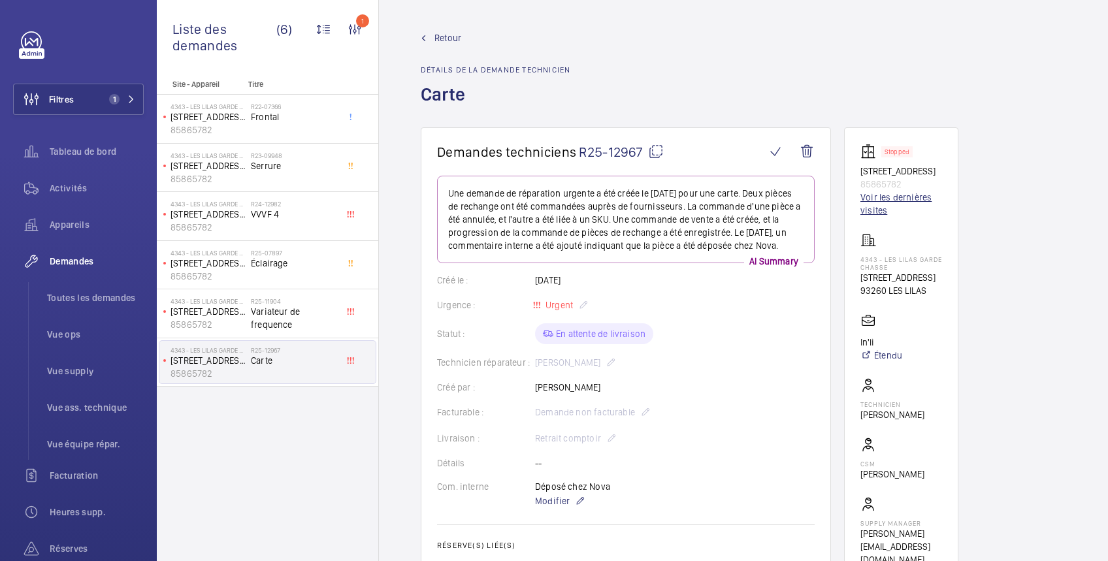
click at [891, 210] on link "Voir les dernières visites" at bounding box center [901, 204] width 82 height 26
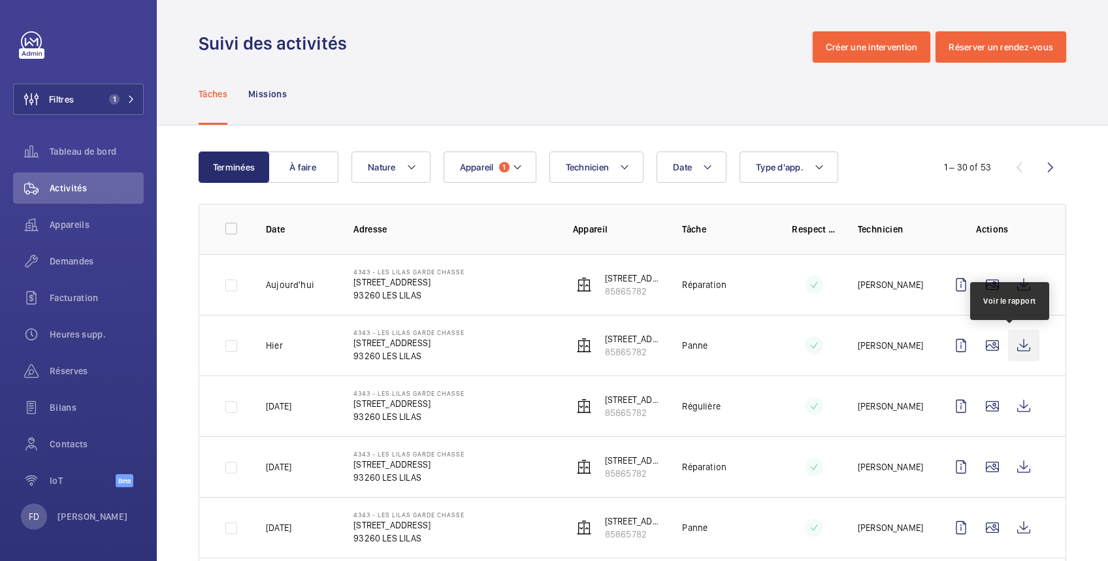
click at [1009, 343] on wm-front-icon-button at bounding box center [1023, 345] width 31 height 31
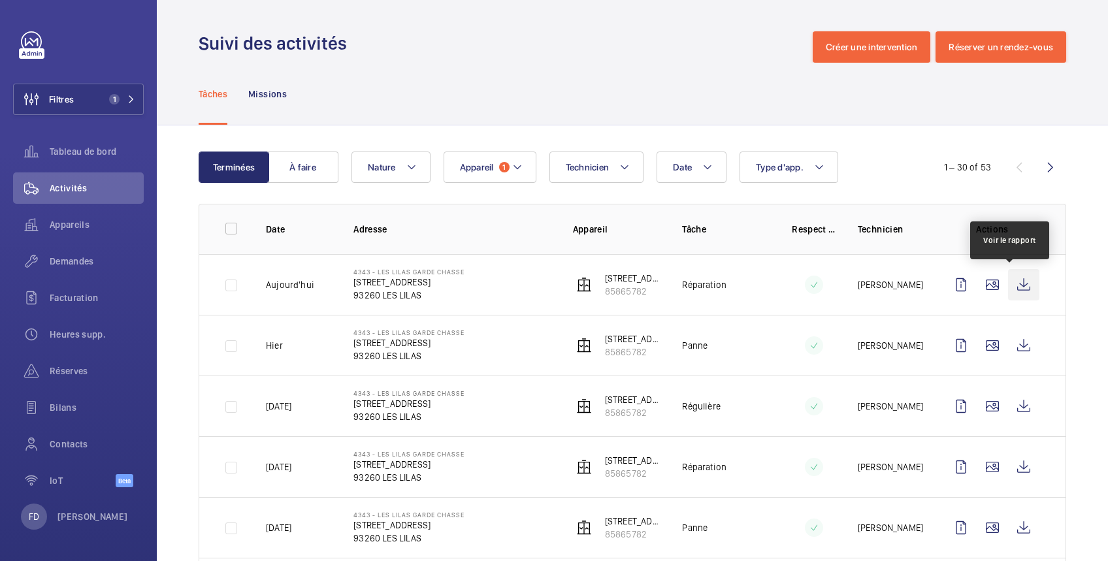
click at [1012, 282] on wm-front-icon-button at bounding box center [1023, 284] width 31 height 31
